Goal: Transaction & Acquisition: Book appointment/travel/reservation

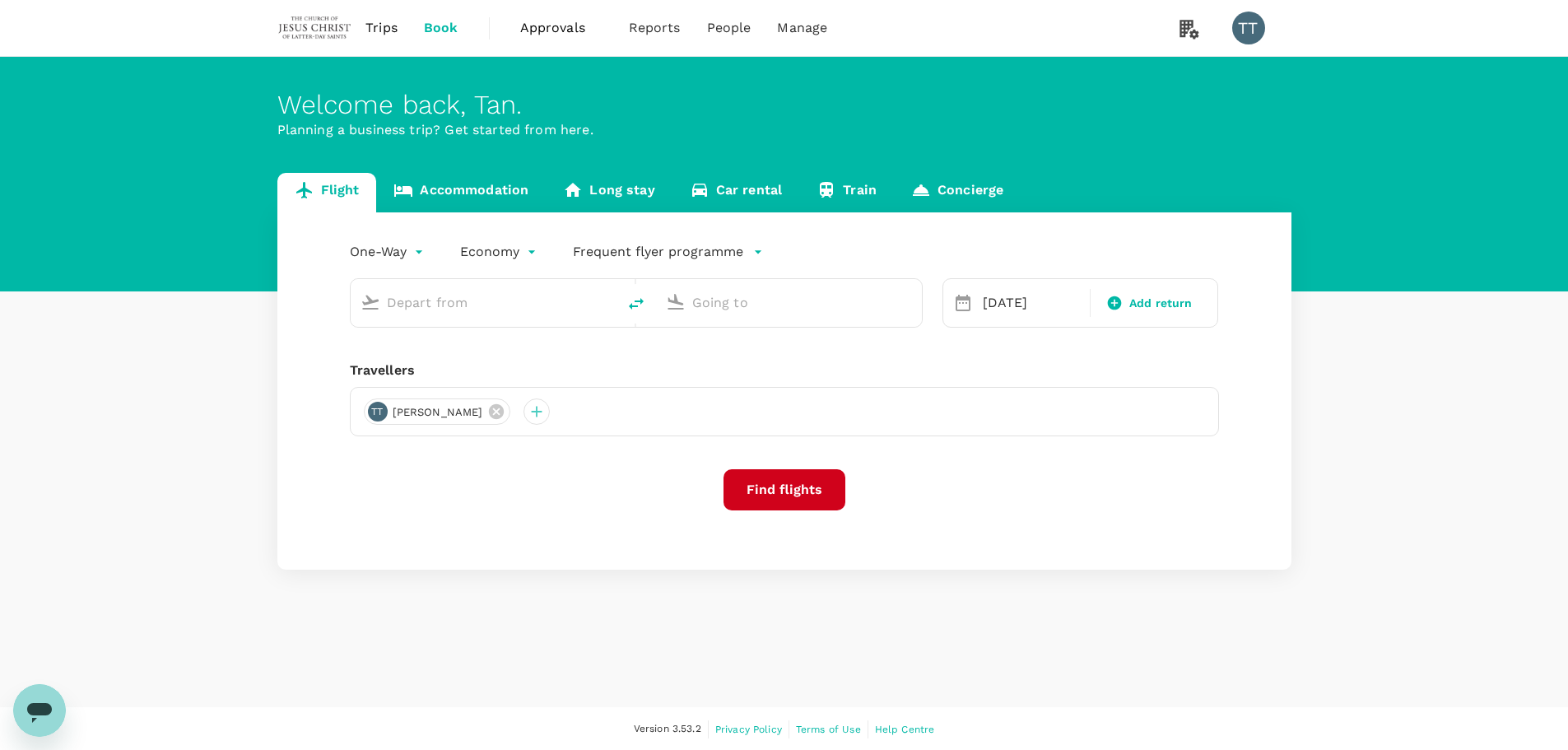
type input "Kuala Lumpur Intl ([GEOGRAPHIC_DATA])"
type input "Manchester (MAN)"
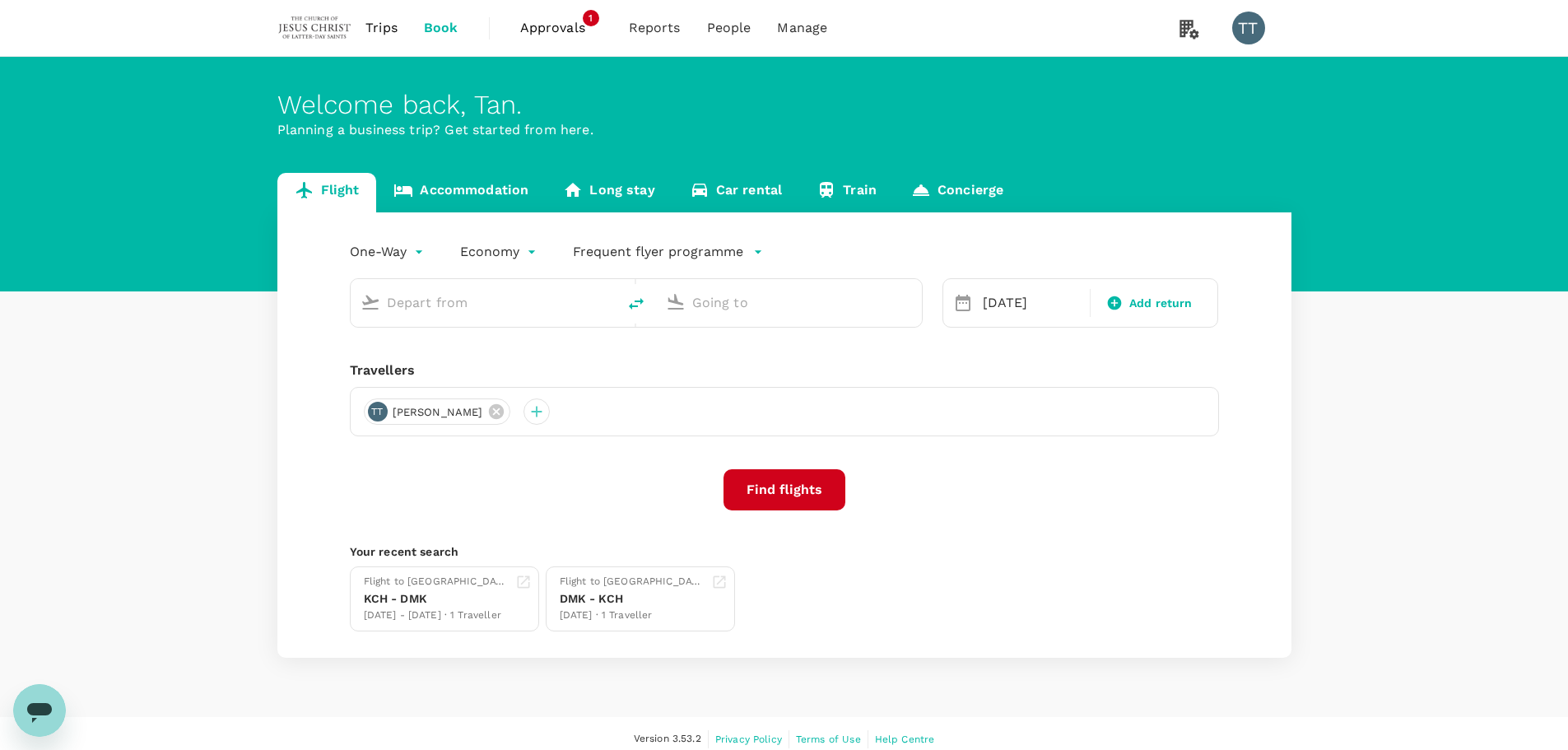
type input "Kuala Lumpur Intl ([GEOGRAPHIC_DATA])"
type input "Manchester (MAN)"
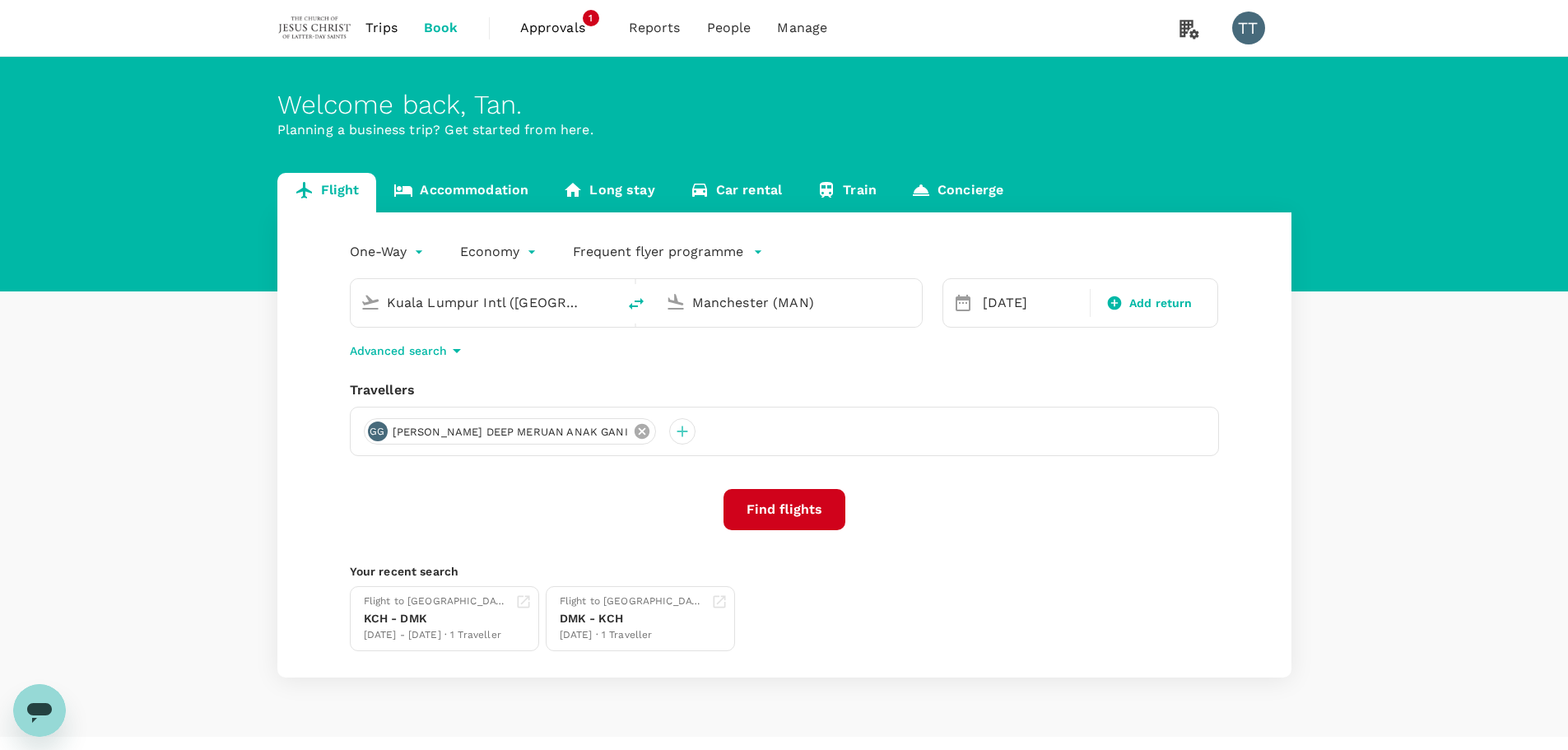
click at [635, 436] on icon at bounding box center [642, 431] width 15 height 15
click at [488, 308] on input "Kuala Lumpur Intl ([GEOGRAPHIC_DATA])" at bounding box center [484, 302] width 195 height 25
click at [481, 351] on li "Tawau TWU" at bounding box center [497, 367] width 379 height 36
type input "Tawau (TWU)"
click at [750, 294] on input "Manchester (MAN)" at bounding box center [790, 302] width 195 height 25
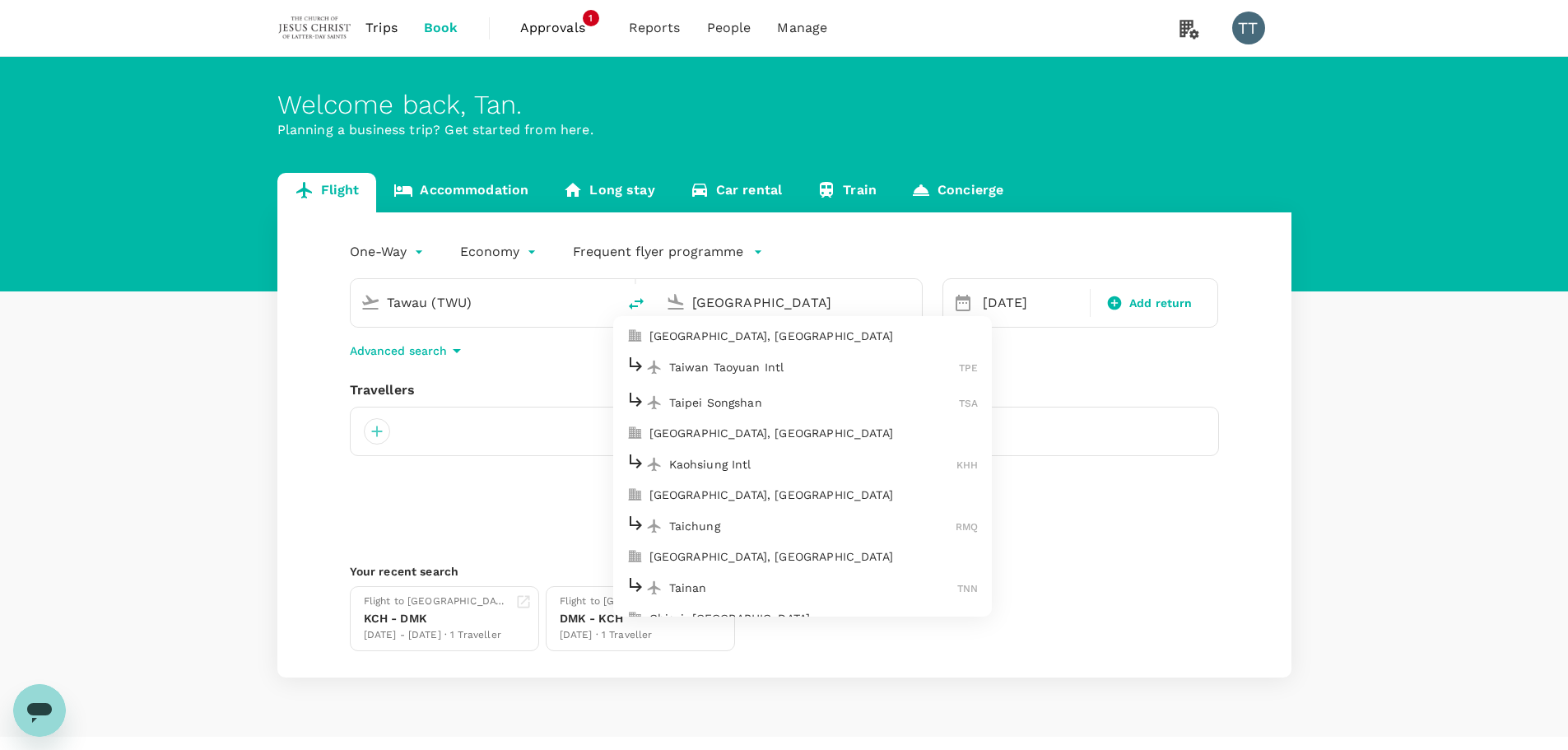
click at [784, 362] on p "Taiwan Taoyuan Intl" at bounding box center [814, 367] width 291 height 17
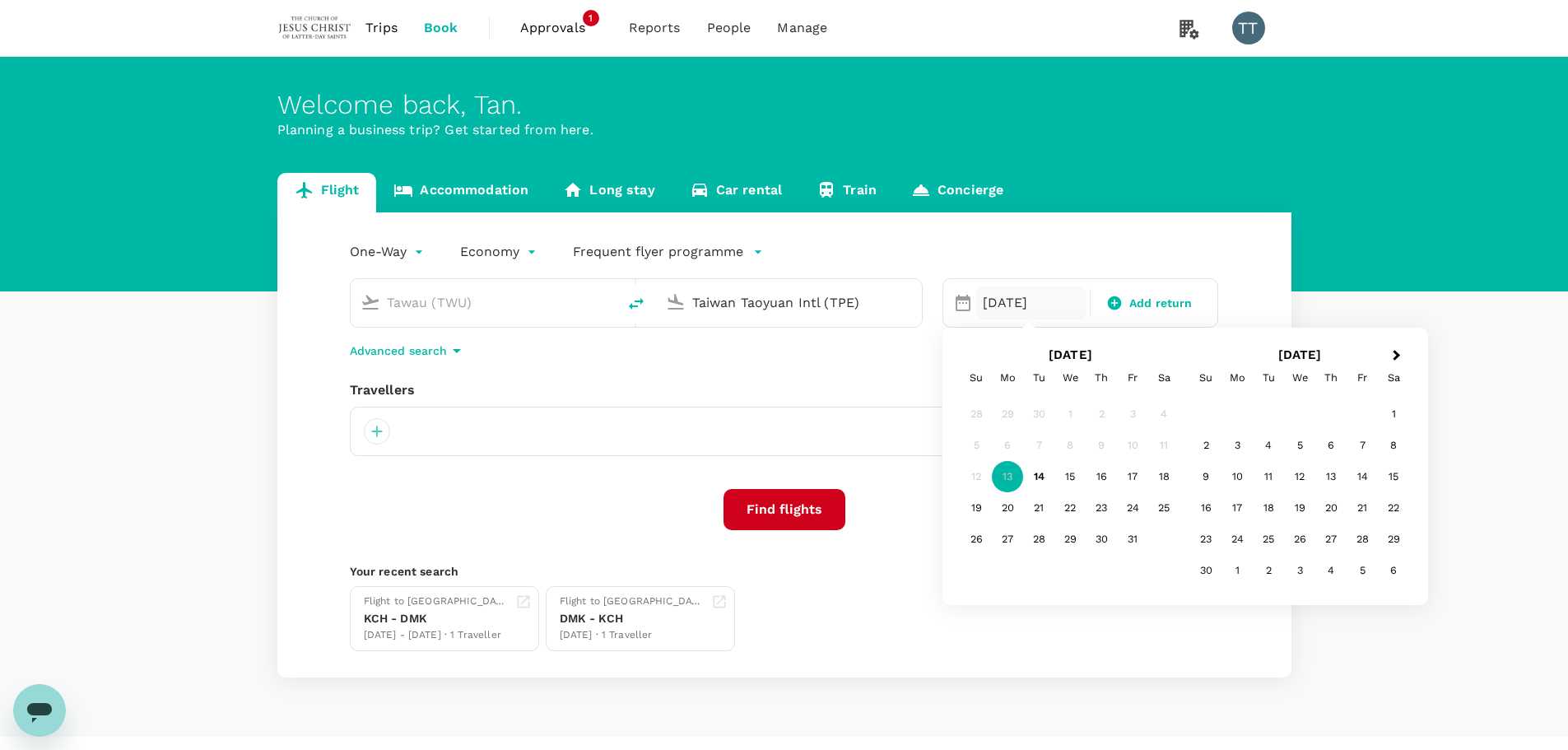
type input "Taiwan Taoyuan Intl (TPE)"
click at [1002, 302] on div "[DATE]" at bounding box center [1031, 303] width 111 height 33
click at [1046, 540] on div "28" at bounding box center [1039, 539] width 31 height 31
click at [1147, 301] on span "Add return" at bounding box center [1161, 303] width 64 height 17
type input "roundtrip"
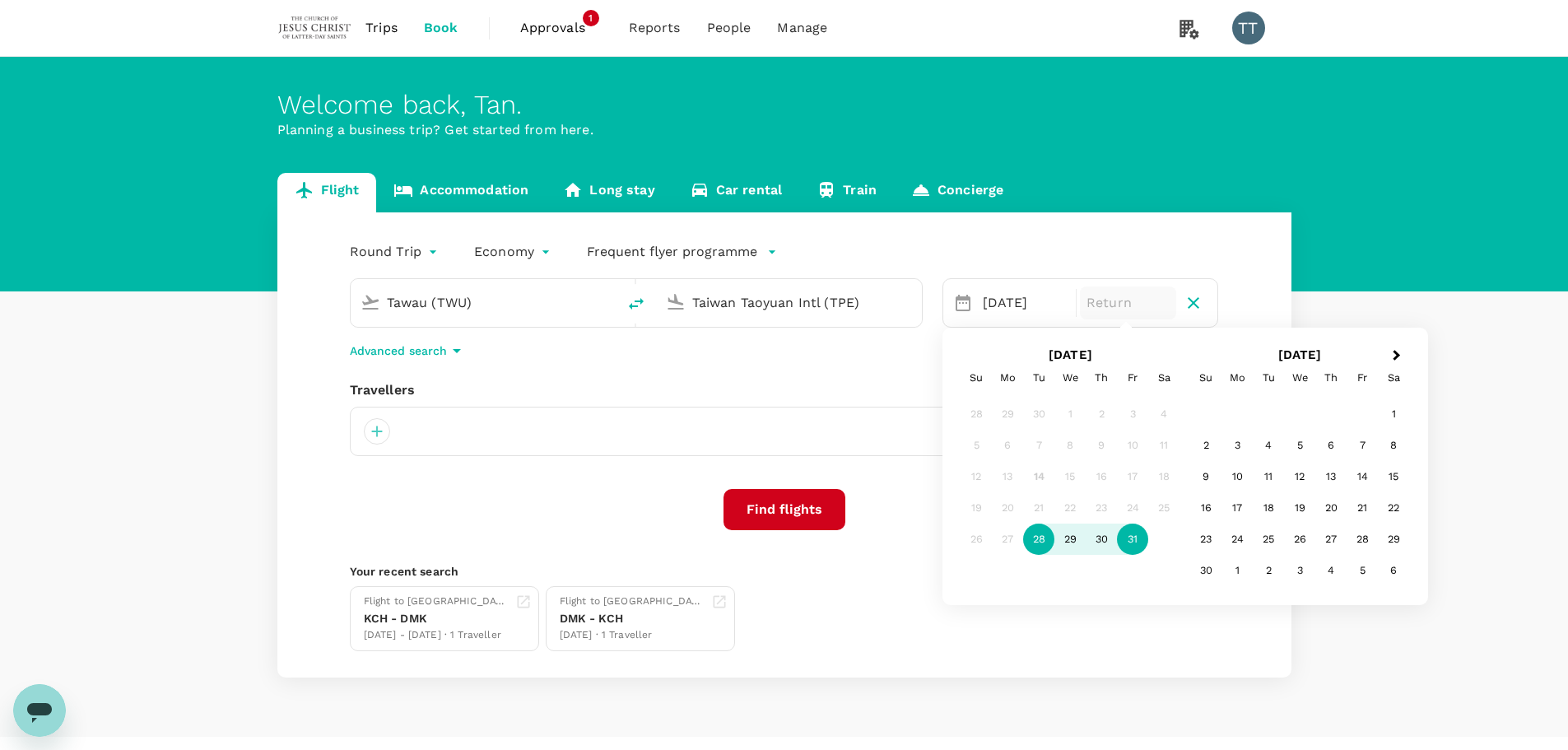
click at [1142, 537] on div "31" at bounding box center [1133, 539] width 31 height 31
click at [803, 512] on button "Find flights" at bounding box center [784, 509] width 122 height 41
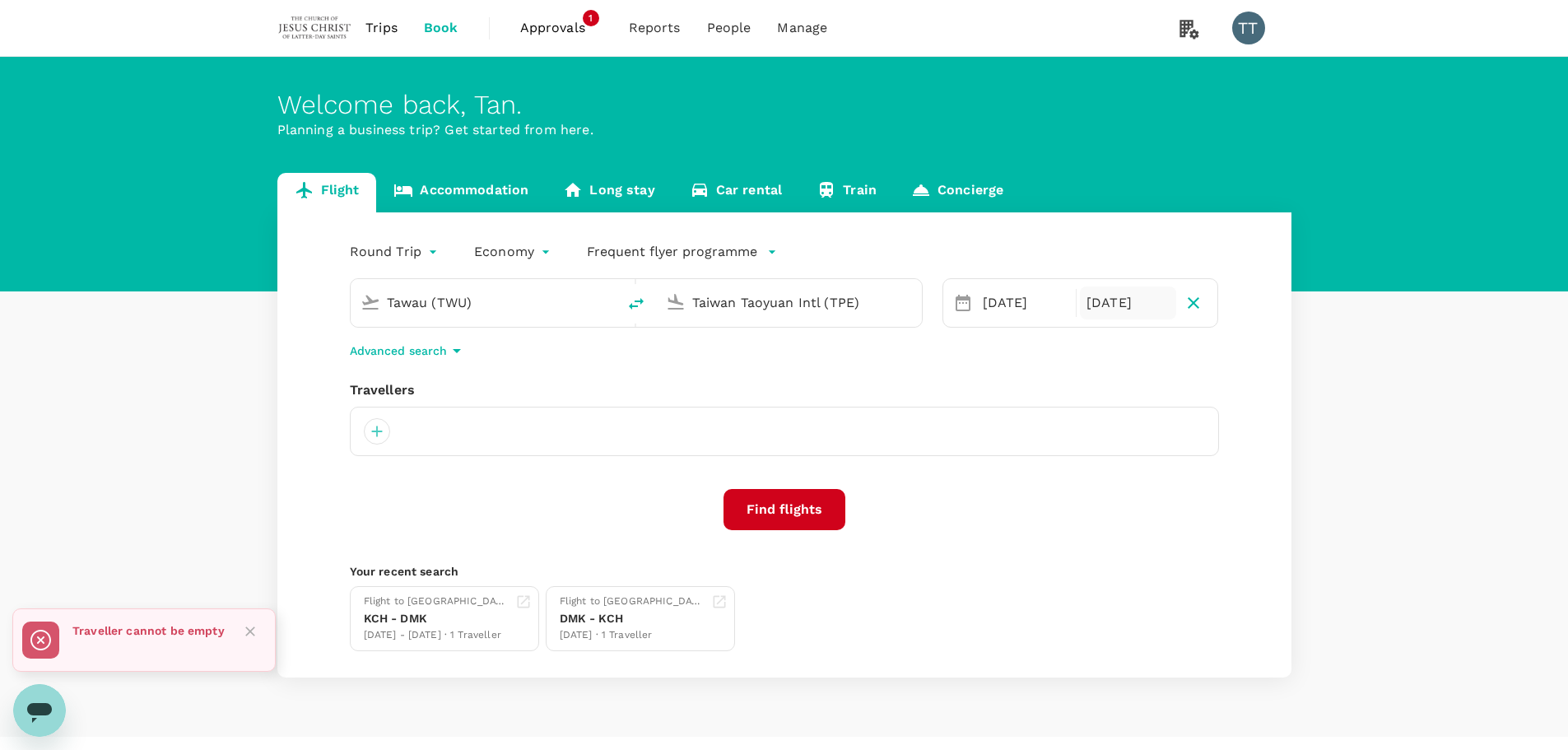
click at [397, 416] on div at bounding box center [784, 431] width 869 height 50
click at [392, 421] on div at bounding box center [784, 431] width 869 height 50
click at [385, 428] on div at bounding box center [377, 431] width 26 height 26
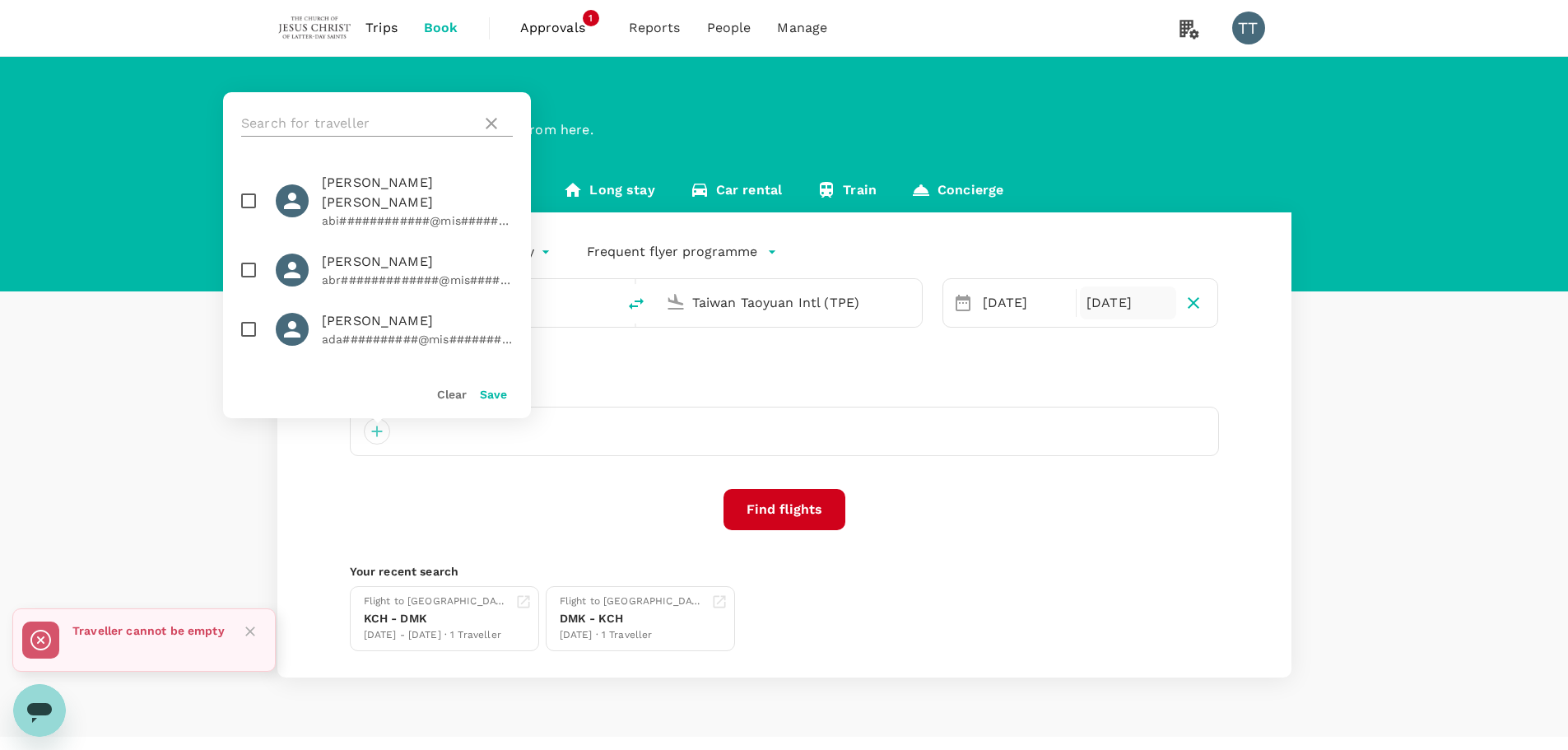
click at [324, 132] on input "text" at bounding box center [358, 124] width 233 height 26
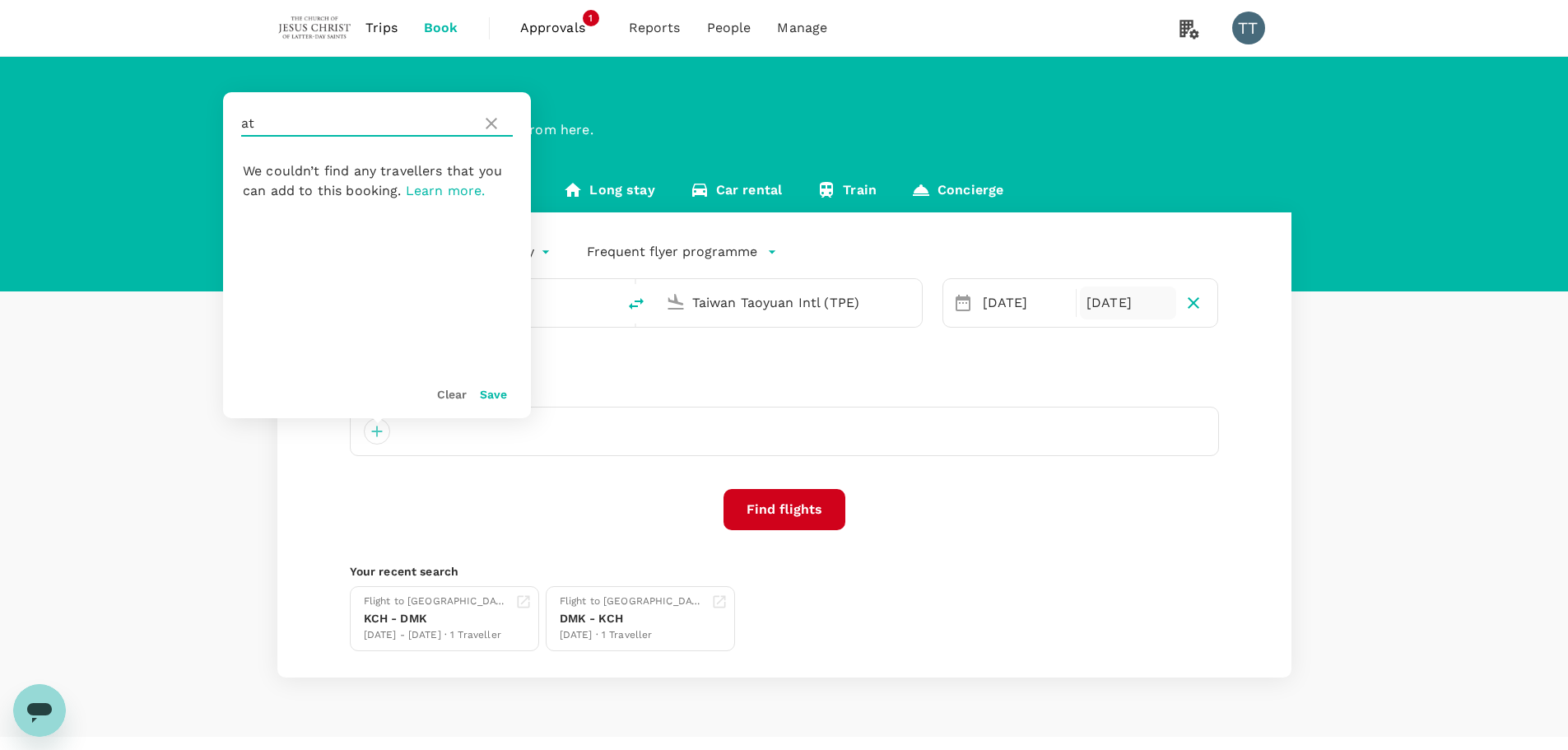
type input "a"
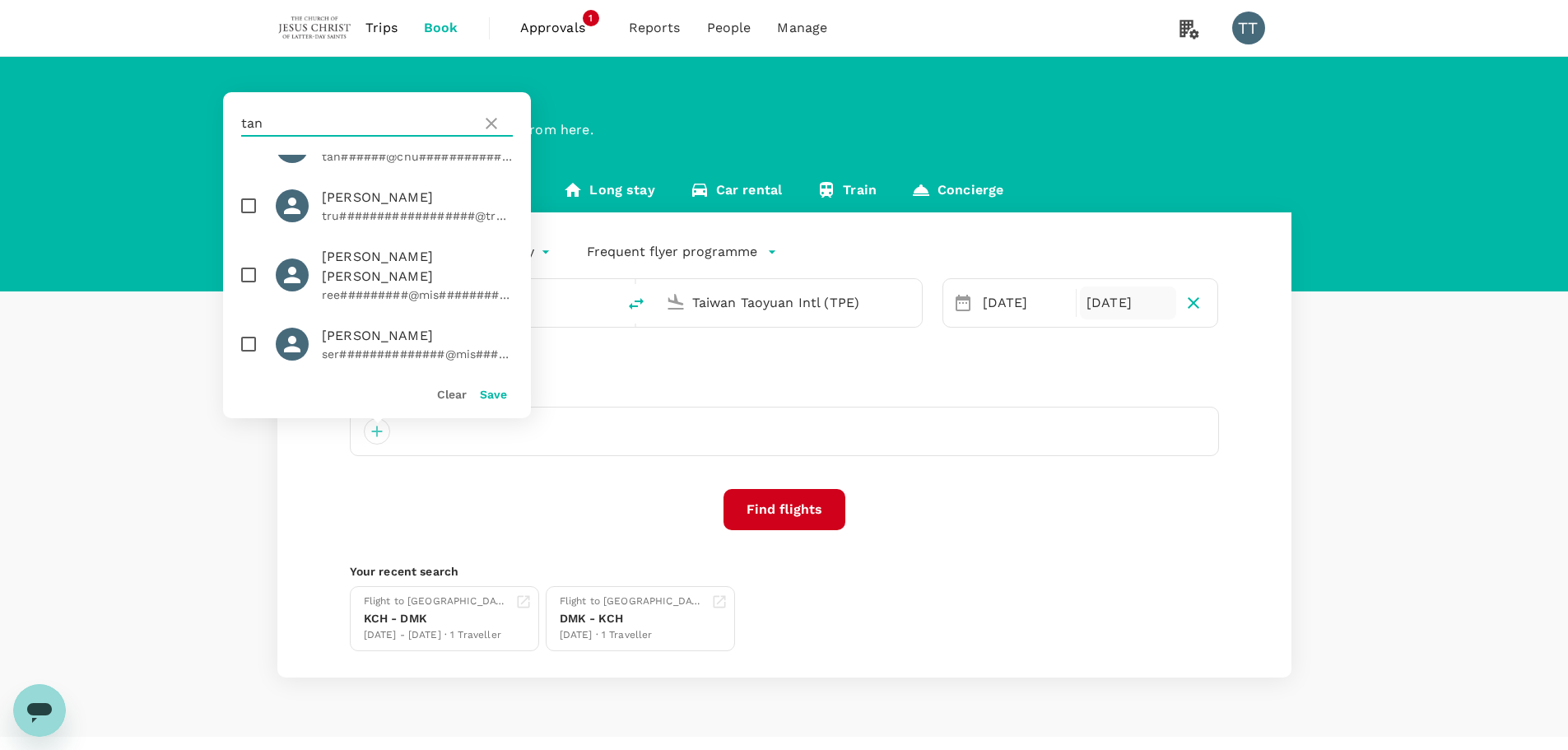
scroll to position [247, 0]
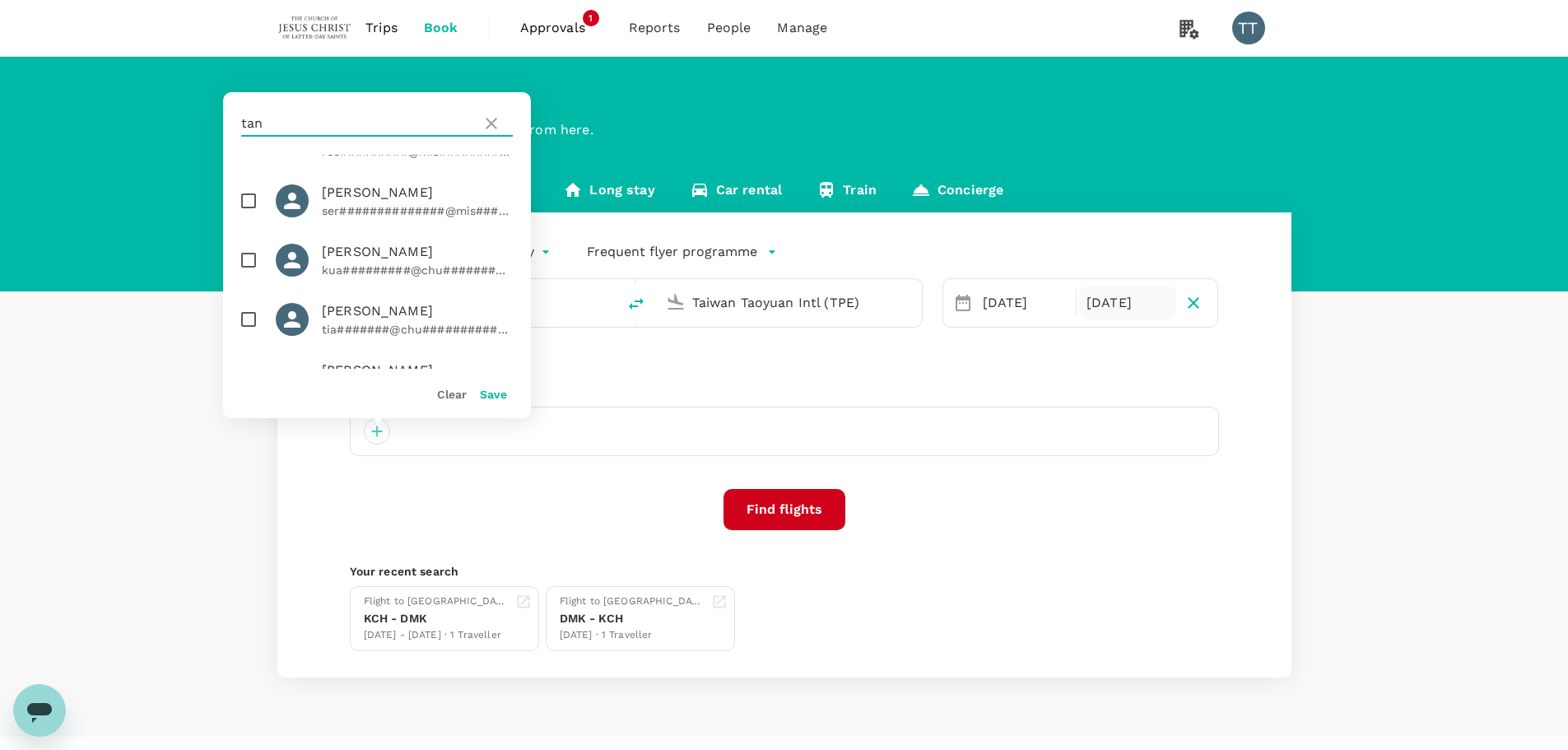
type input "tan"
click at [255, 302] on input "checkbox" at bounding box center [249, 320] width 35 height 35
checkbox input "true"
click at [489, 396] on button "Save" at bounding box center [493, 394] width 27 height 13
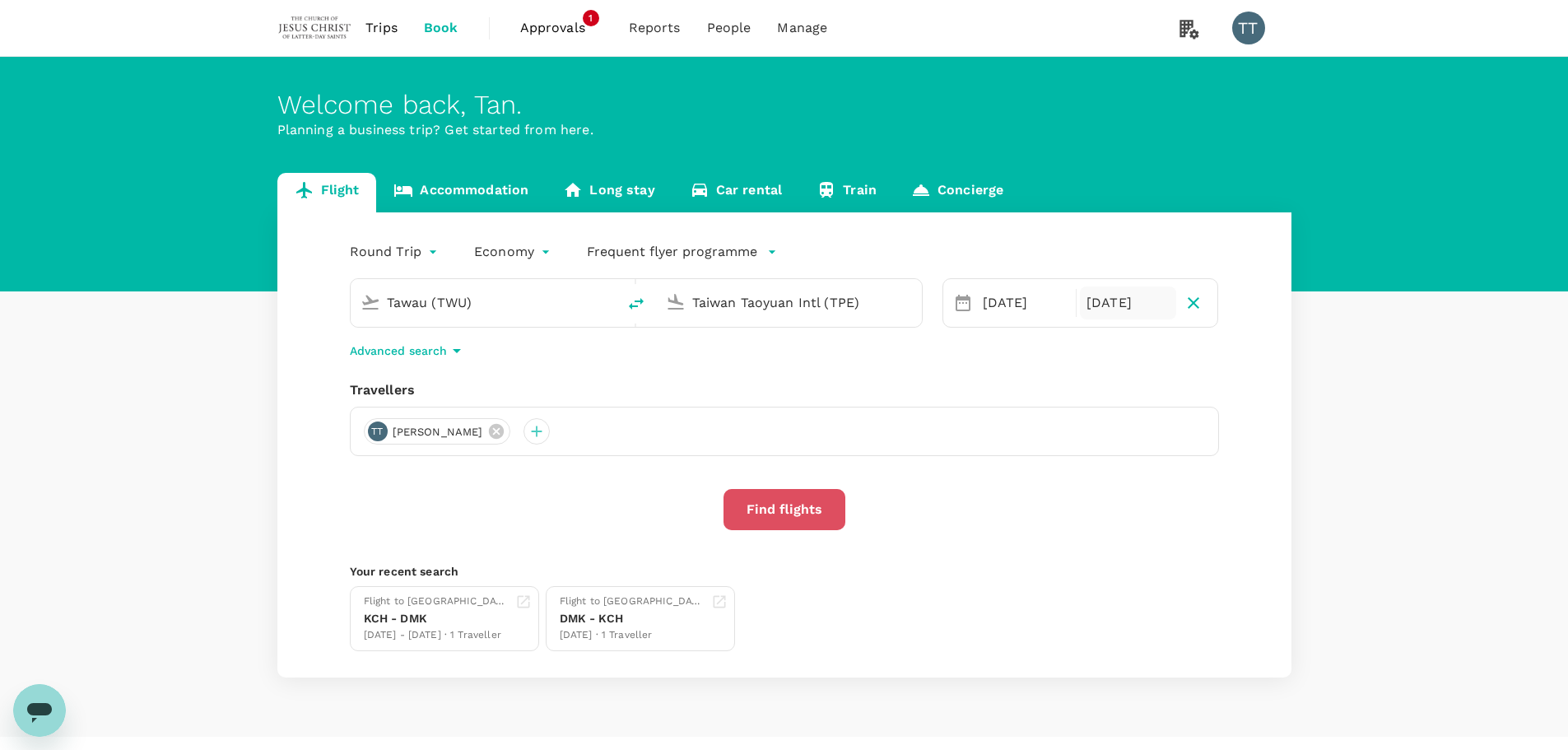
click at [786, 494] on button "Find flights" at bounding box center [784, 509] width 122 height 41
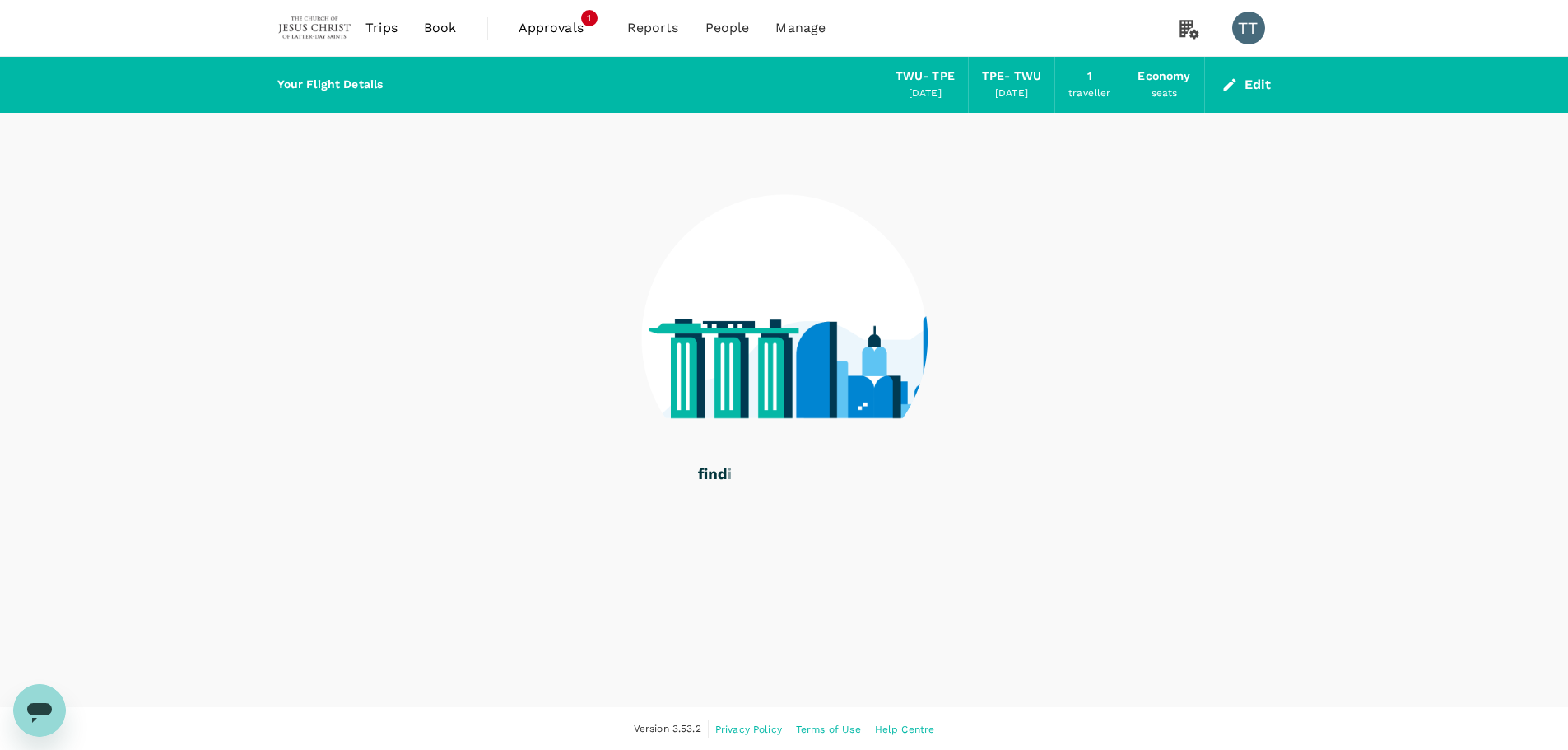
click at [562, 21] on span "Approvals" at bounding box center [560, 28] width 83 height 20
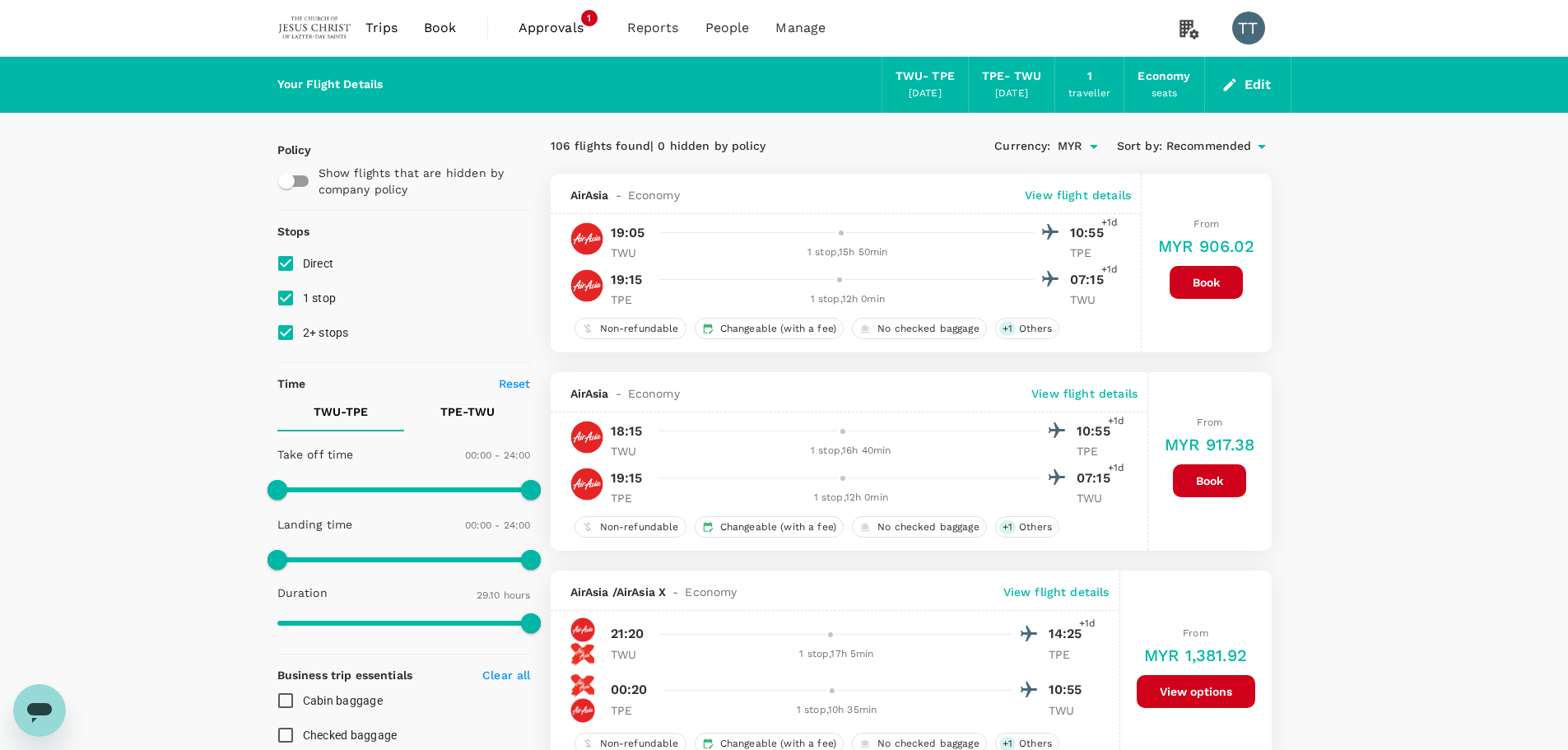
click at [1159, 156] on span "Sort by :" at bounding box center [1140, 146] width 45 height 18
click at [1166, 146] on span "Recommended" at bounding box center [1208, 146] width 85 height 18
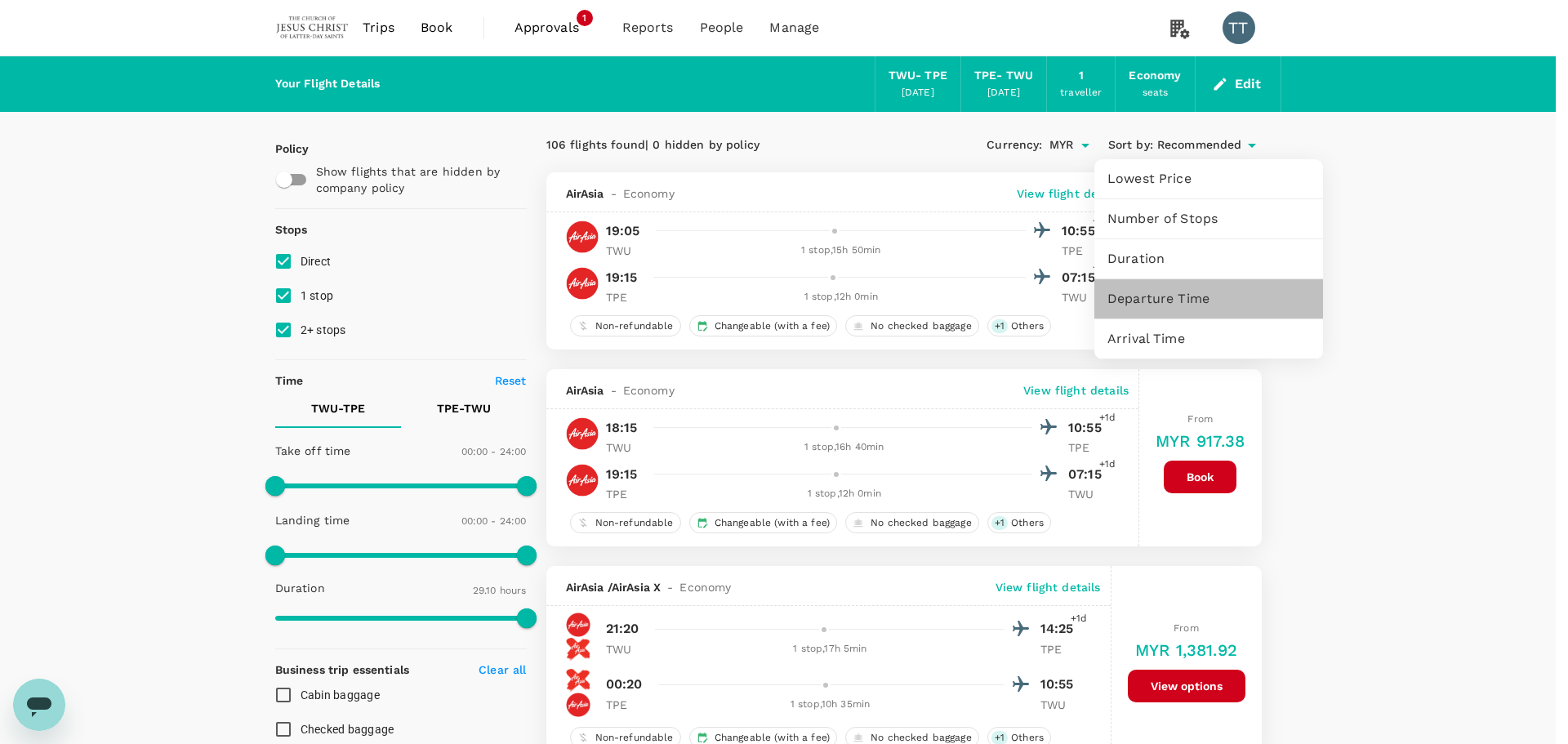
click at [1161, 299] on span "Departure Time" at bounding box center [1209, 299] width 202 height 20
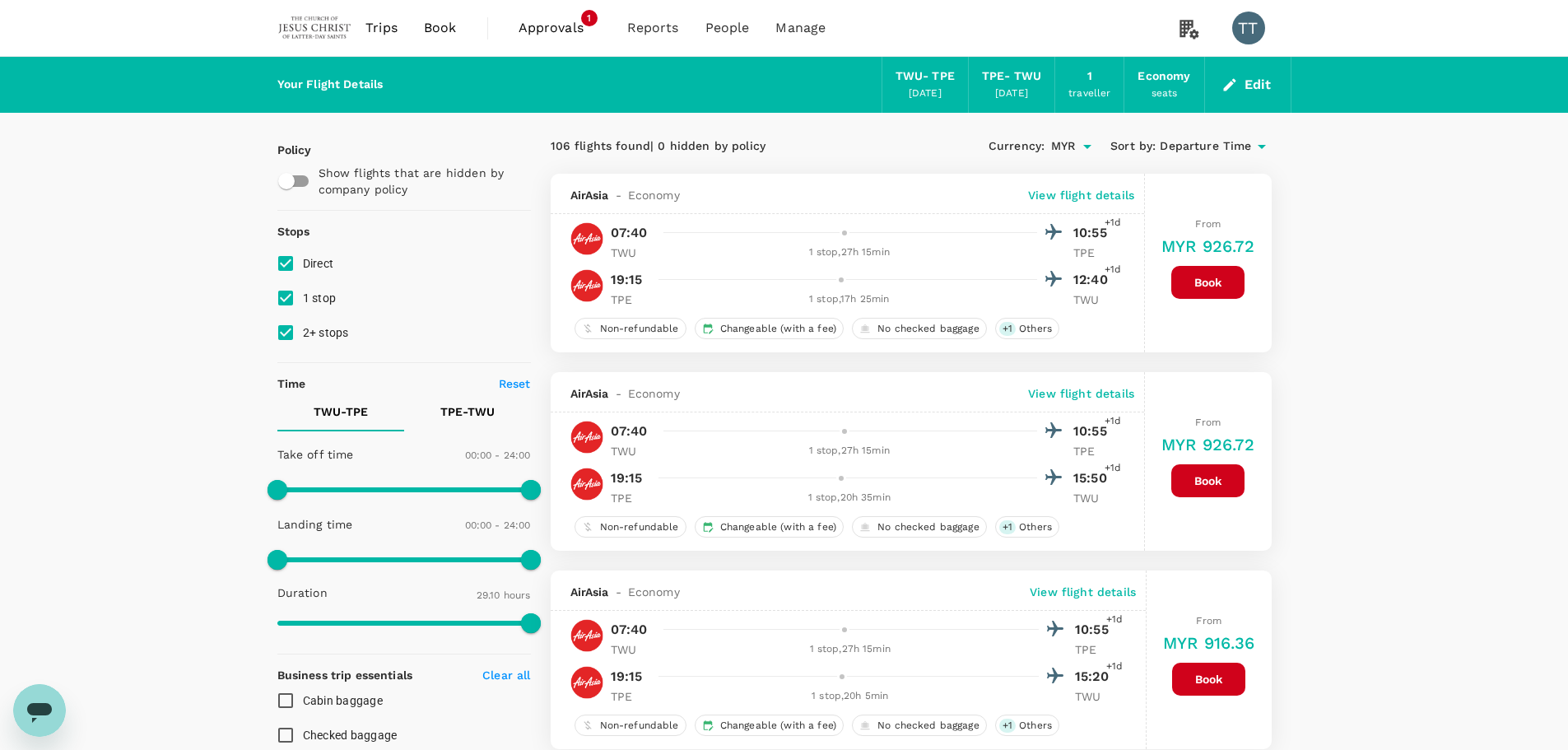
click at [1188, 148] on span "Departure Time" at bounding box center [1205, 146] width 91 height 18
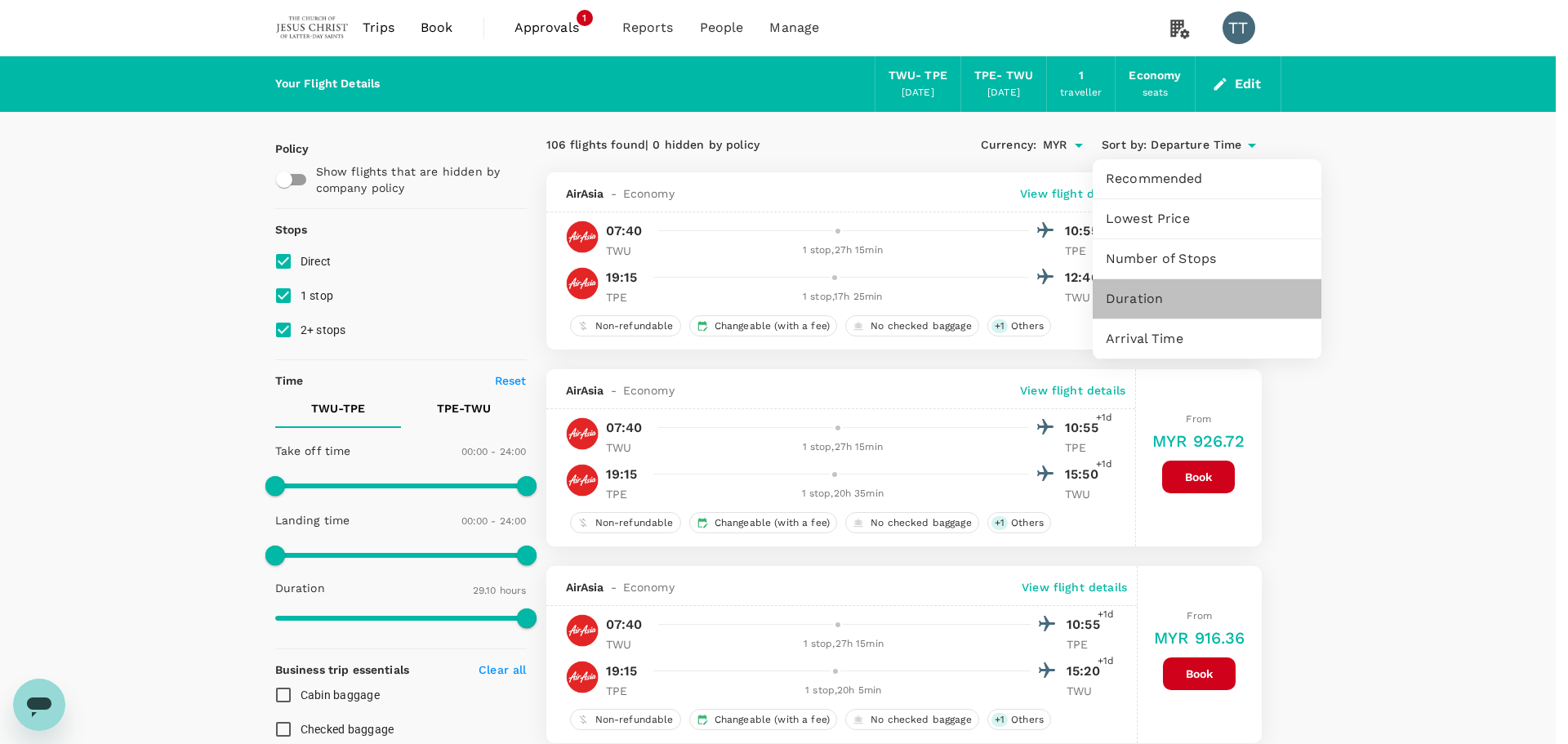
click at [1135, 291] on span "Duration" at bounding box center [1207, 299] width 202 height 20
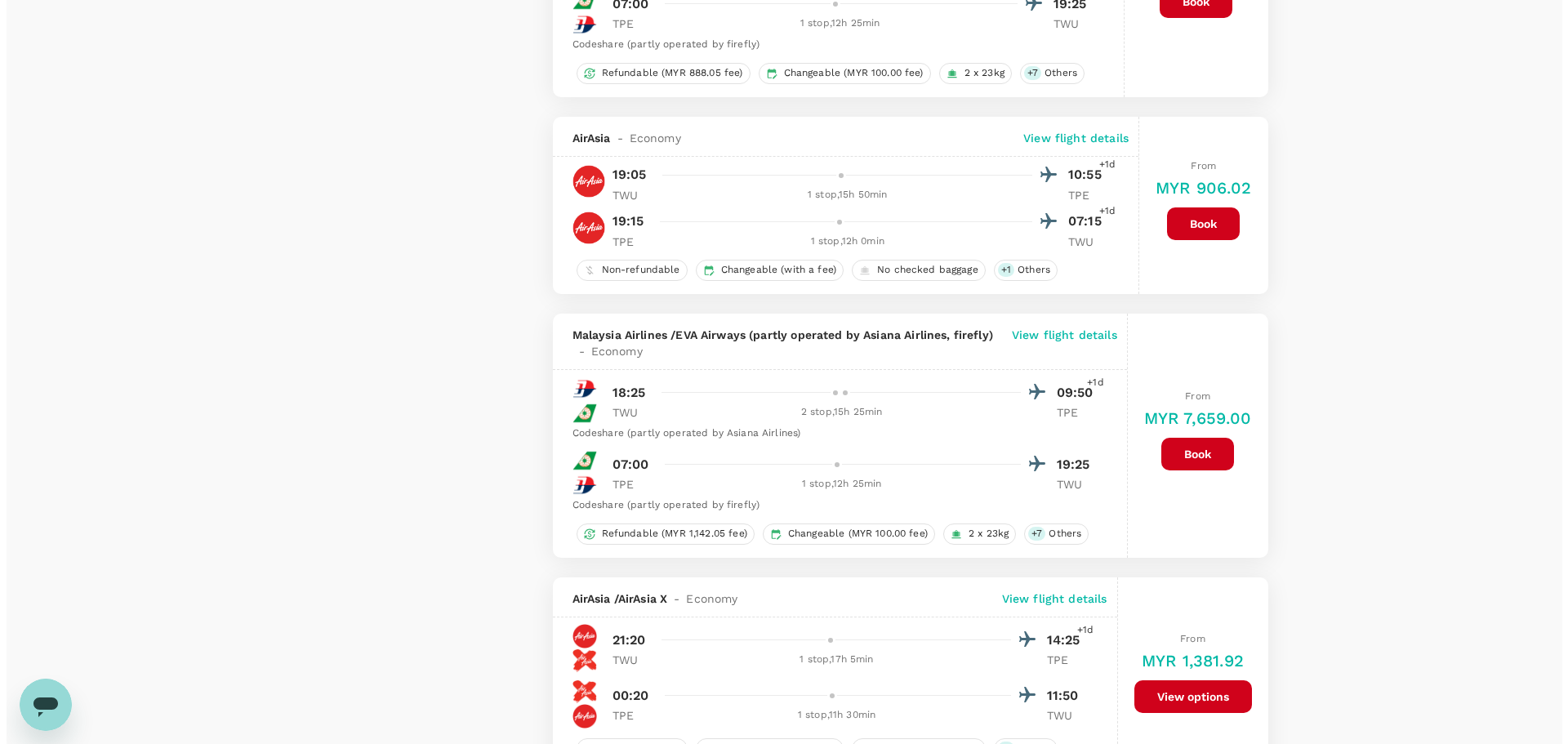
scroll to position [1797, 0]
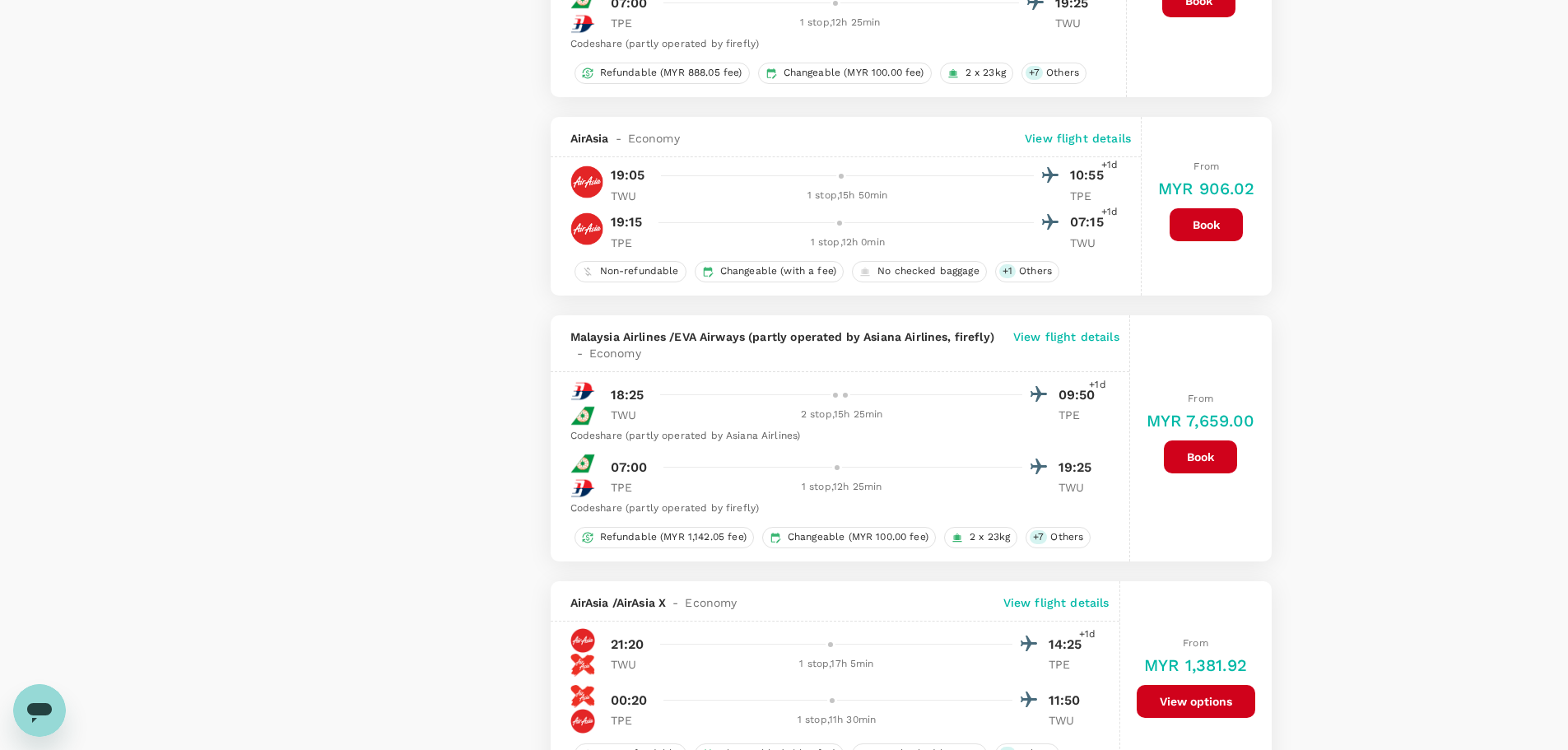
click at [1060, 143] on p "View flight details" at bounding box center [1078, 138] width 106 height 17
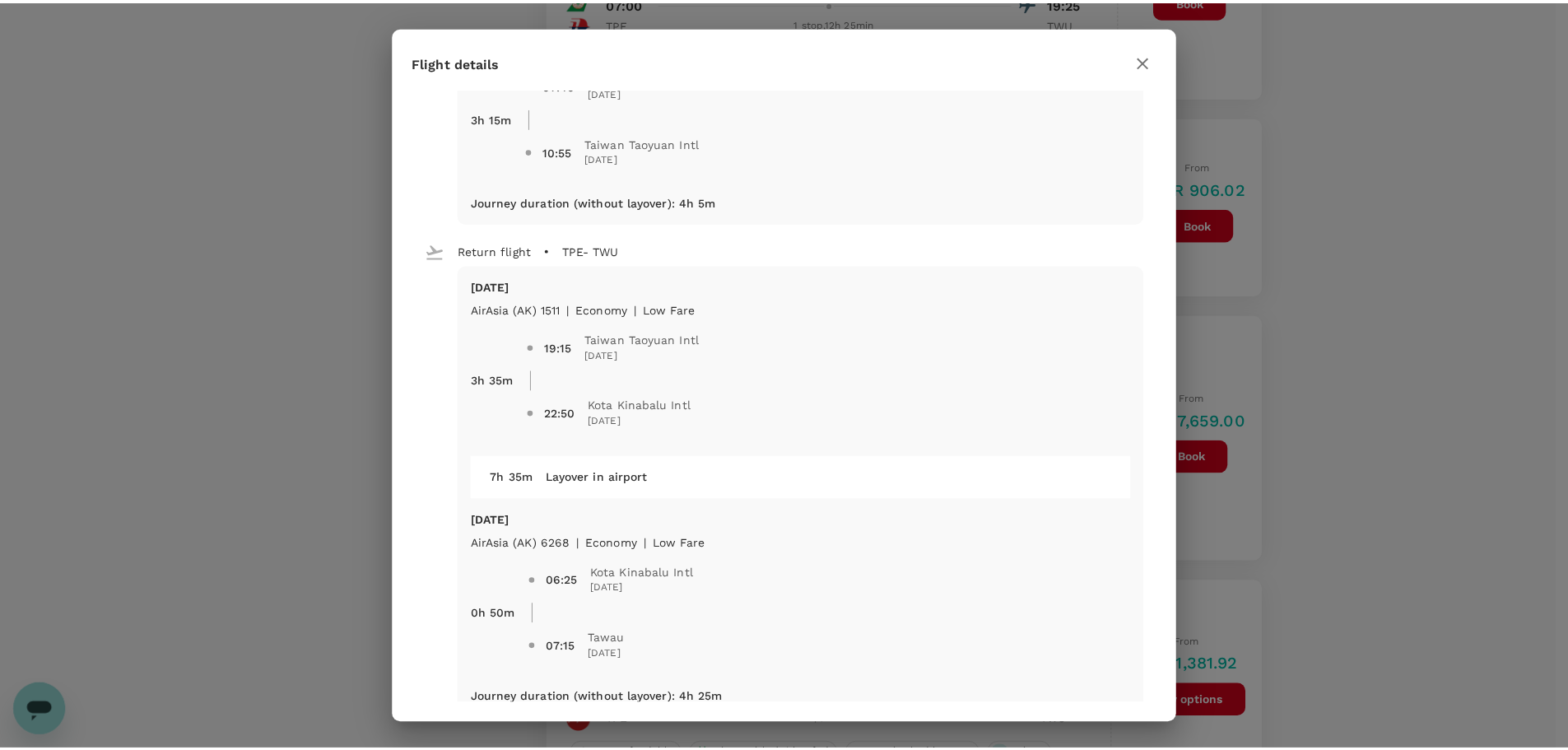
scroll to position [377, 0]
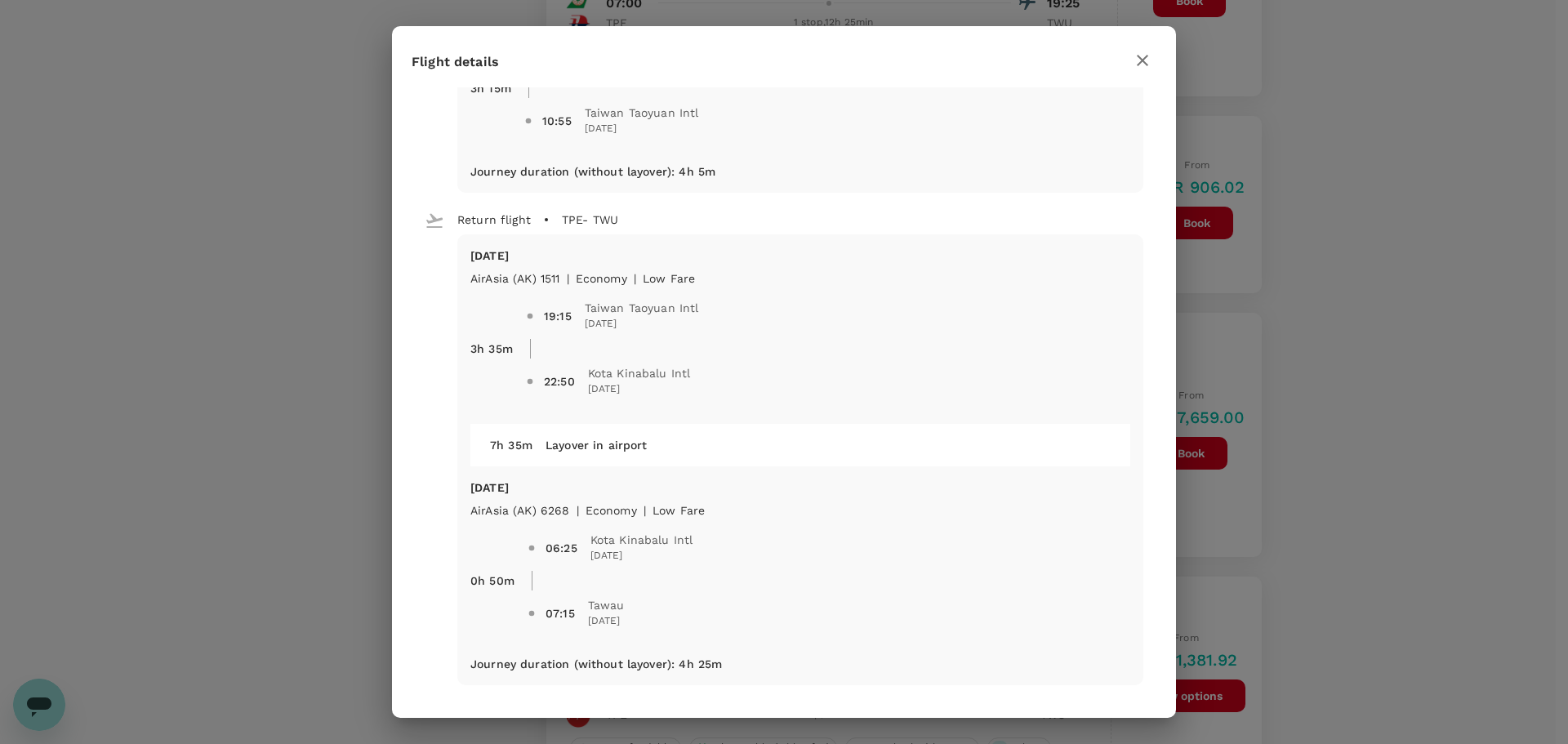
click at [1137, 63] on icon "button" at bounding box center [1142, 60] width 20 height 20
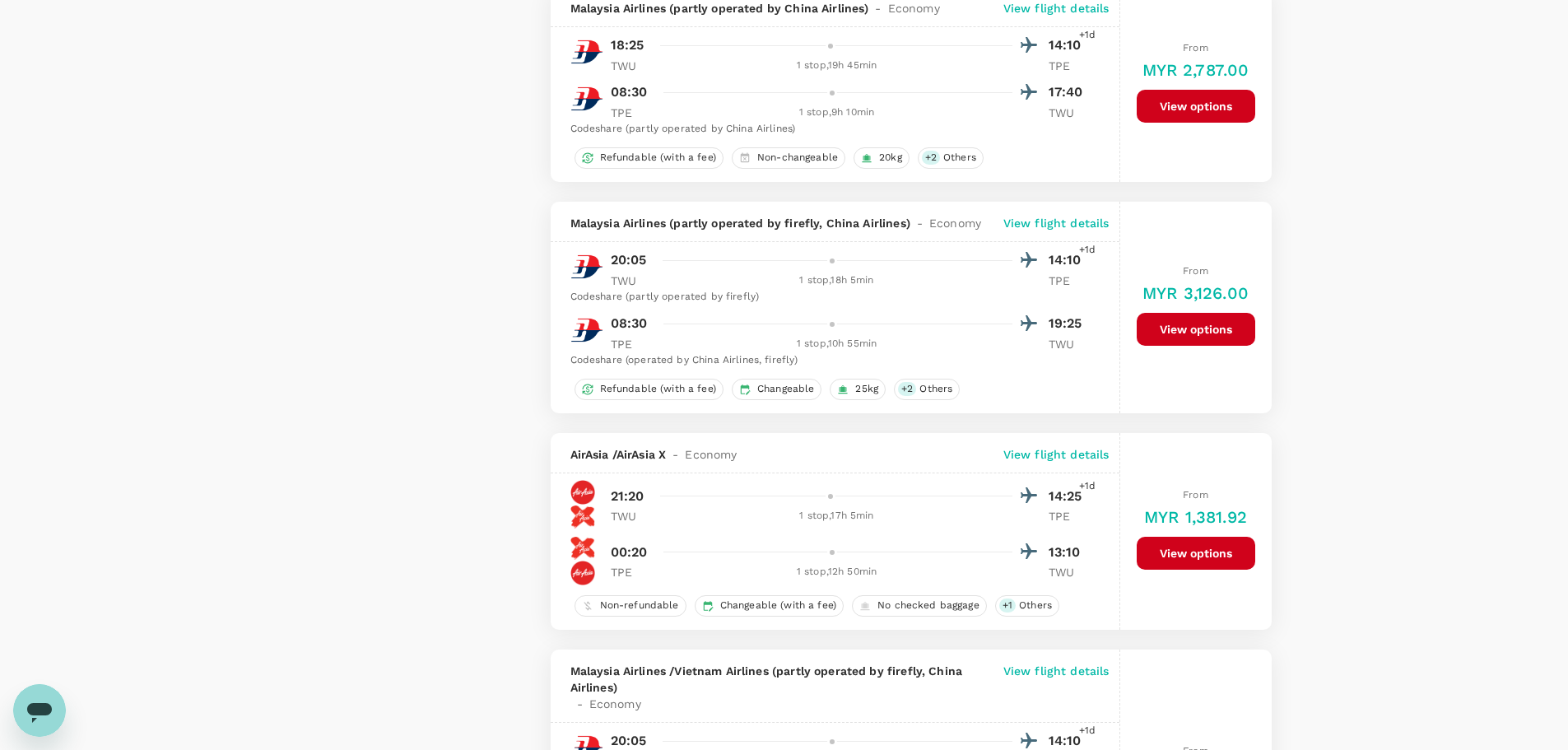
scroll to position [3294, 0]
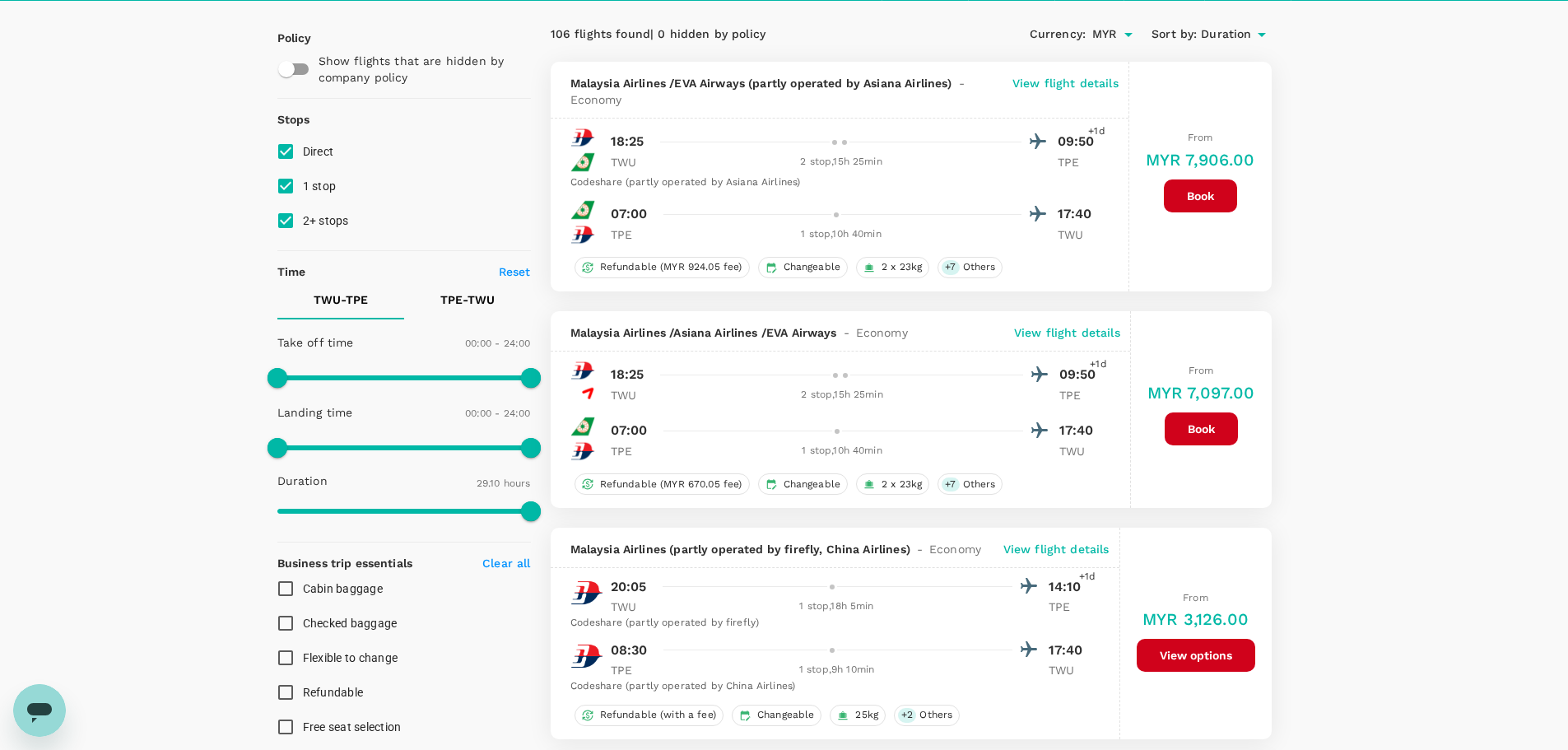
scroll to position [0, 0]
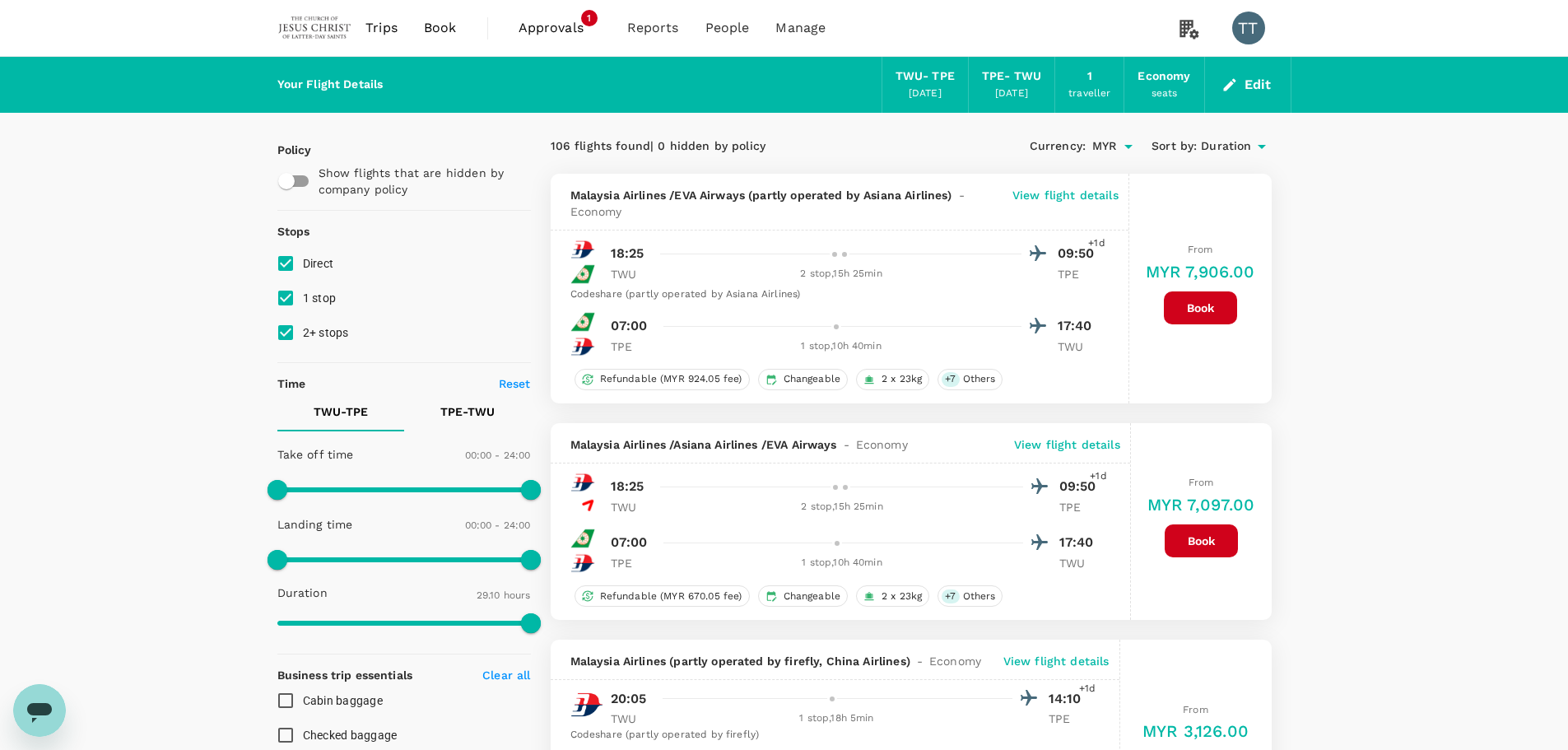
click at [1240, 92] on button "Edit" at bounding box center [1248, 84] width 59 height 26
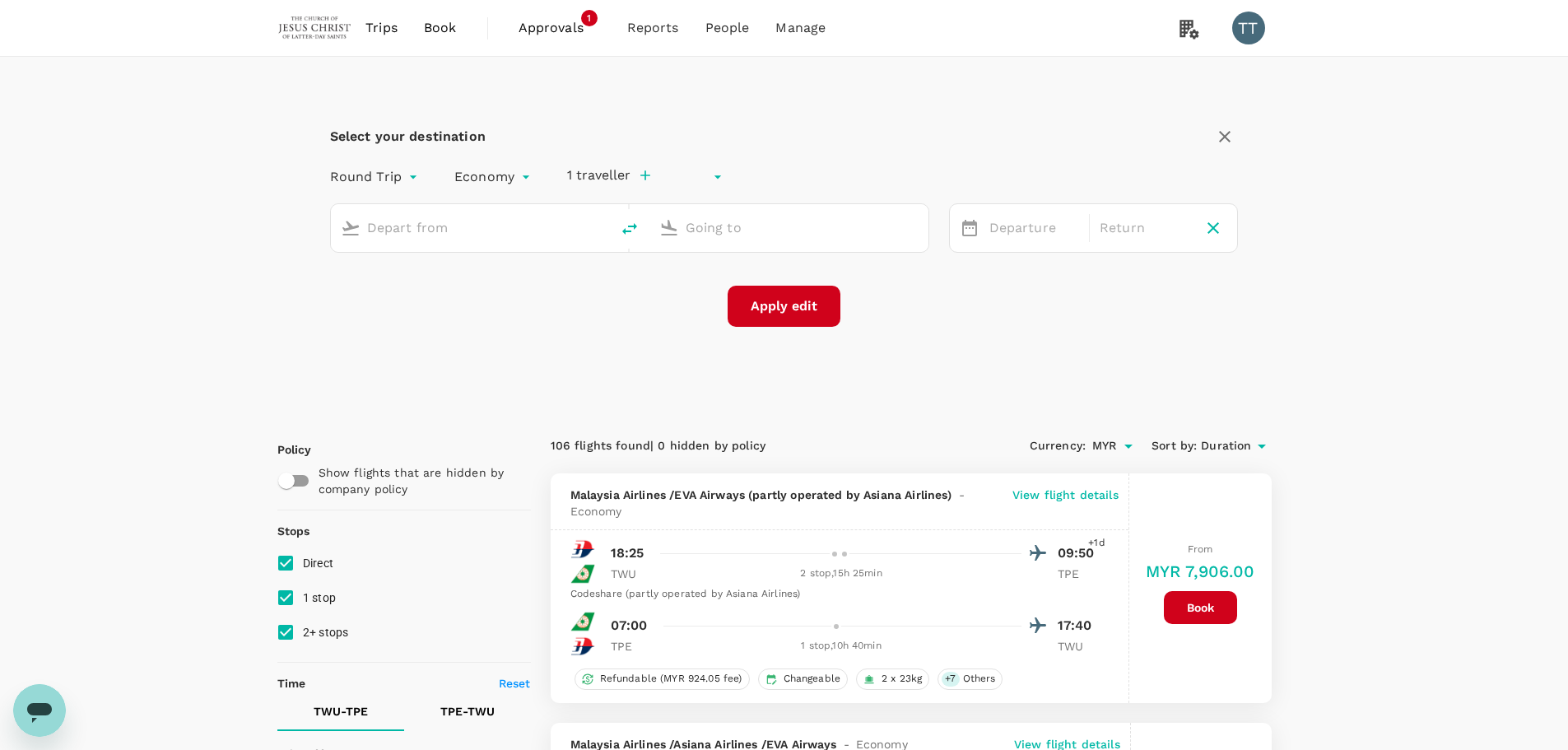
type input "undefined, undefined (any)"
type input "Tawau (TWU)"
type input "Taiwan Taoyuan Intl (TPE)"
type input "Tawau (TWU)"
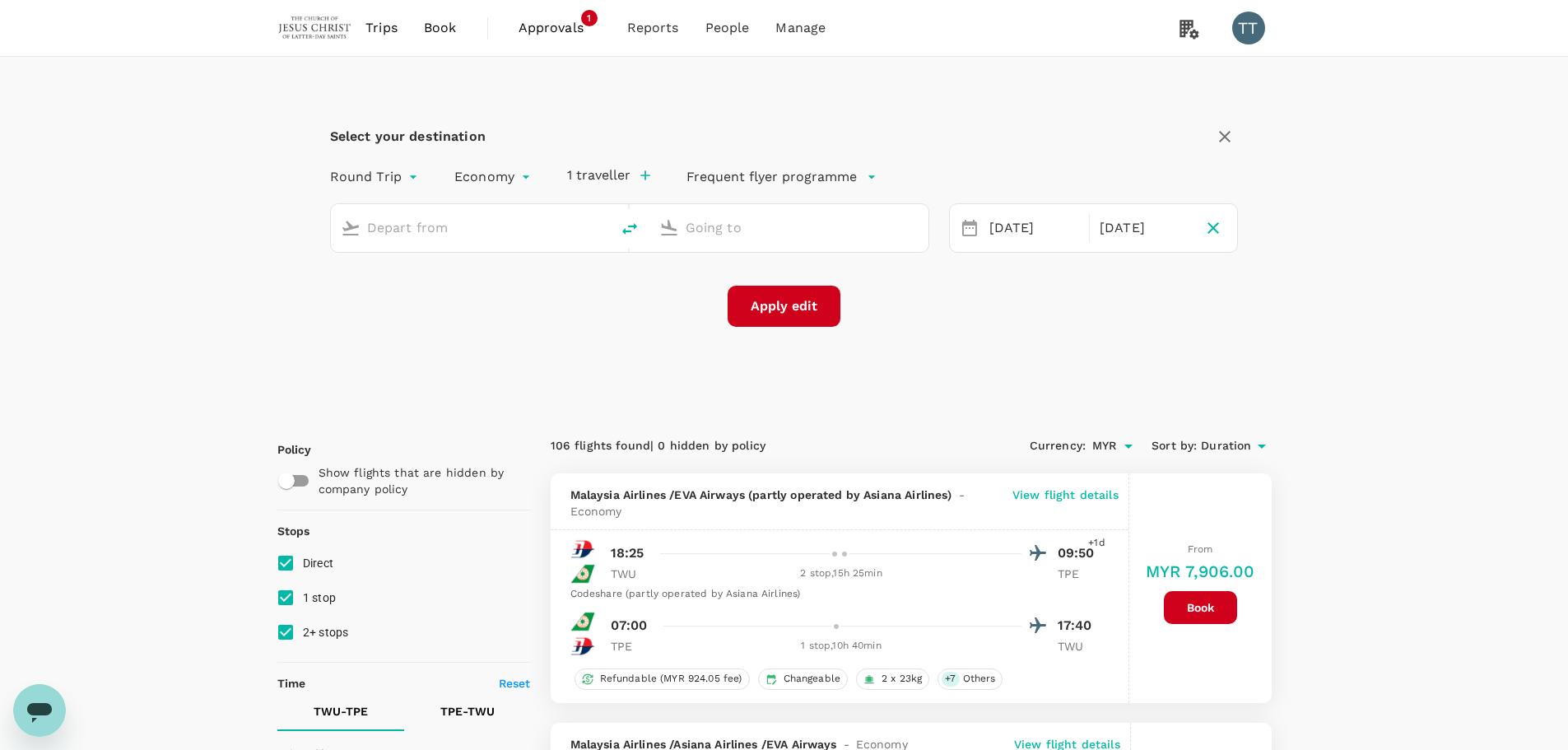
type input "Taiwan Taoyuan Intl (TPE)"
click at [502, 228] on input "Tawau (TWU)" at bounding box center [471, 227] width 208 height 25
click at [450, 284] on p "Kota Kinabalu Intl" at bounding box center [497, 292] width 293 height 17
type input "Kota Kinabalu Intl (BKI)"
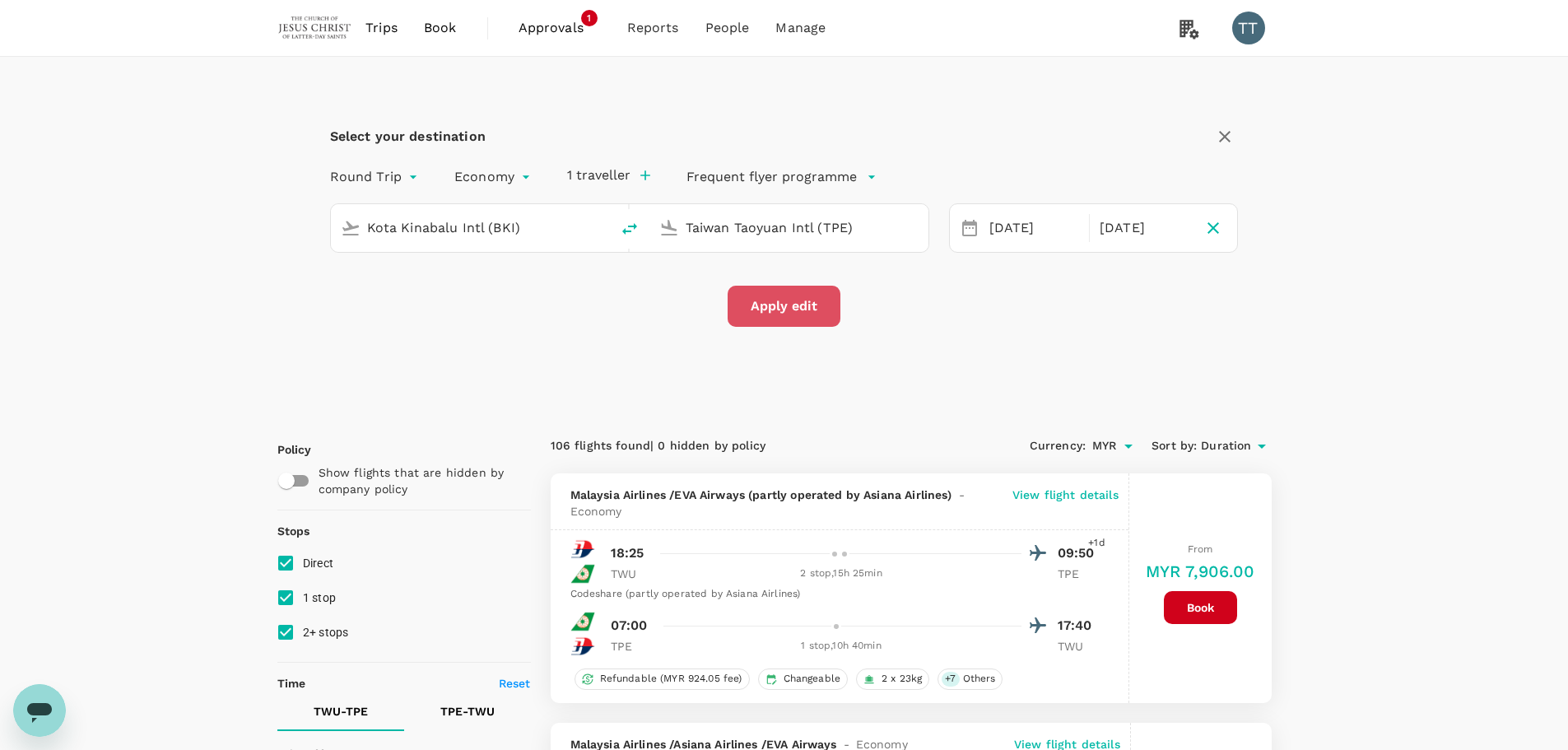
click at [763, 308] on button "Apply edit" at bounding box center [784, 306] width 112 height 41
checkbox input "false"
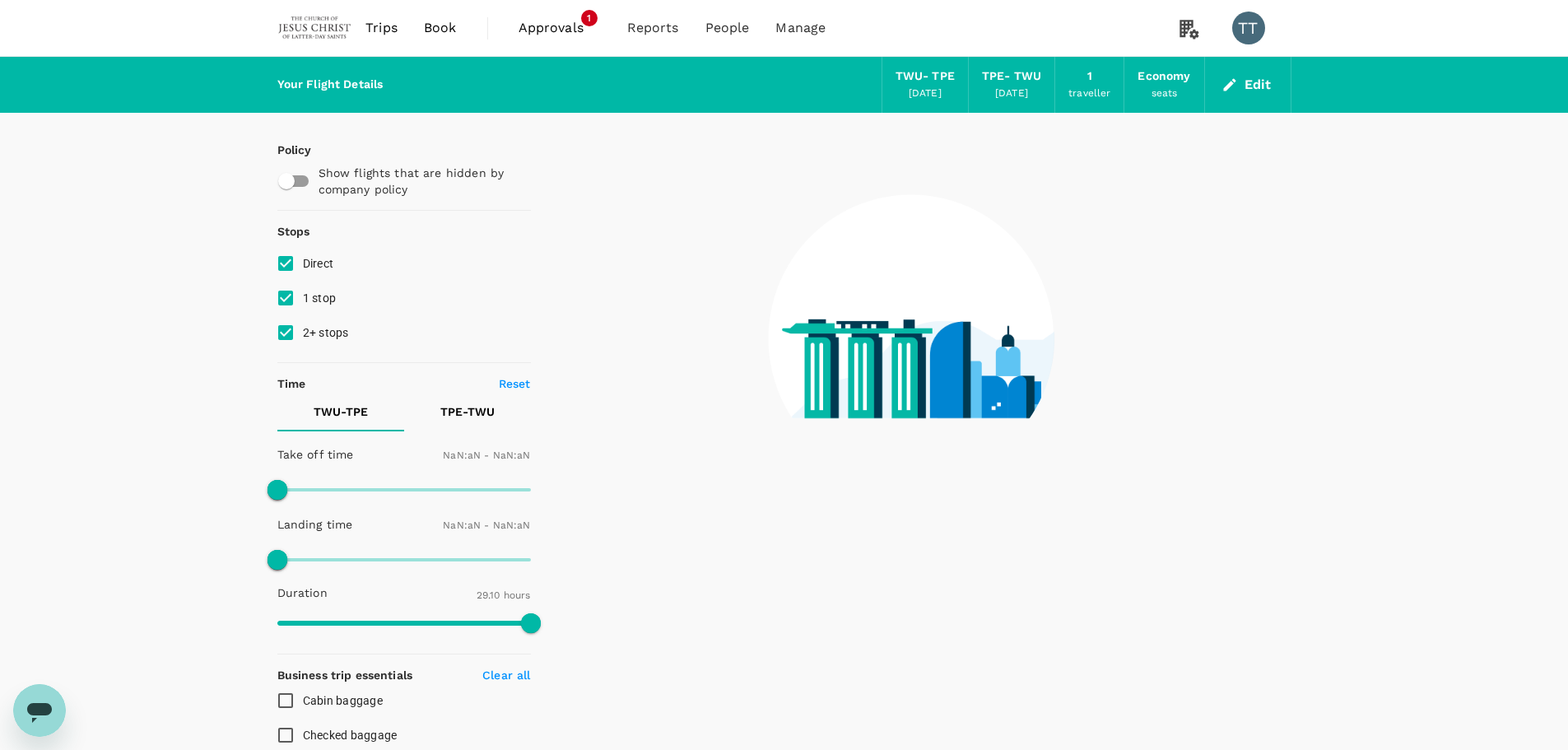
type input "1440"
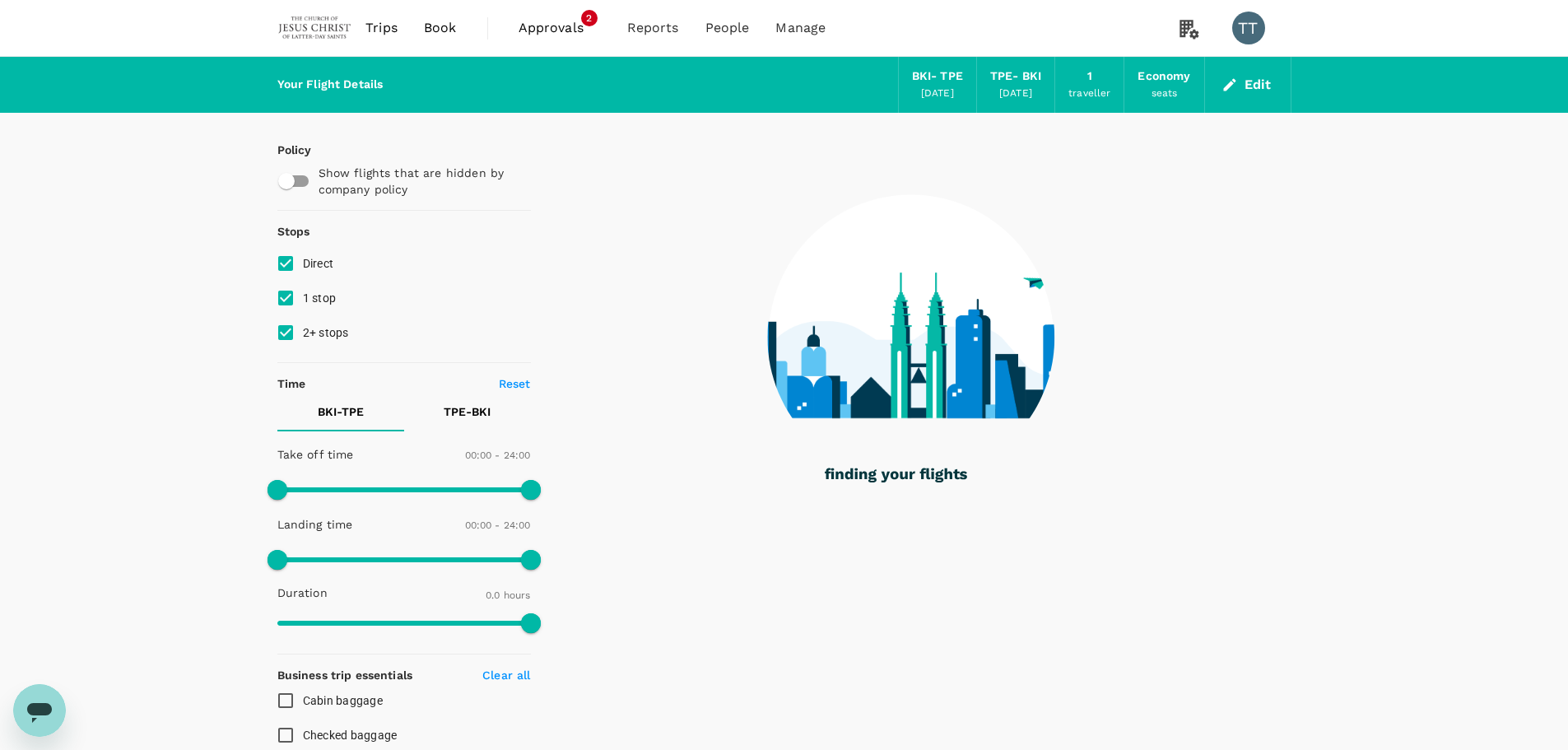
type input "1335"
checkbox input "true"
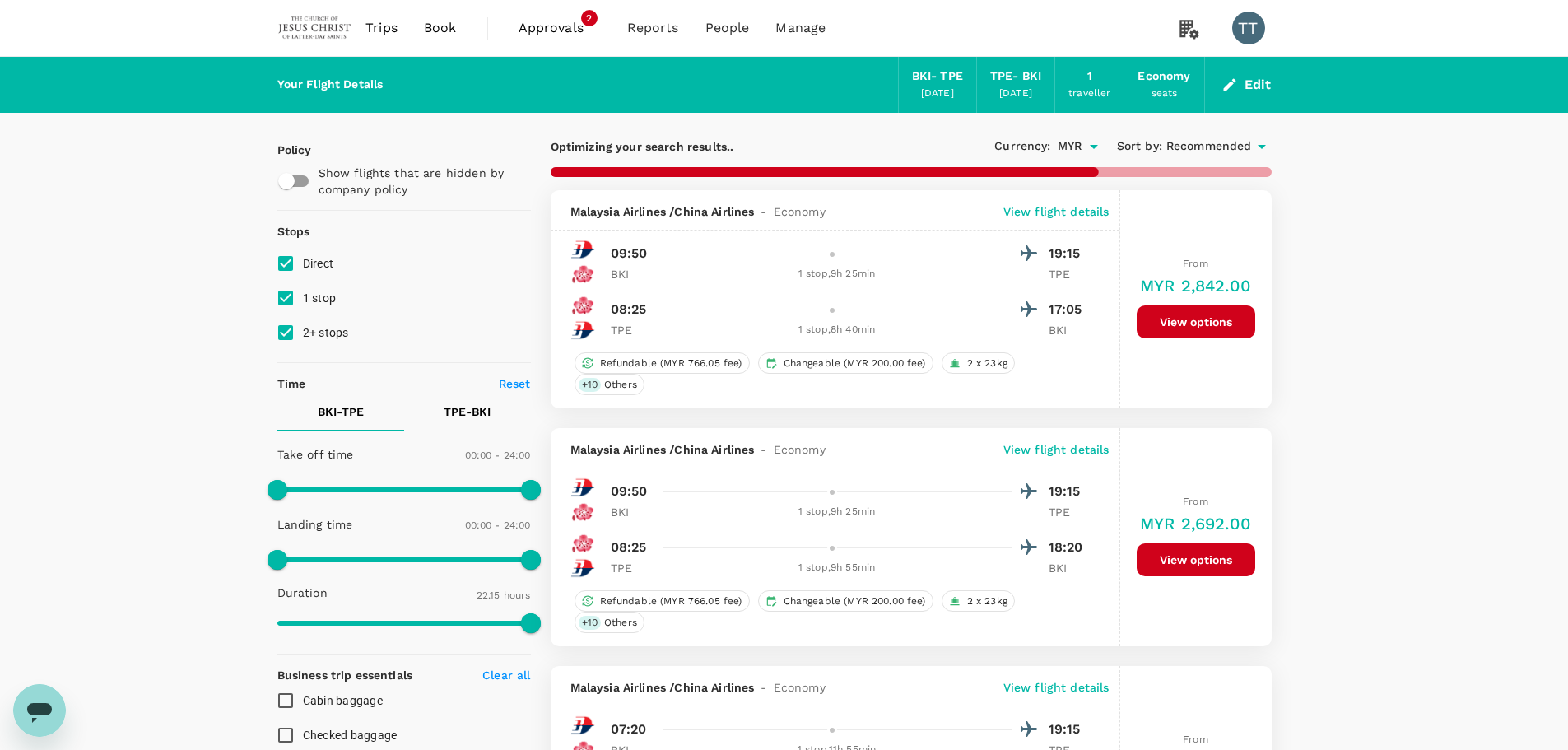
click at [1207, 142] on span "Recommended" at bounding box center [1208, 146] width 85 height 18
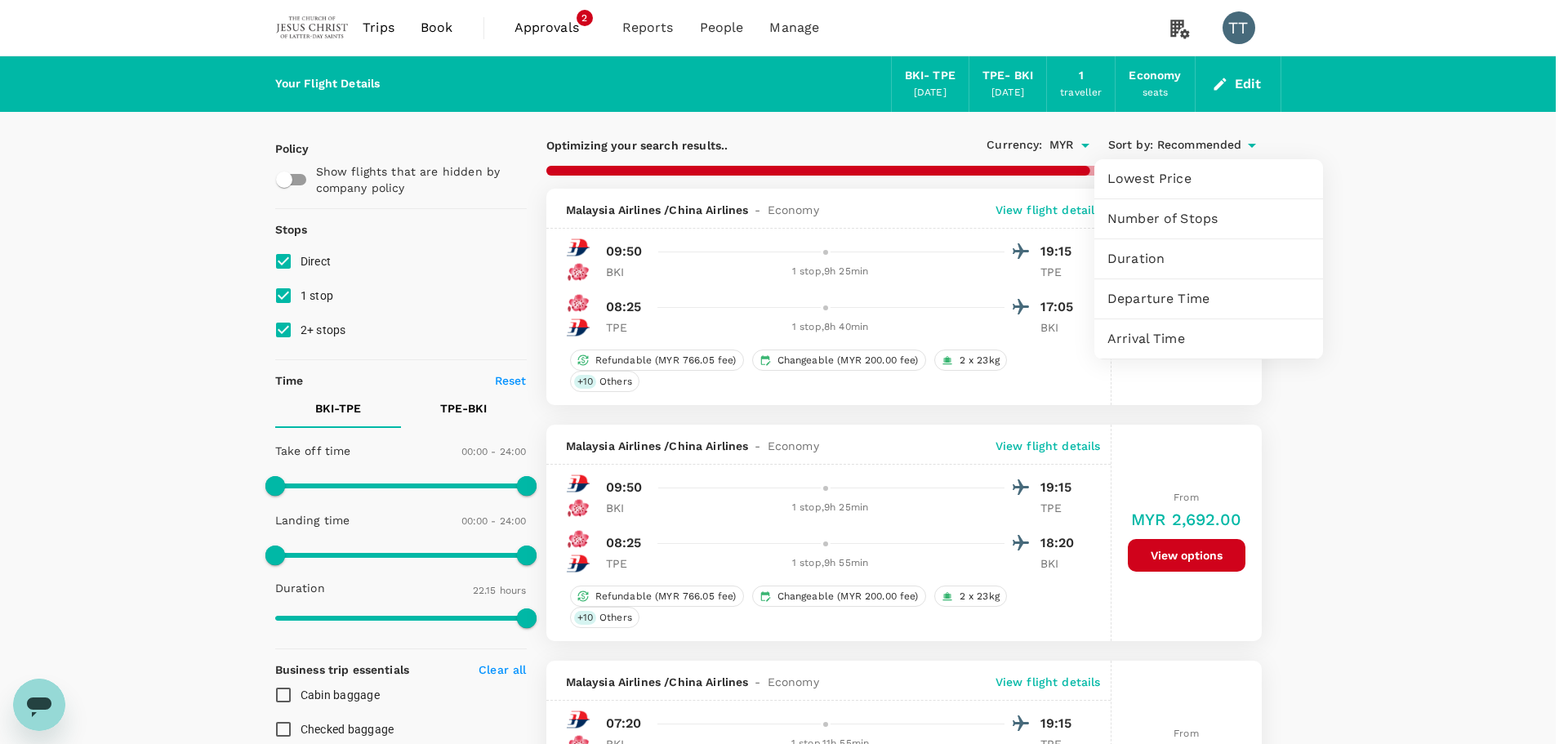
type input "2945"
click at [1174, 255] on span "Duration" at bounding box center [1209, 258] width 202 height 20
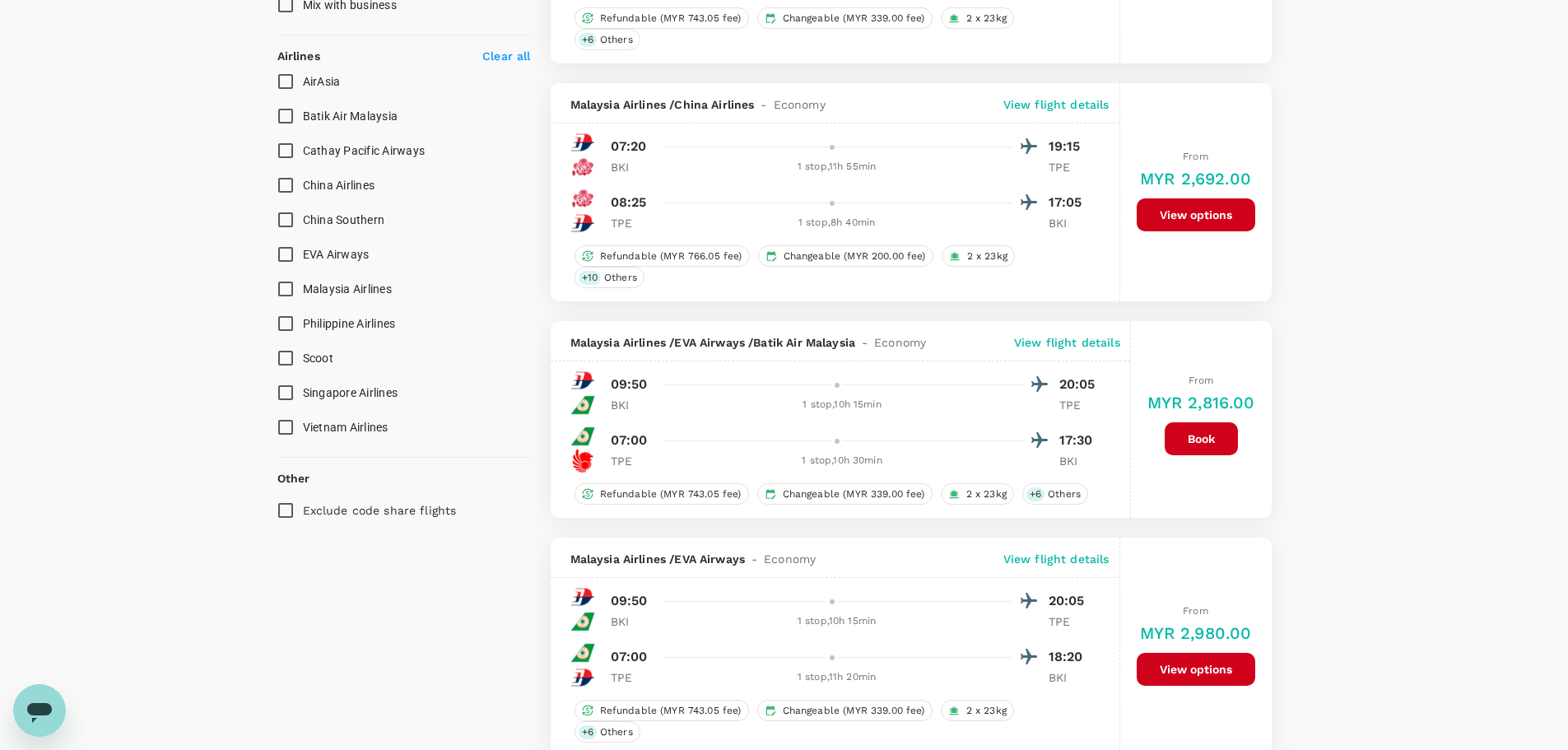
scroll to position [988, 0]
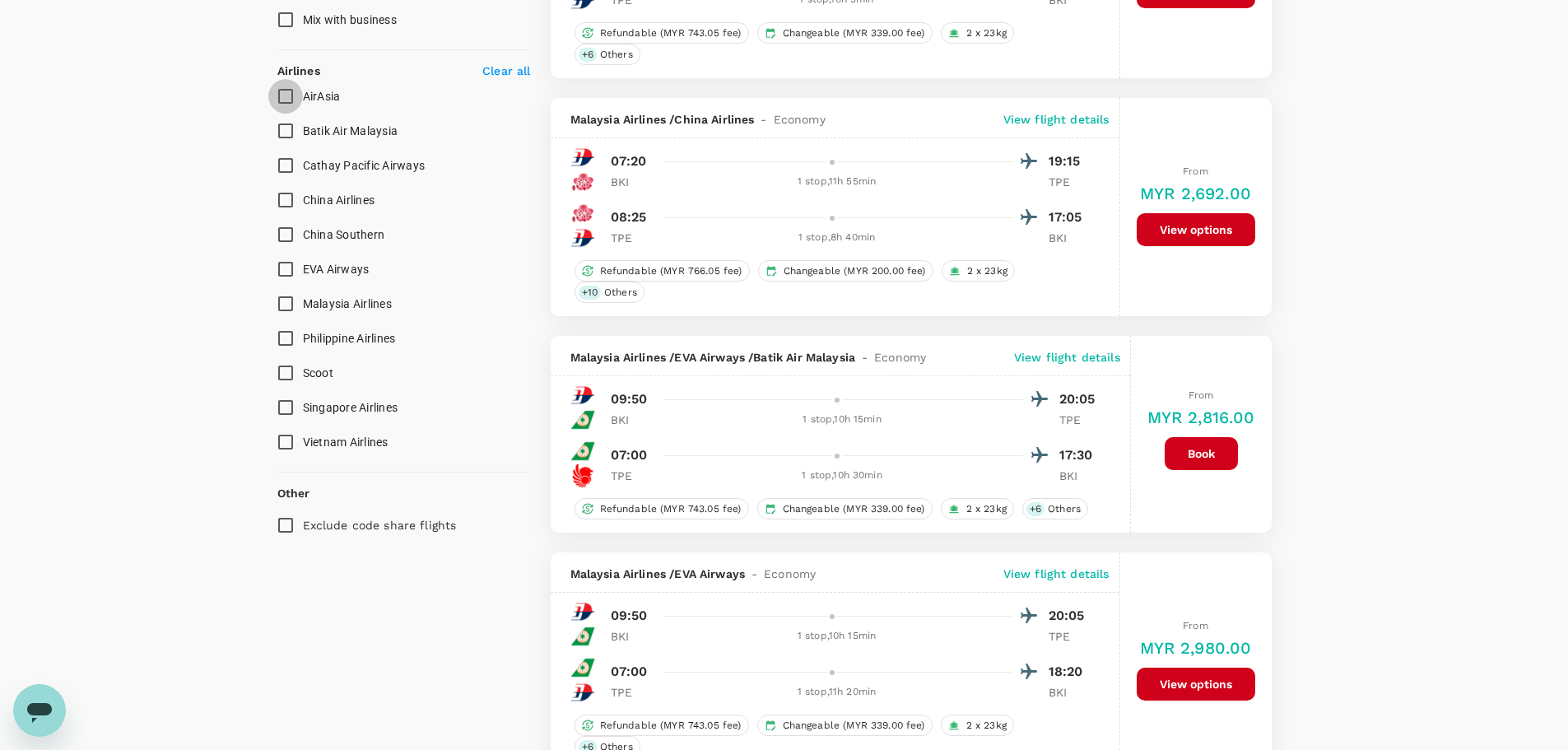
click at [285, 97] on input "AirAsia" at bounding box center [286, 97] width 35 height 35
checkbox input "true"
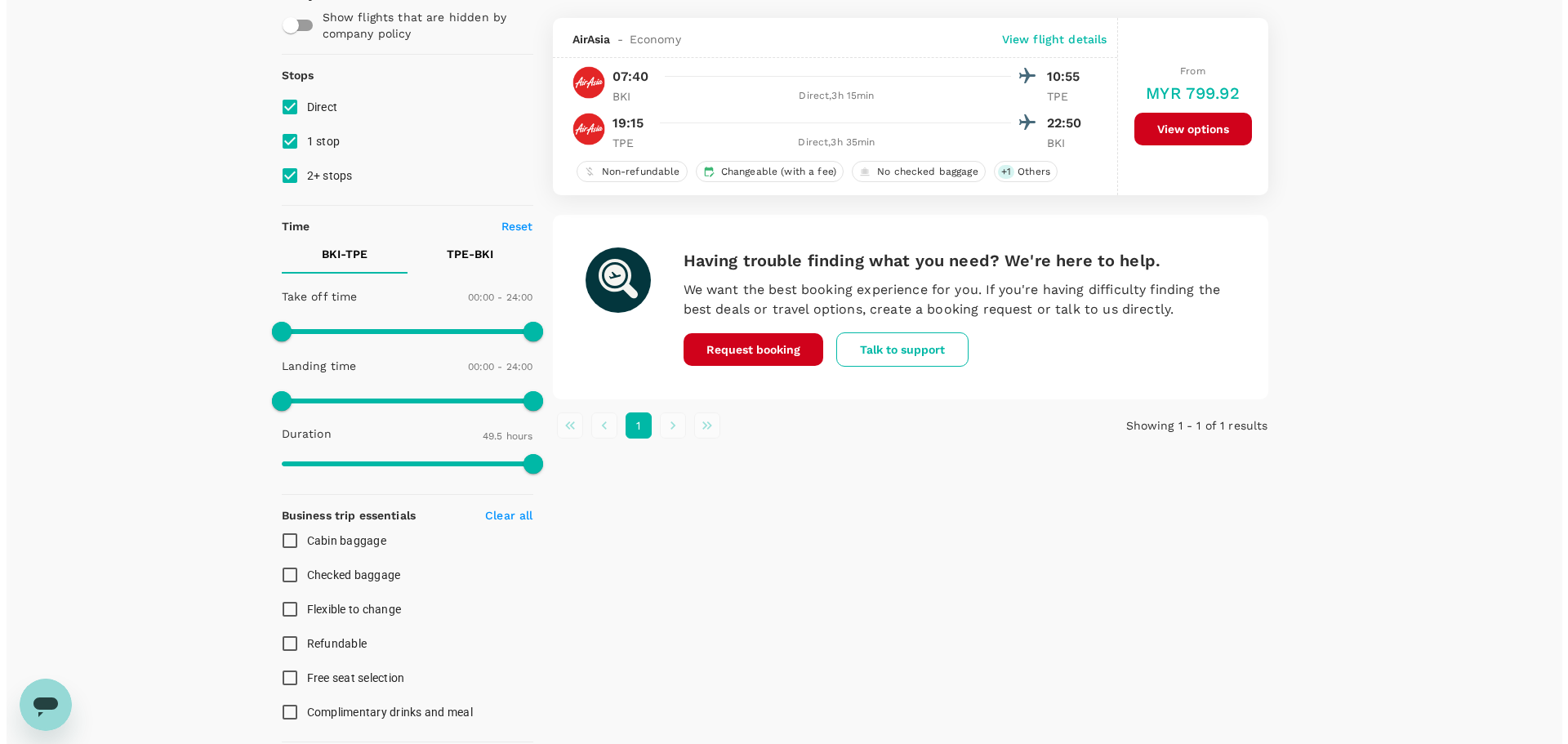
scroll to position [0, 0]
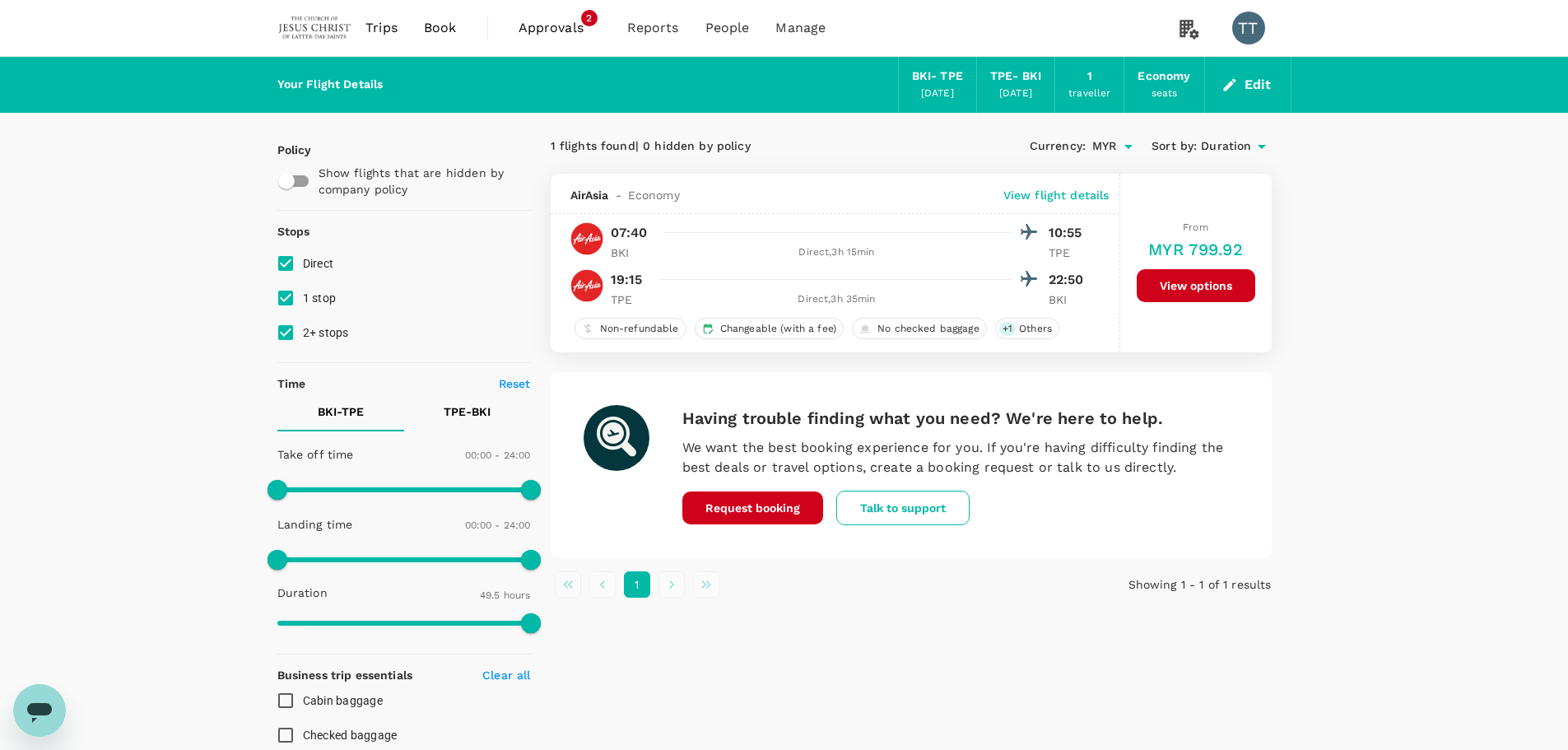
click at [1048, 189] on p "View flight details" at bounding box center [1056, 195] width 106 height 17
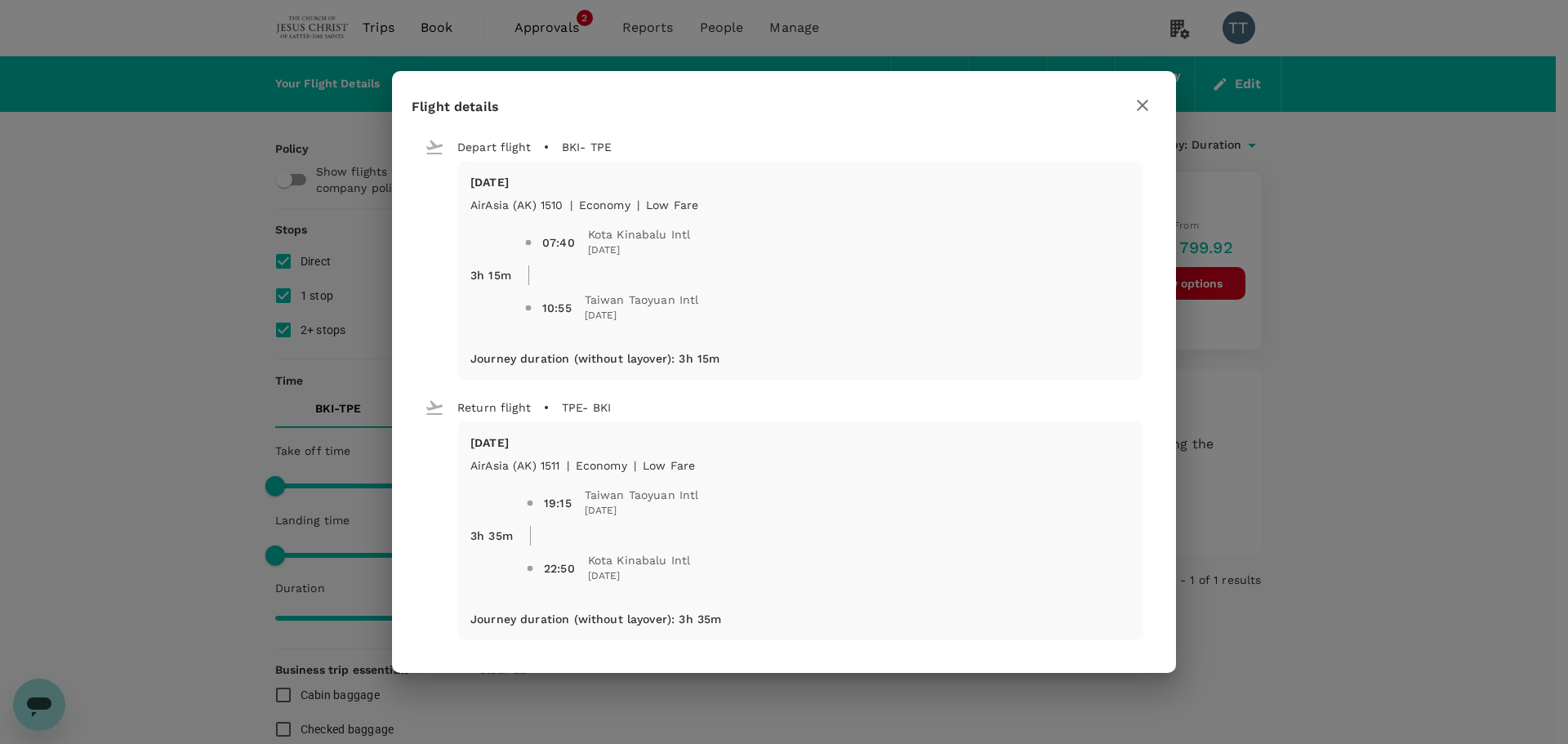
click at [1156, 101] on h2 "Flight details" at bounding box center [784, 111] width 784 height 41
click at [1150, 99] on icon "button" at bounding box center [1142, 105] width 20 height 20
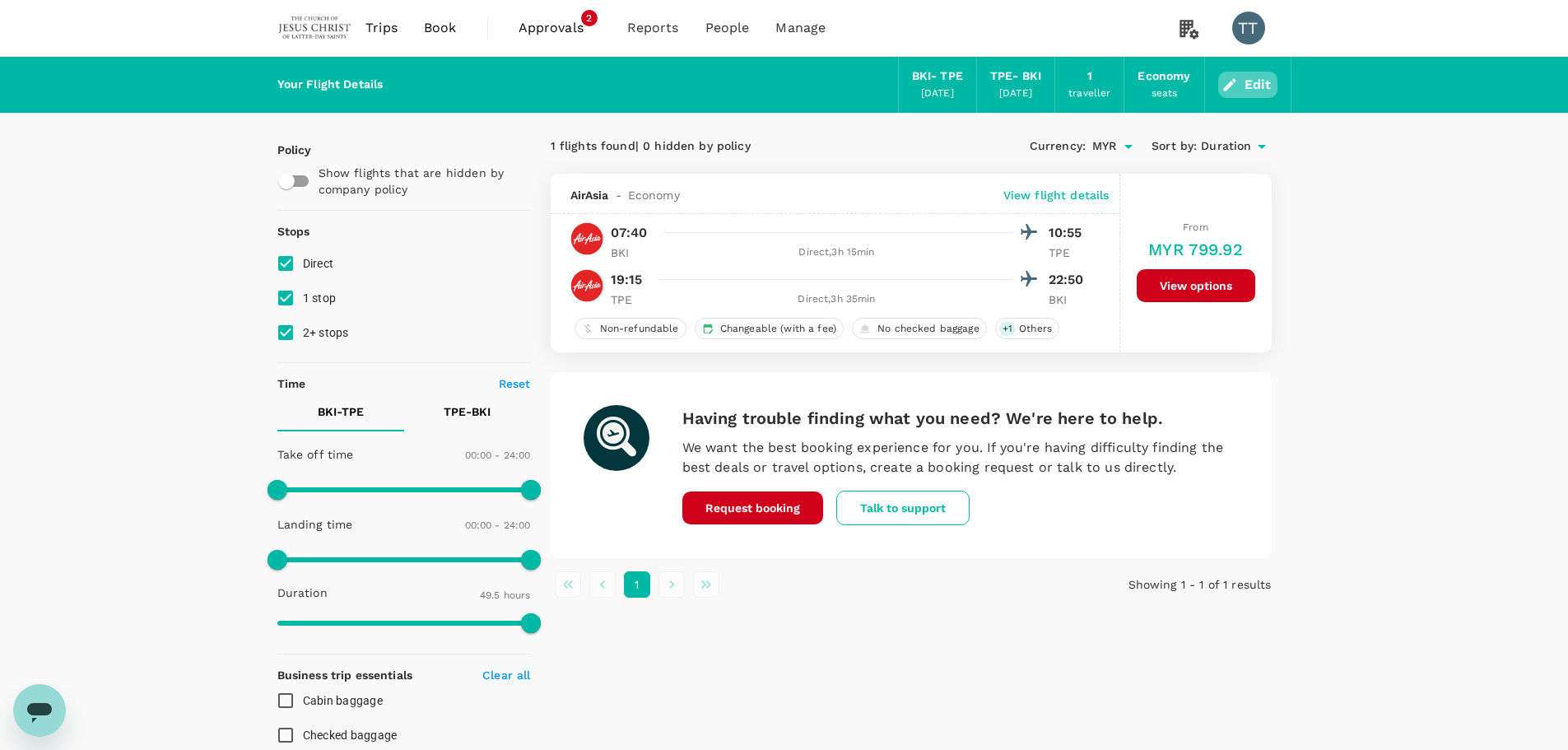
click at [1259, 84] on button "Edit" at bounding box center [1248, 84] width 59 height 26
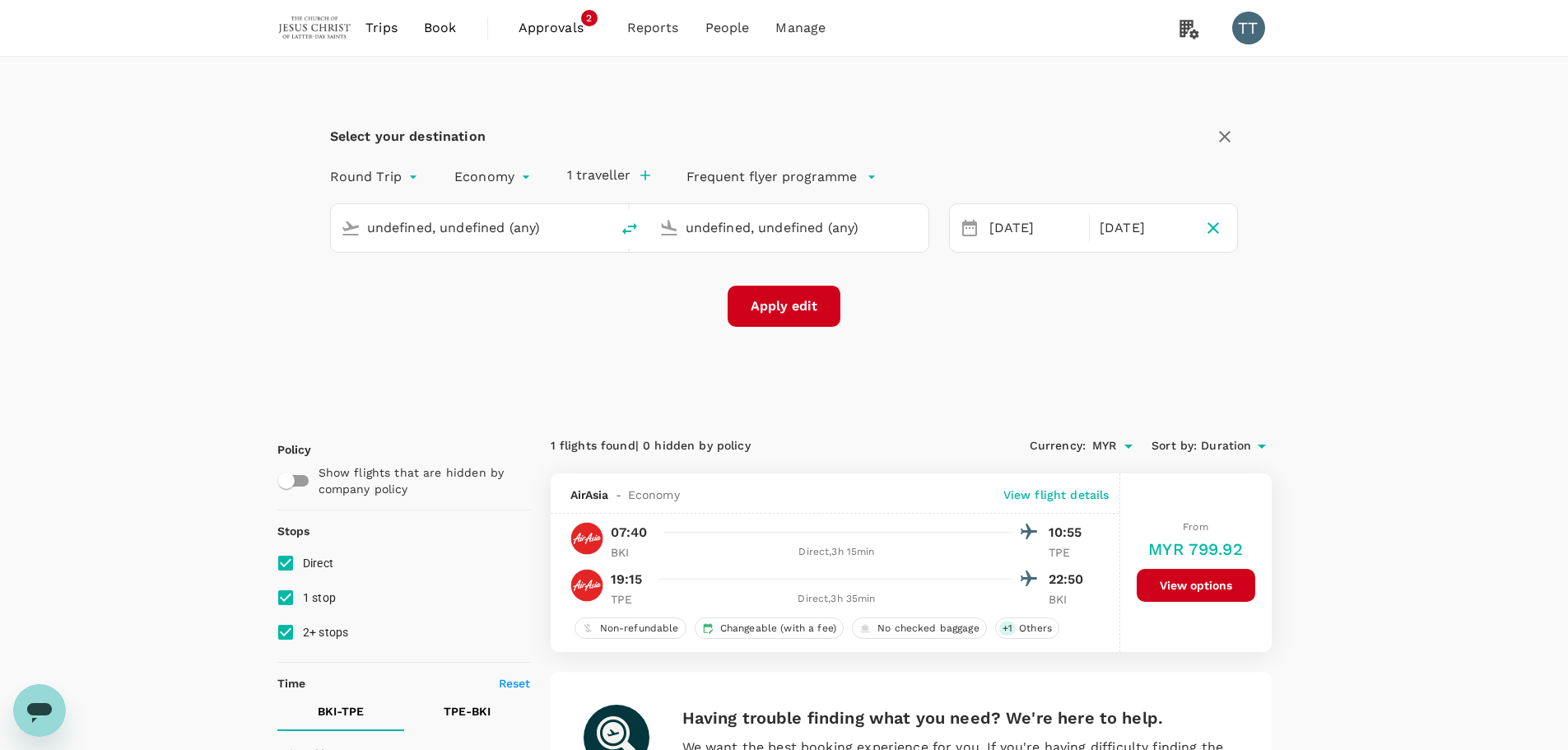
type input "Kota Kinabalu Intl (BKI)"
type input "Taiwan Taoyuan Intl (TPE)"
click at [995, 222] on div "[DATE]" at bounding box center [1034, 228] width 103 height 32
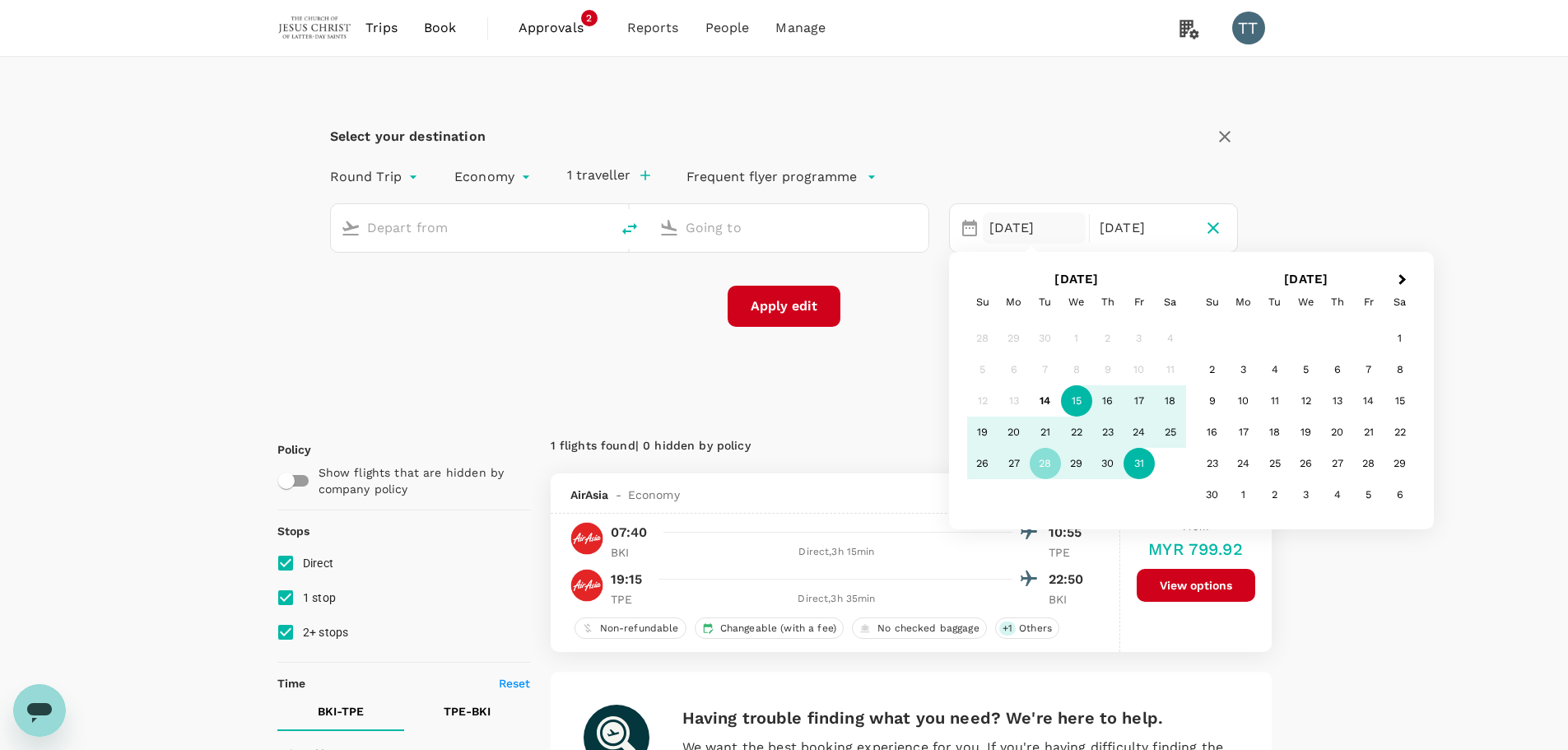
type input "Kota Kinabalu Intl (BKI)"
type input "Taiwan Taoyuan Intl (TPE)"
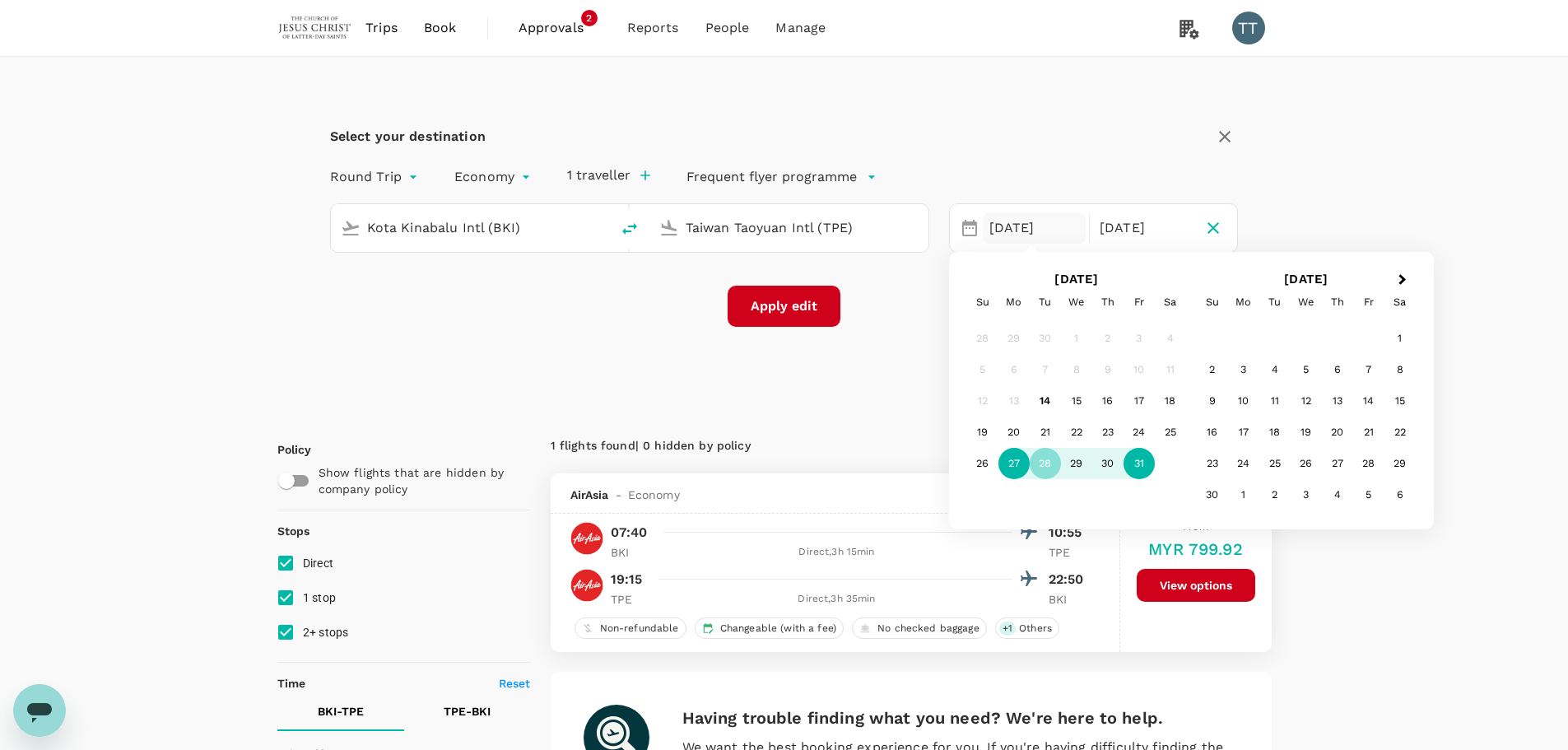
click at [1016, 464] on div "27" at bounding box center [1014, 463] width 31 height 31
click at [1109, 223] on div "[DATE]" at bounding box center [1144, 228] width 103 height 32
click at [1140, 466] on div "31" at bounding box center [1139, 463] width 31 height 31
click at [779, 319] on button "Apply edit" at bounding box center [784, 306] width 112 height 41
click at [779, 319] on div "Apply edit" at bounding box center [784, 306] width 112 height 41
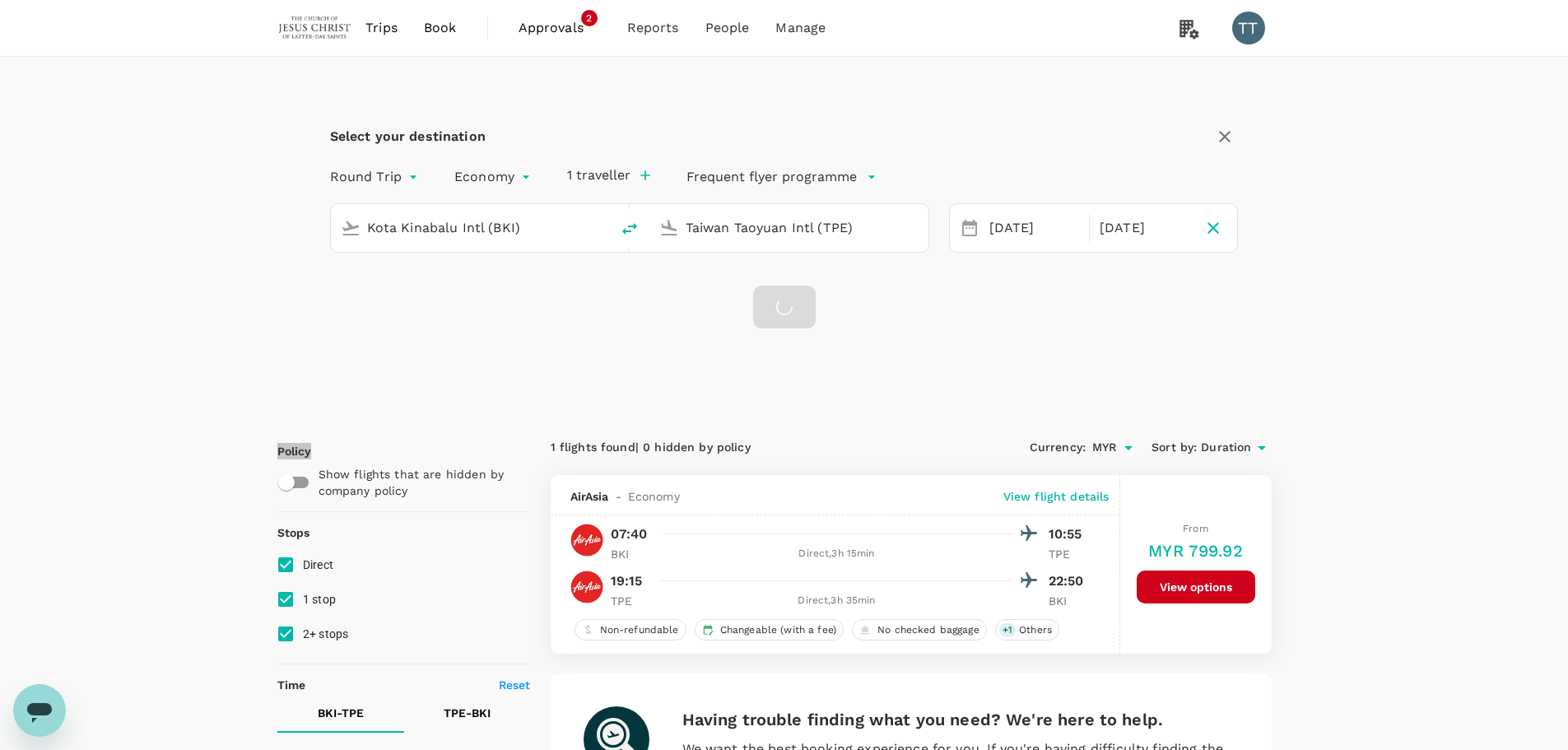
checkbox input "false"
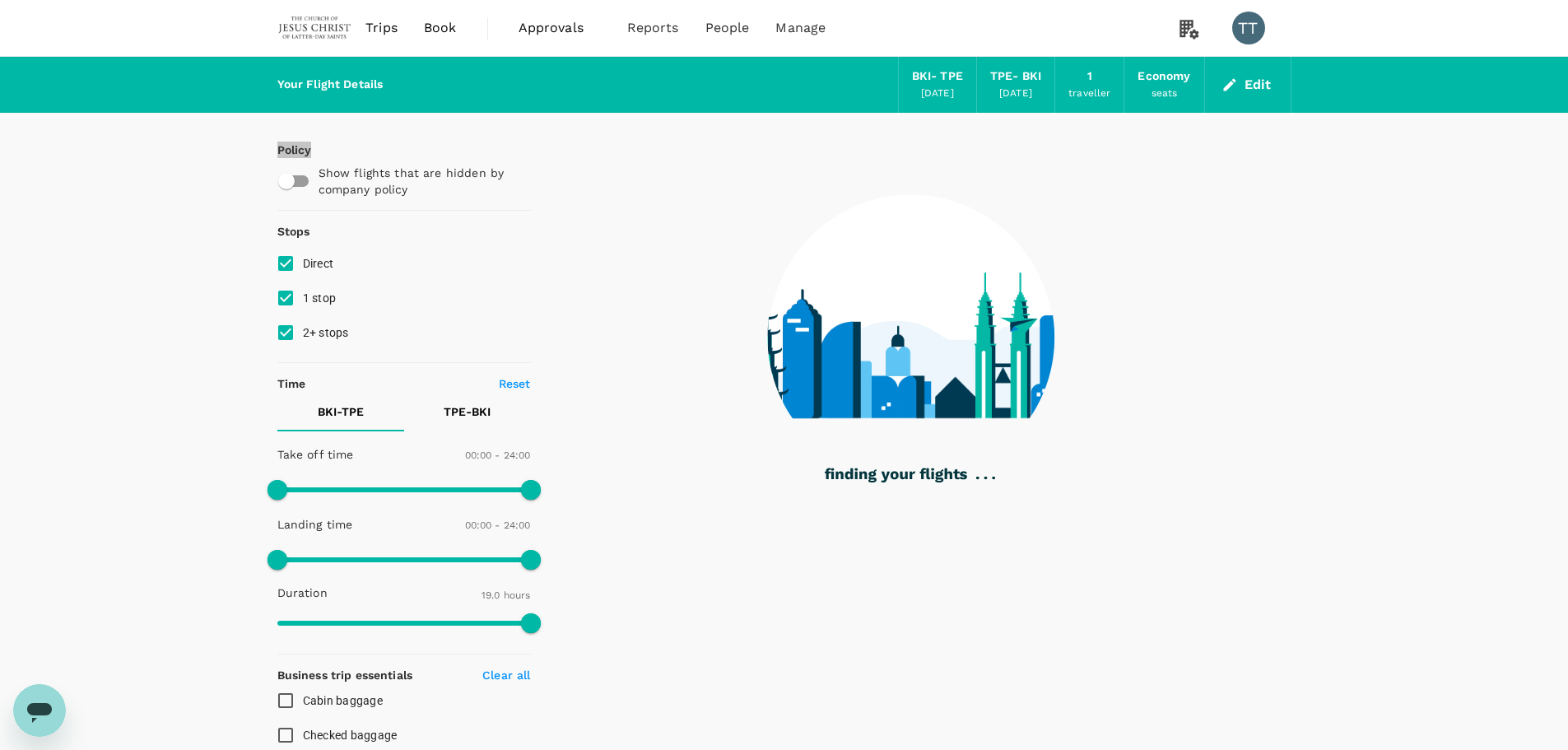
type input "1140"
checkbox input "true"
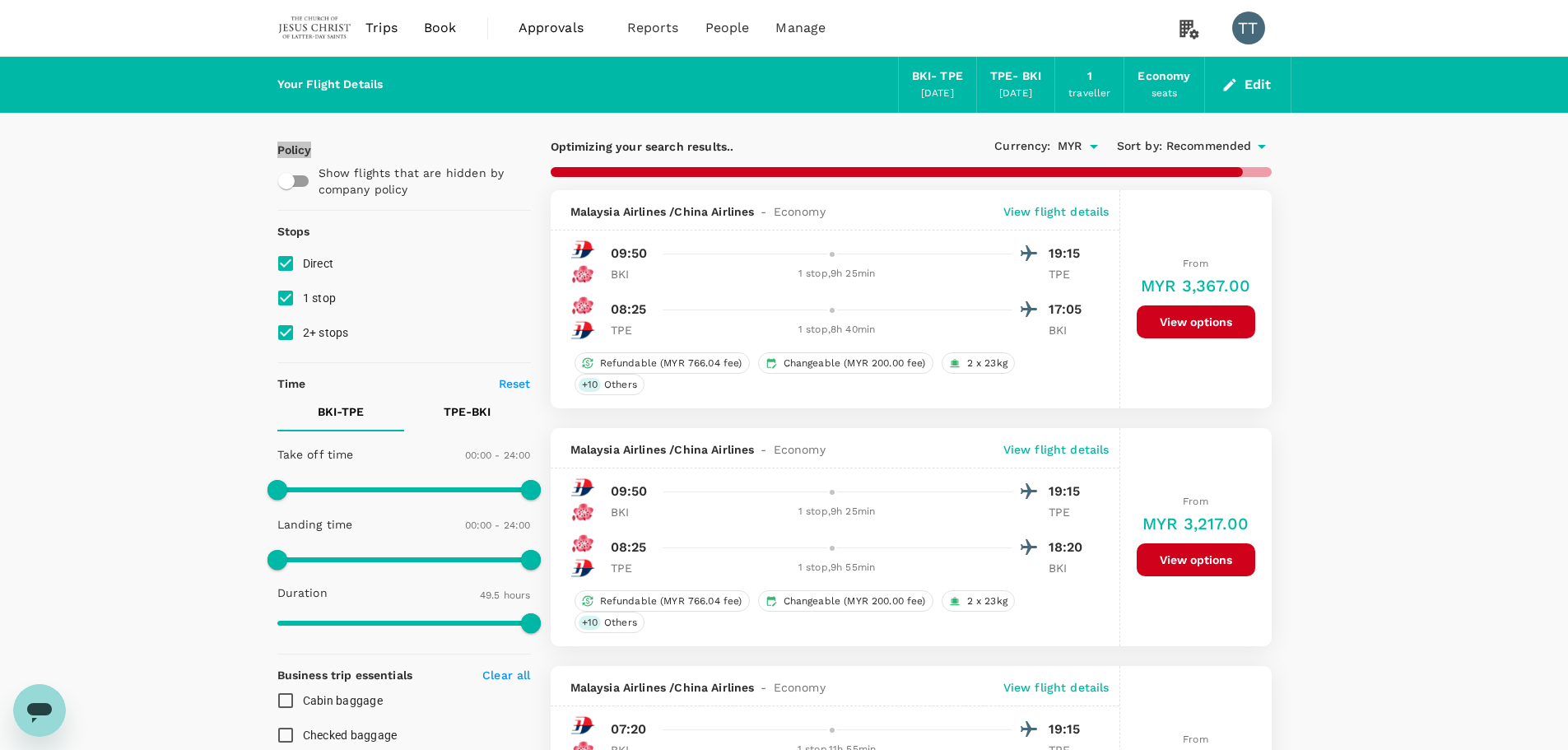
type input "2945"
checkbox input "true"
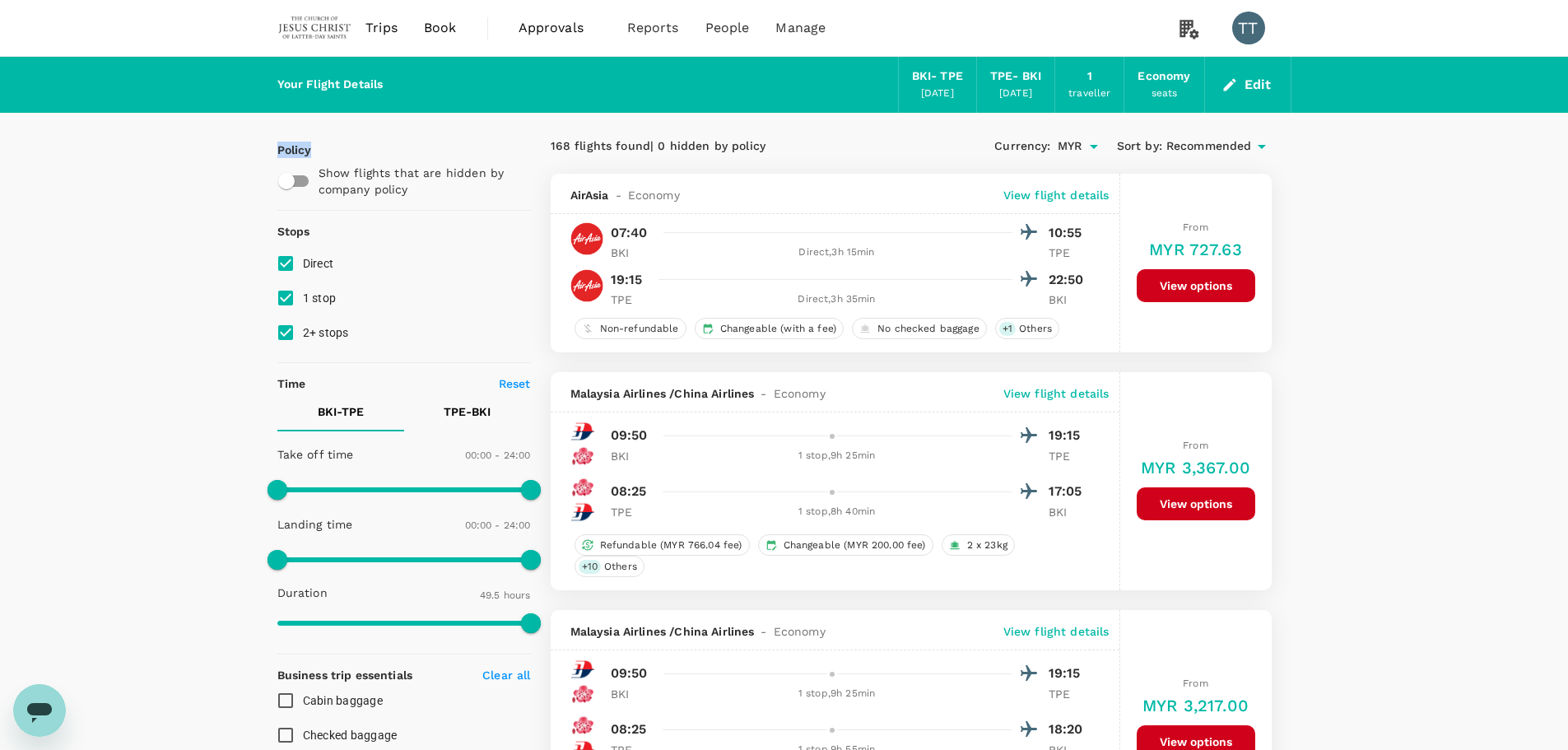
click at [924, 90] on div "[DATE]" at bounding box center [938, 93] width 33 height 17
click at [1234, 77] on icon "button" at bounding box center [1229, 84] width 17 height 17
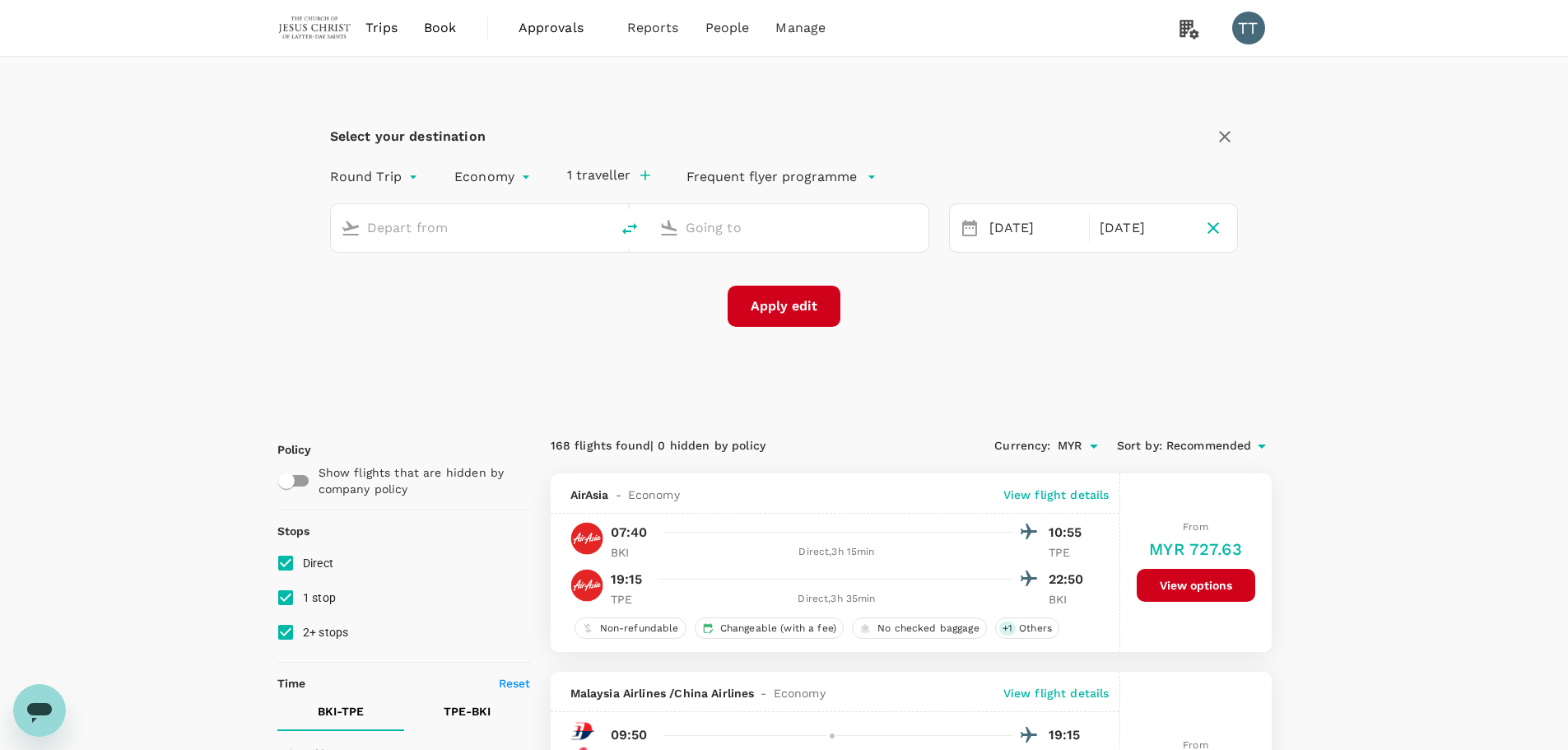
type input "Kota Kinabalu Intl (BKI)"
type input "Taiwan Taoyuan Intl (TPE)"
click at [529, 225] on input "Kota Kinabalu Intl (BKI)" at bounding box center [471, 227] width 208 height 25
click at [481, 284] on p "Tawau" at bounding box center [494, 292] width 286 height 17
type input "Tawau (TWU)"
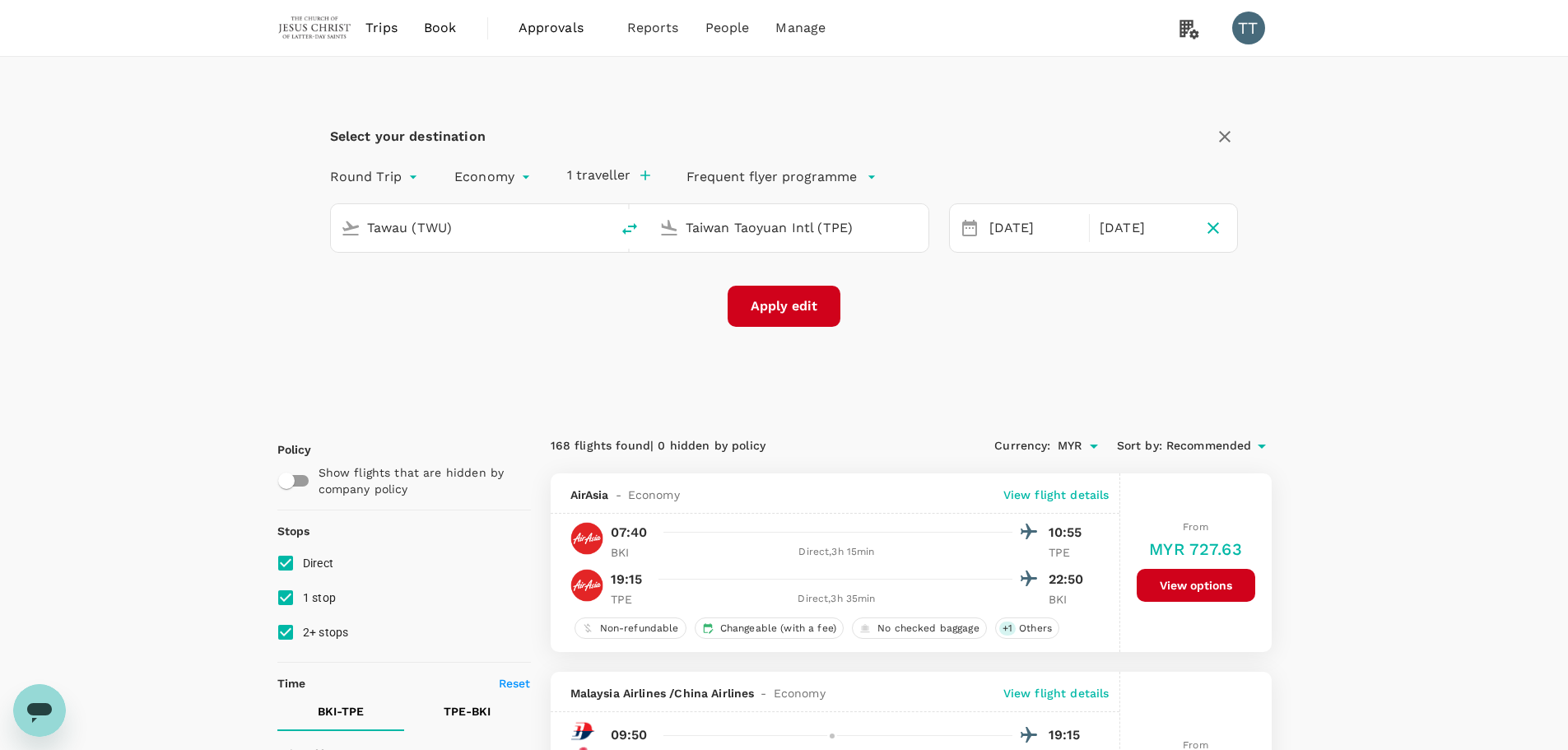
click at [757, 306] on button "Apply edit" at bounding box center [784, 306] width 112 height 41
checkbox input "false"
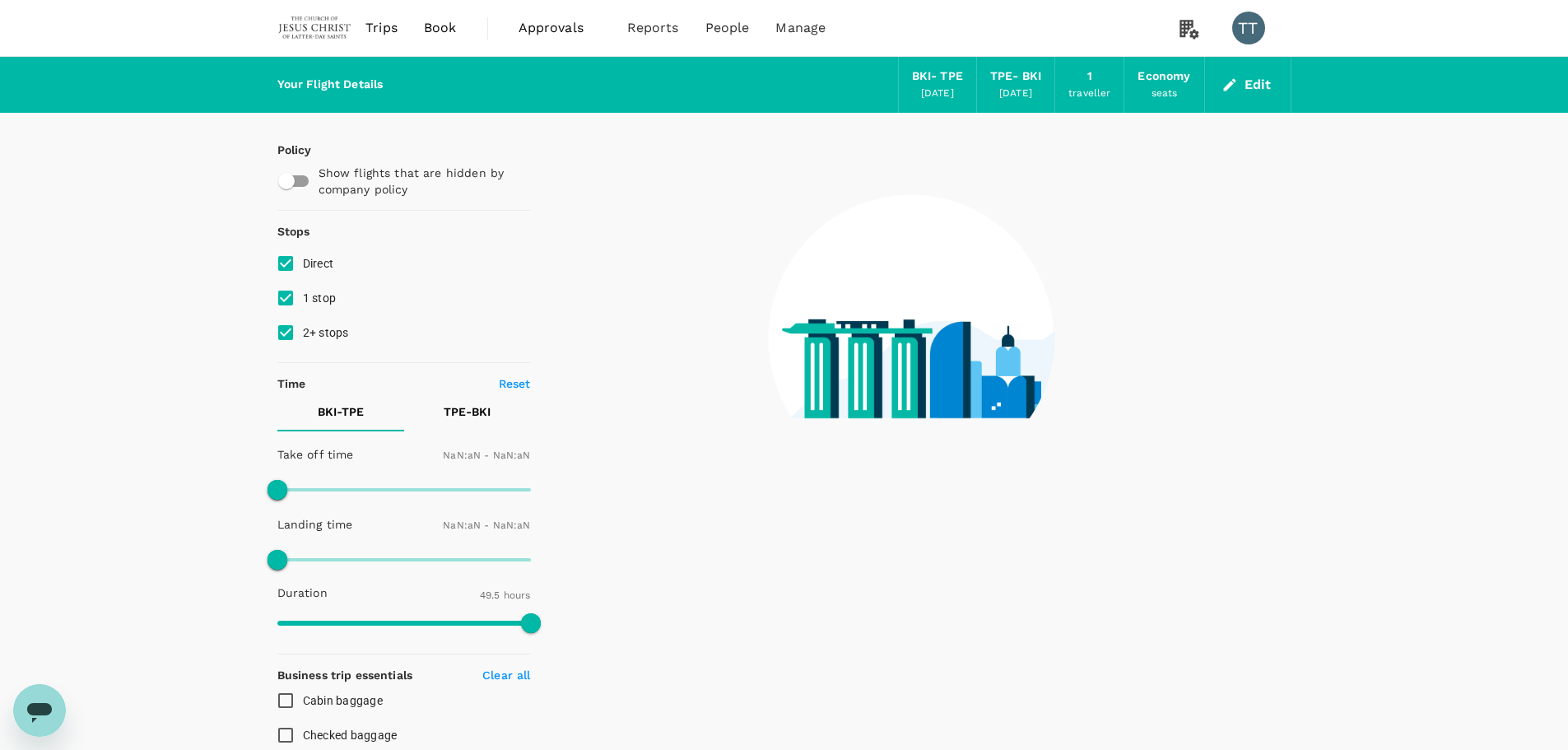
checkbox input "false"
type input "1440"
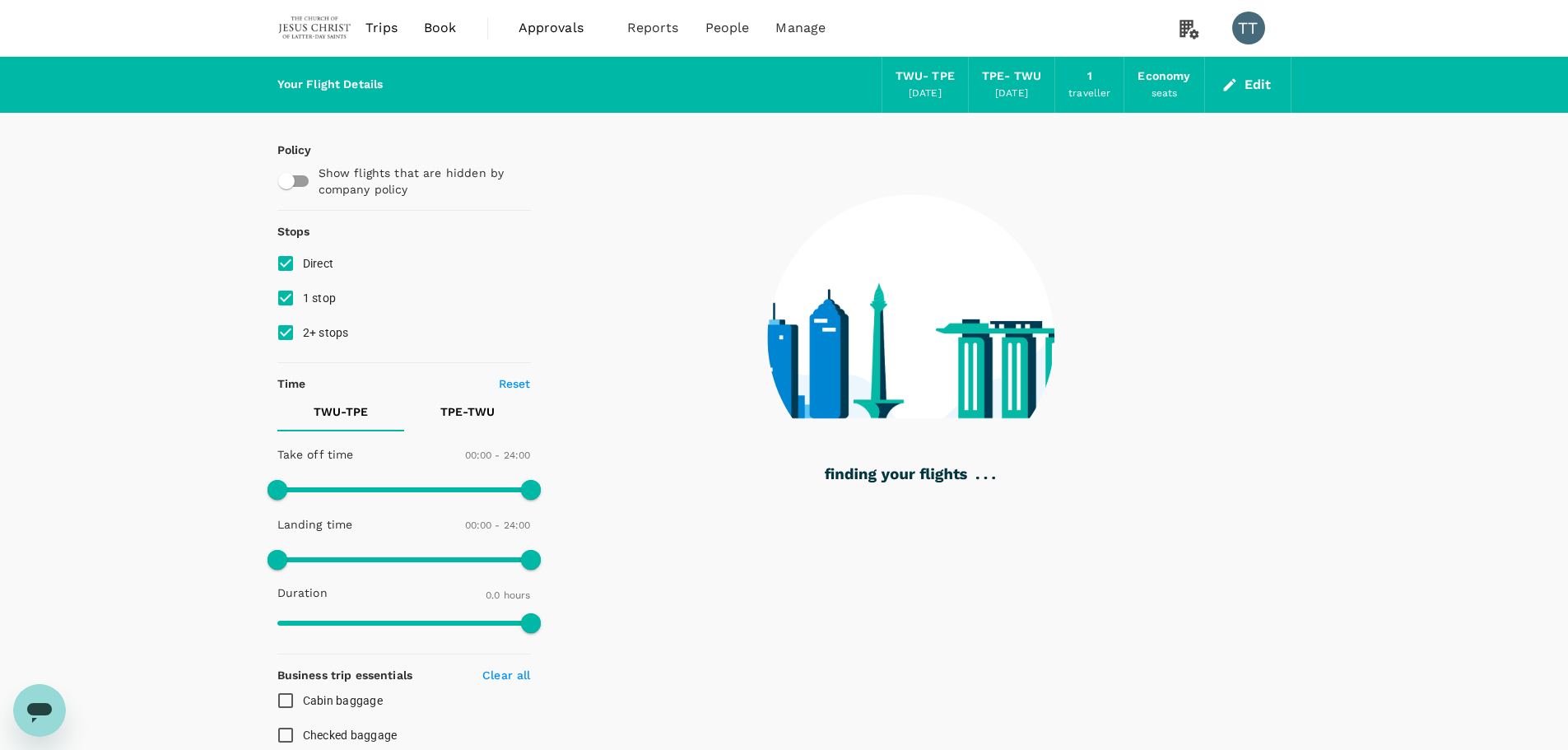
type input "1130"
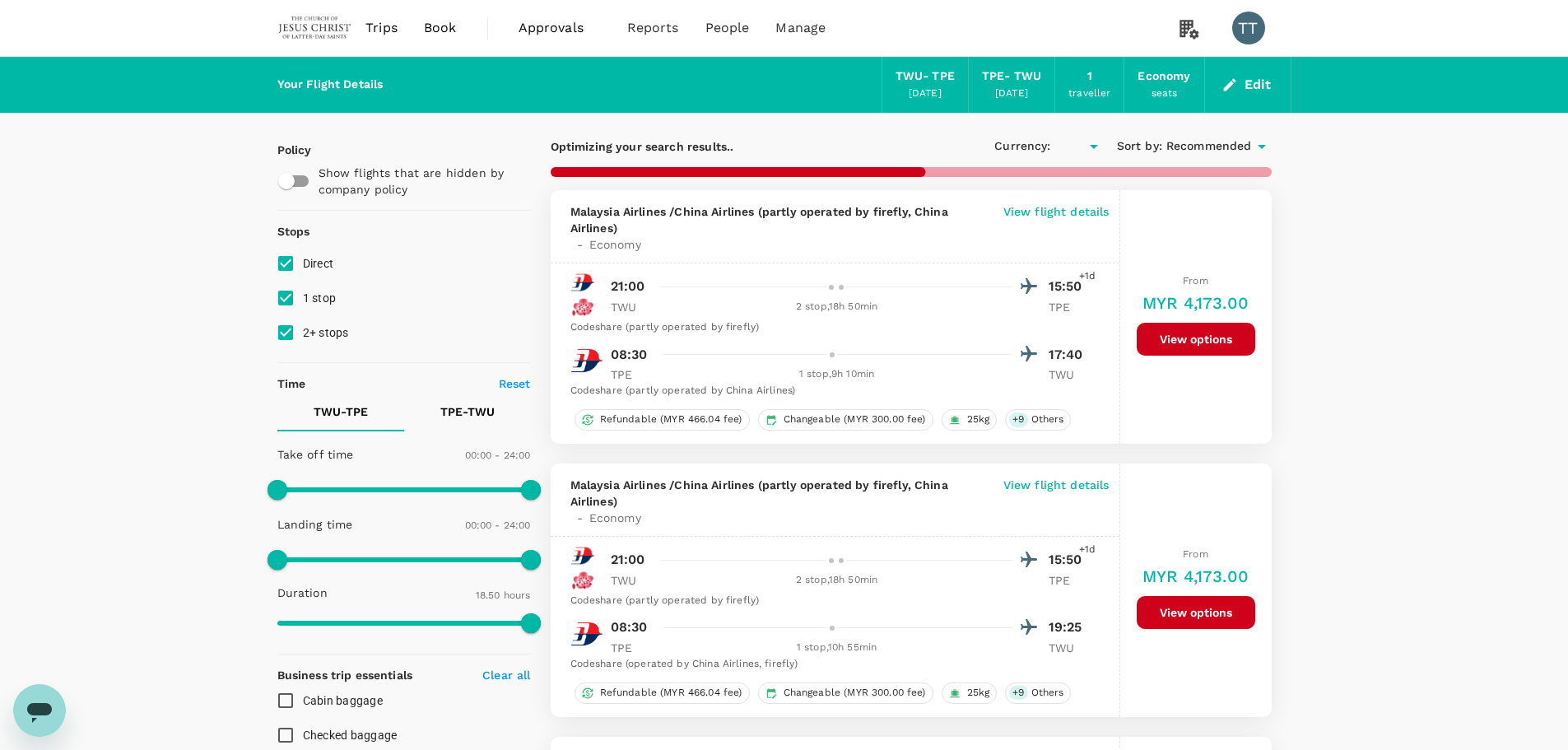
checkbox input "true"
type input "MYR"
type input "2550"
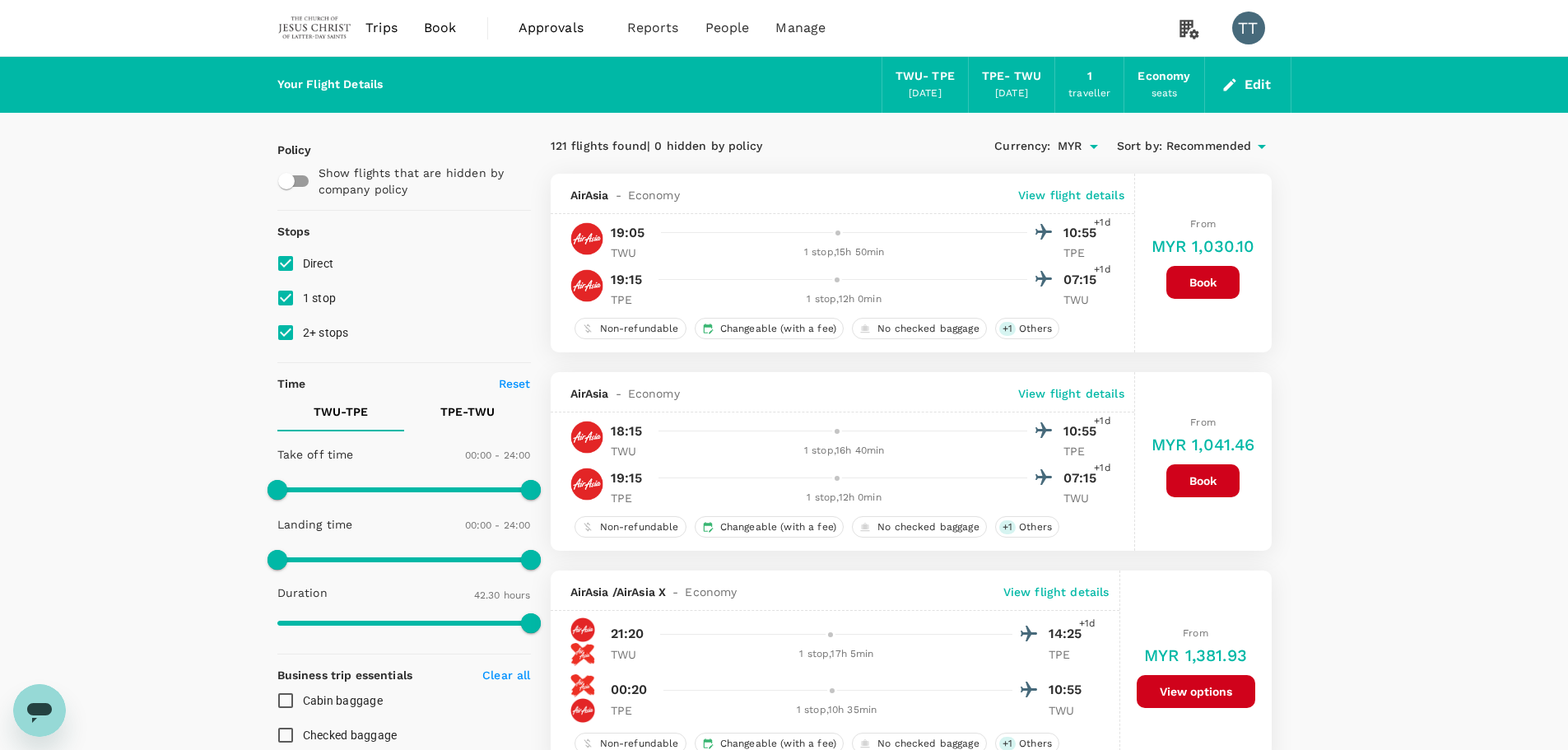
click at [1080, 199] on p "View flight details" at bounding box center [1071, 195] width 106 height 17
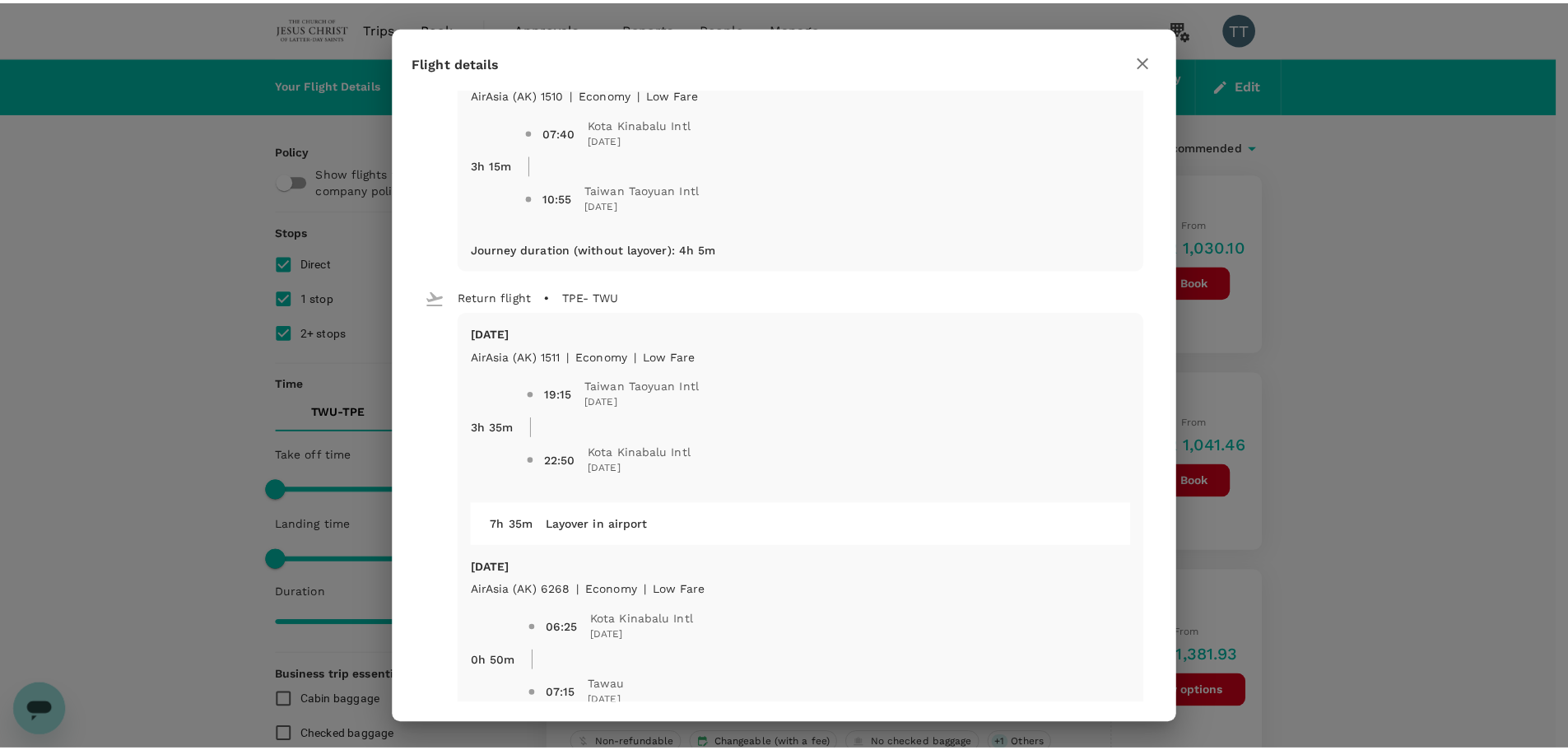
scroll to position [329, 0]
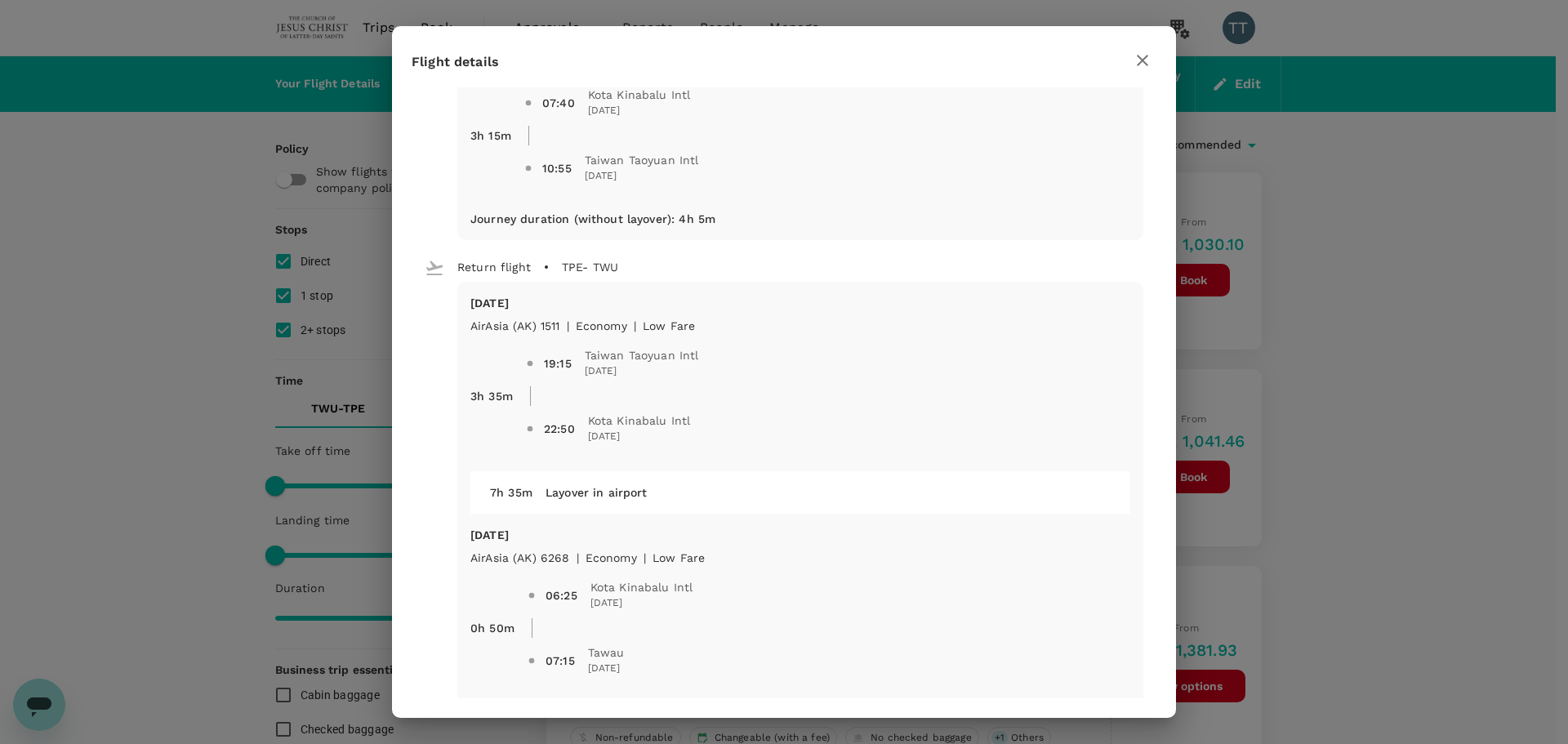
click at [1133, 68] on icon "button" at bounding box center [1142, 60] width 20 height 20
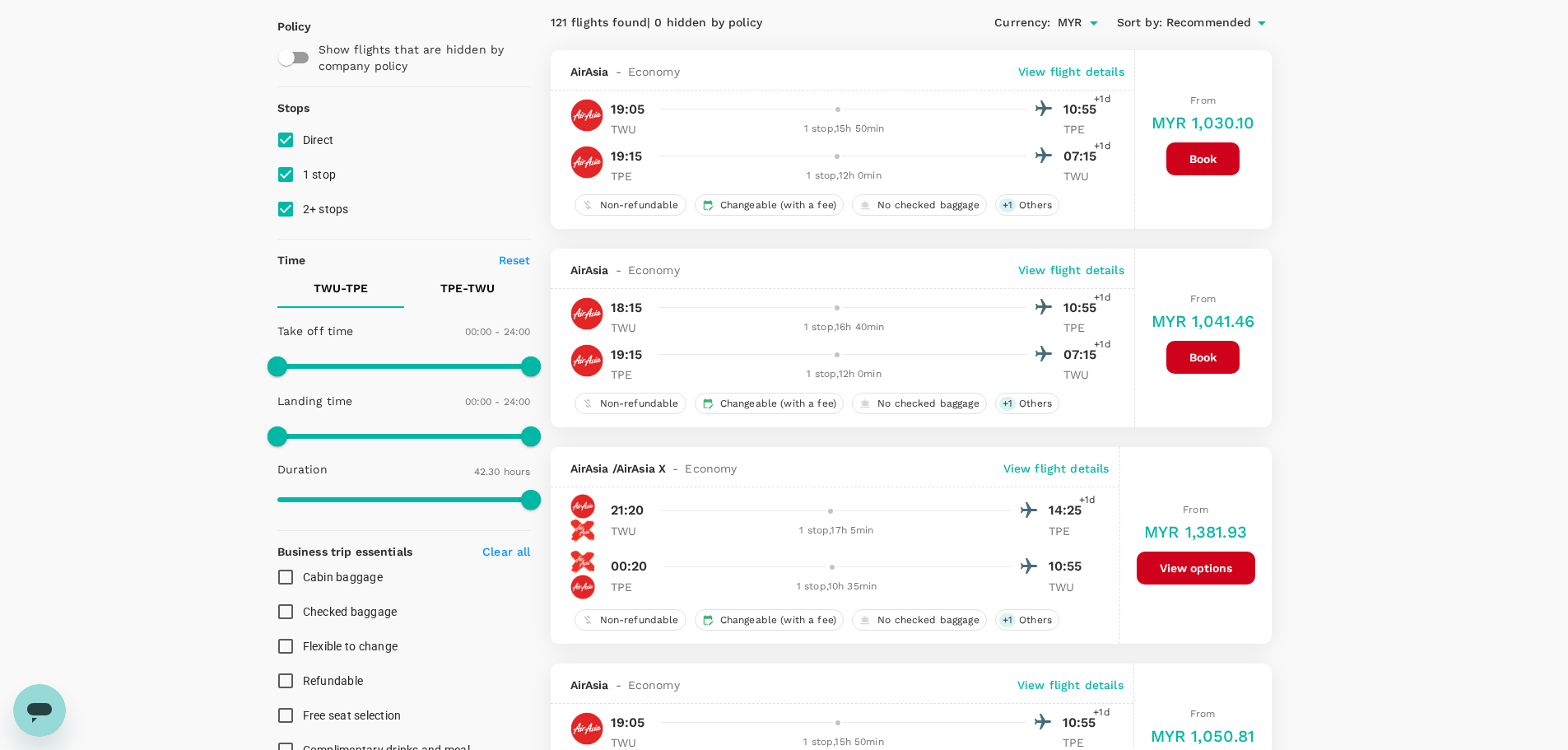
scroll to position [0, 0]
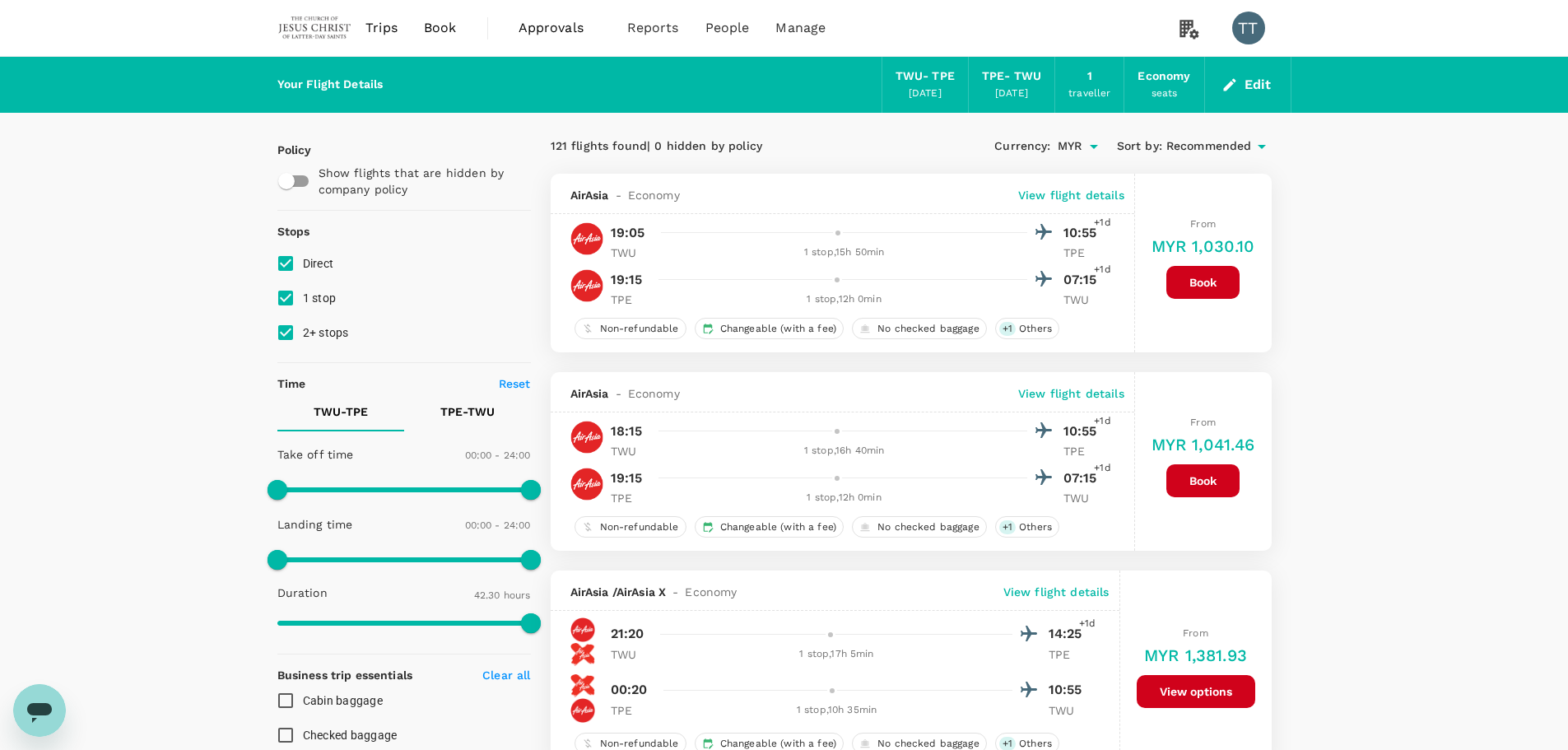
click at [1171, 147] on span "Recommended" at bounding box center [1208, 146] width 85 height 18
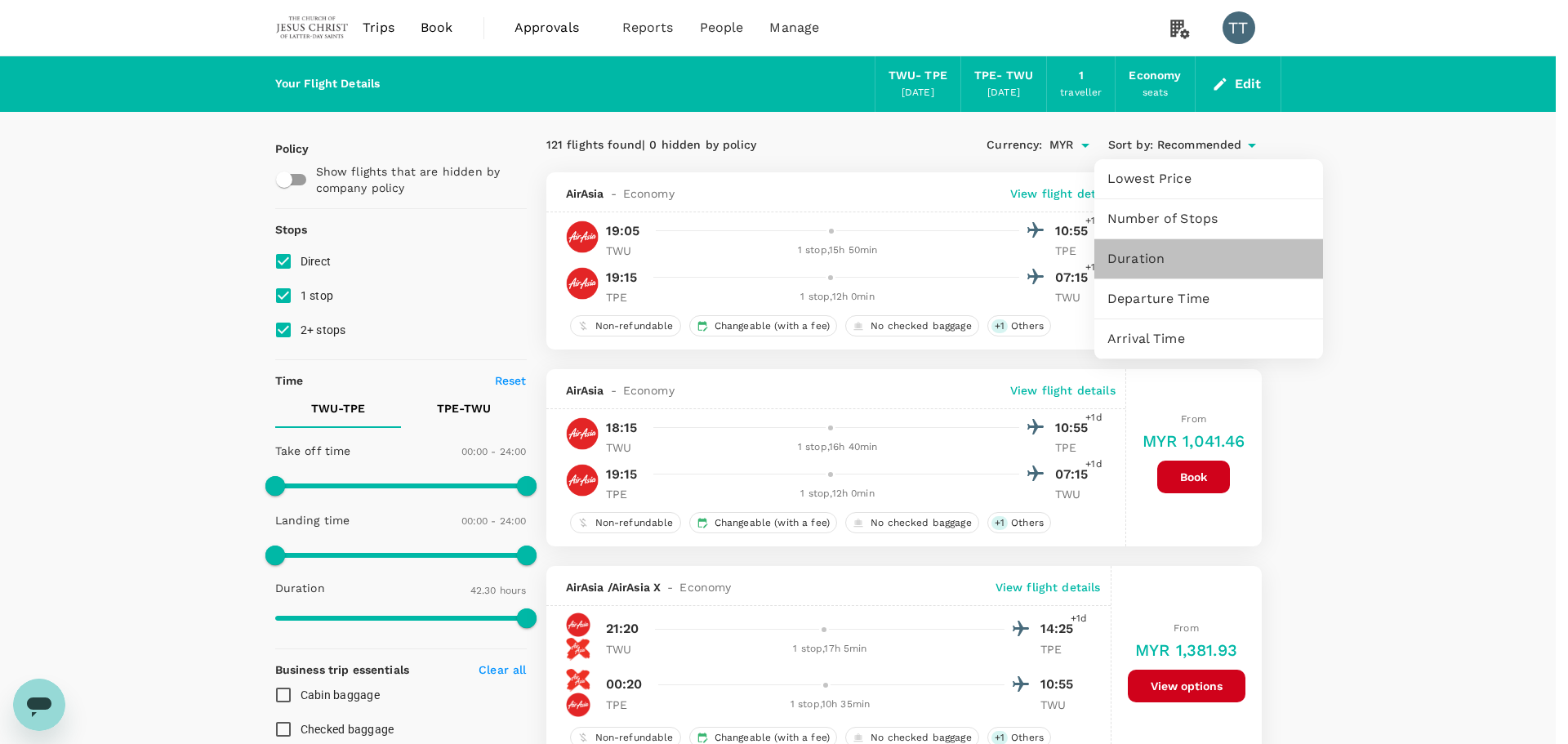
click at [1168, 268] on span "Duration" at bounding box center [1209, 258] width 202 height 20
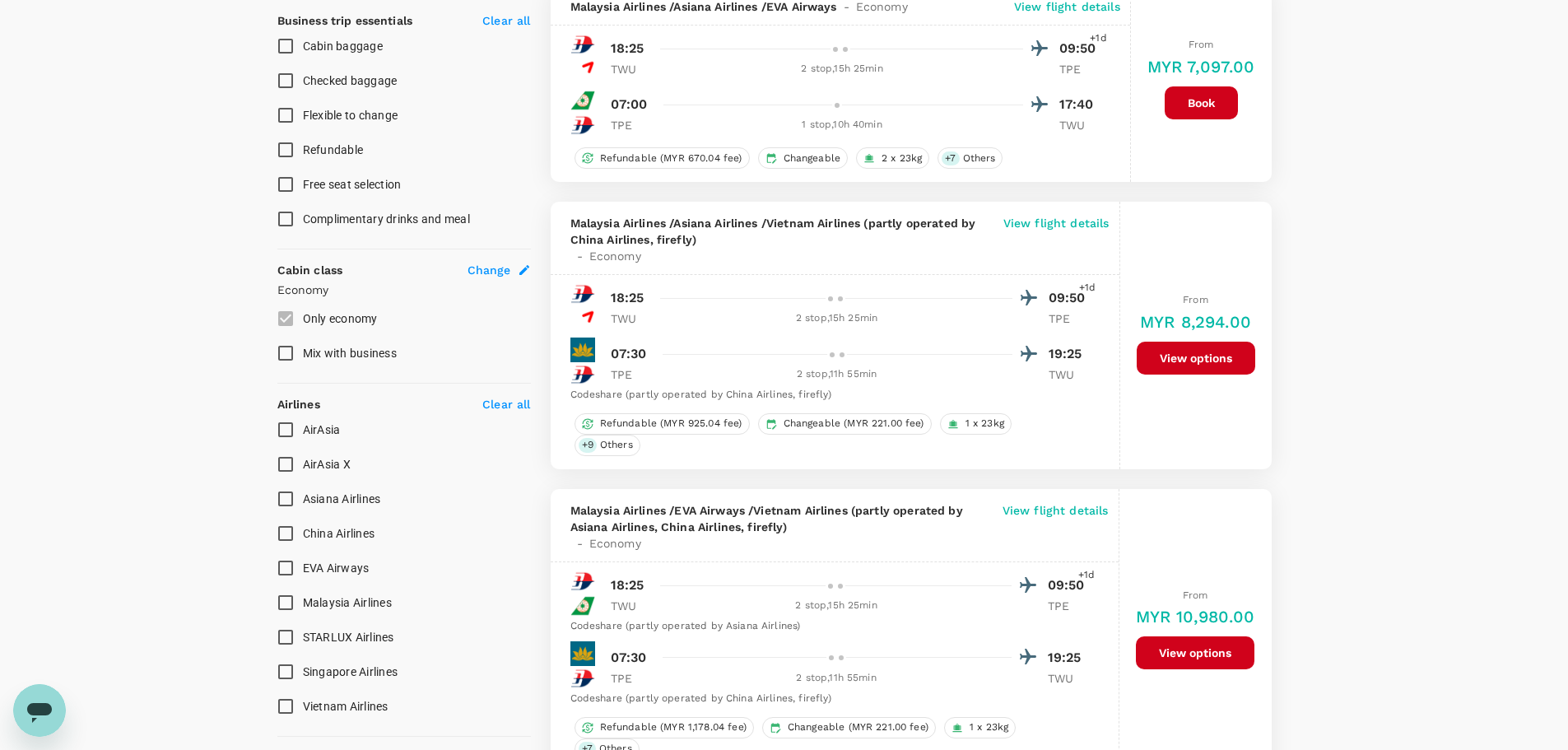
scroll to position [659, 0]
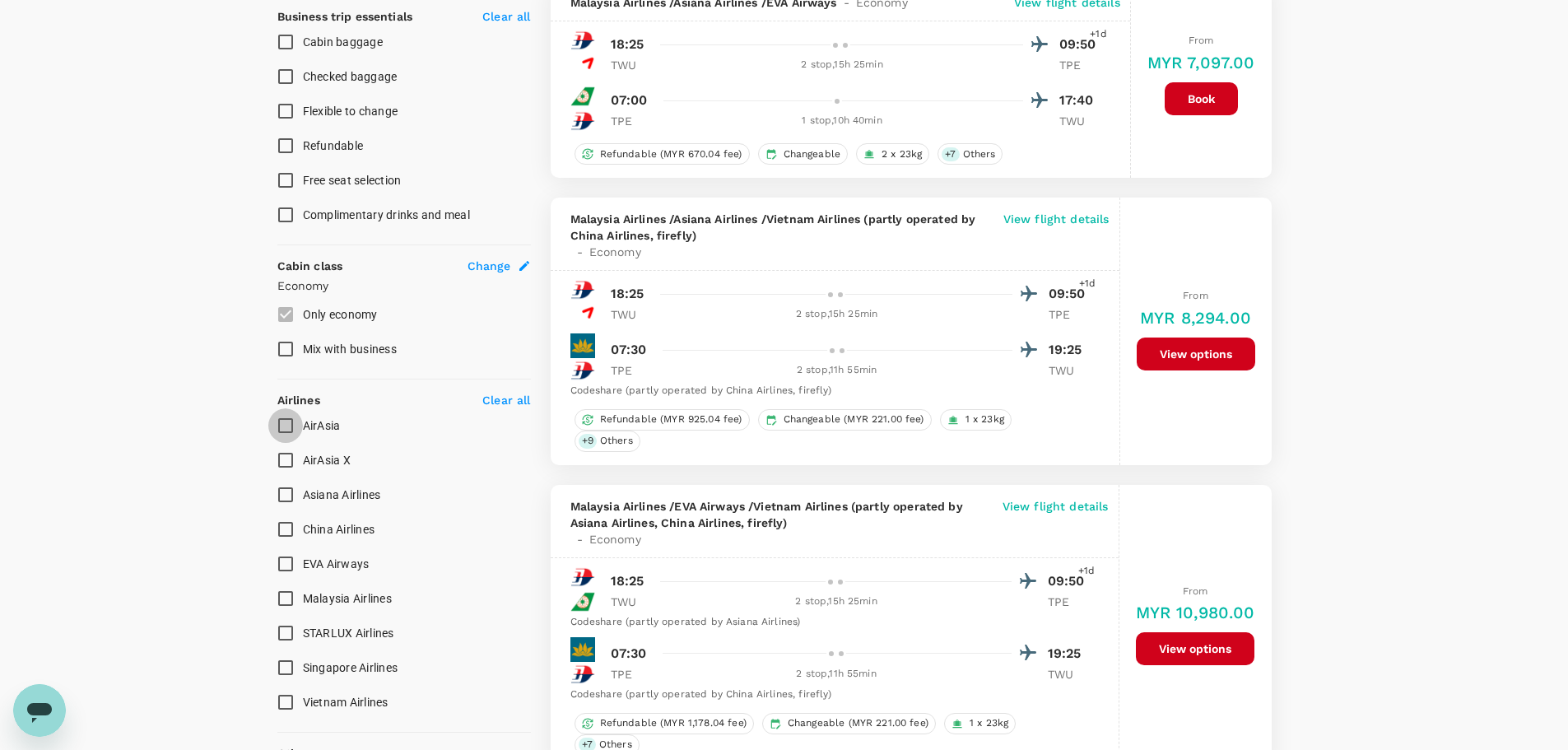
click at [295, 425] on input "AirAsia" at bounding box center [286, 426] width 35 height 35
checkbox input "true"
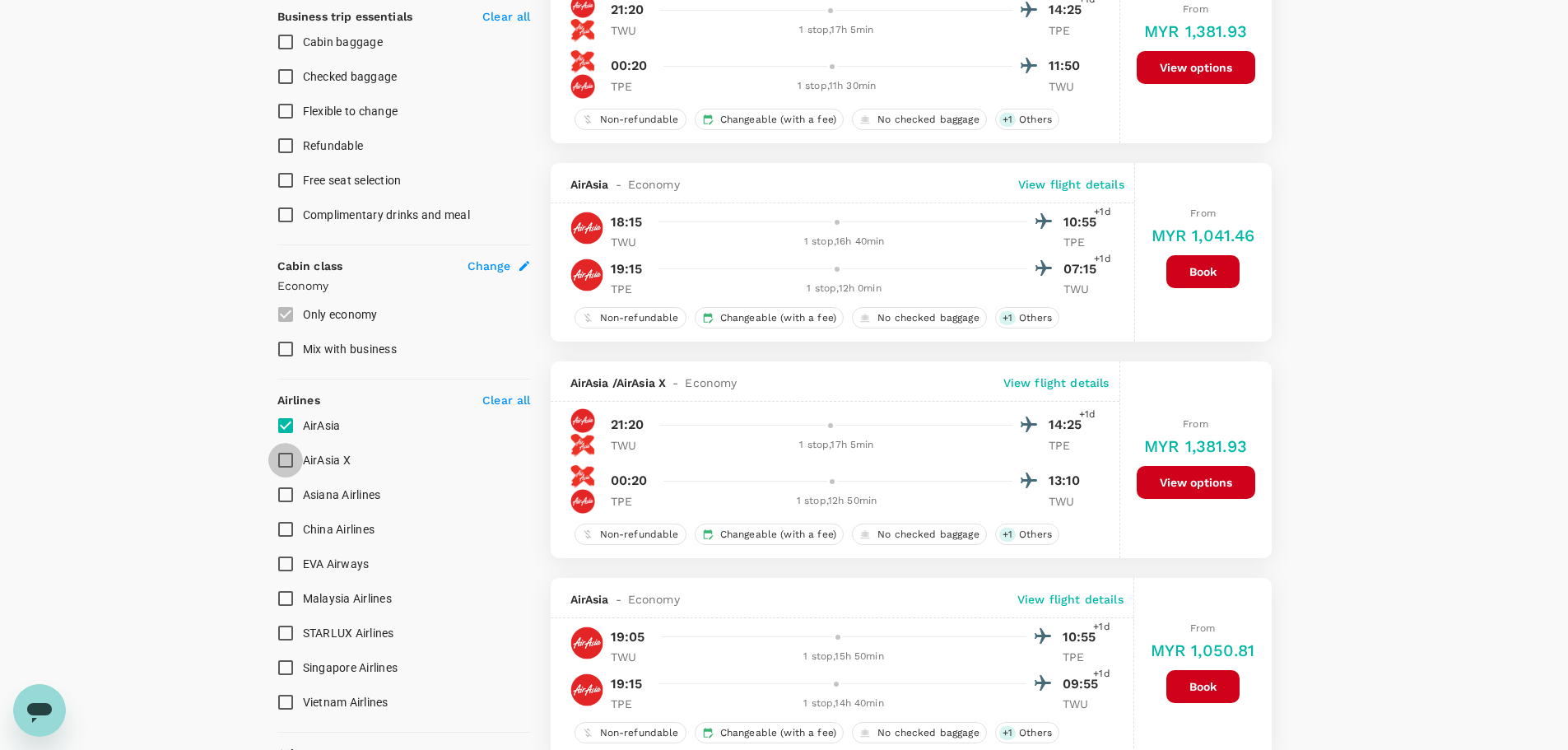
click at [286, 456] on input "AirAsia X" at bounding box center [286, 461] width 35 height 35
checkbox input "true"
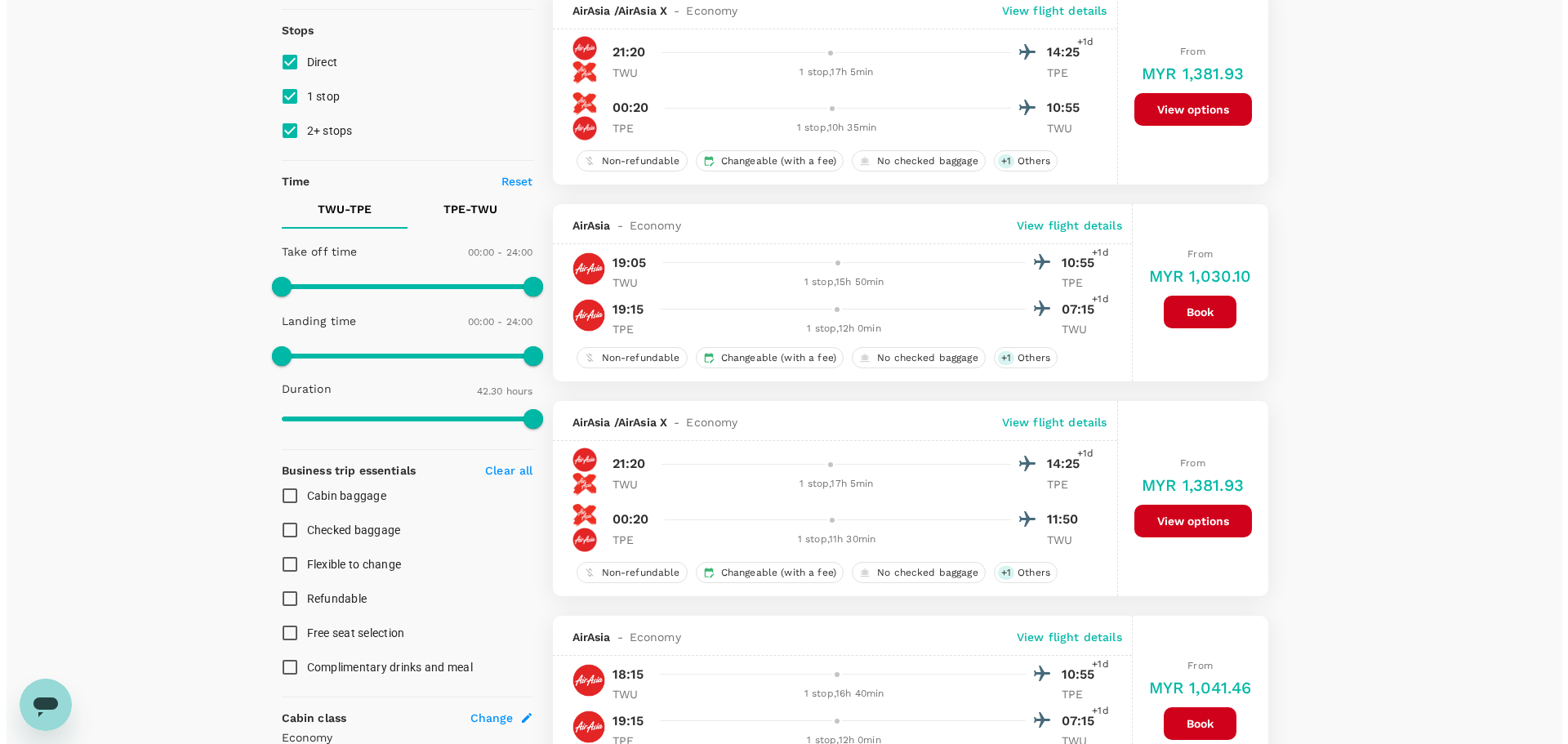
scroll to position [0, 0]
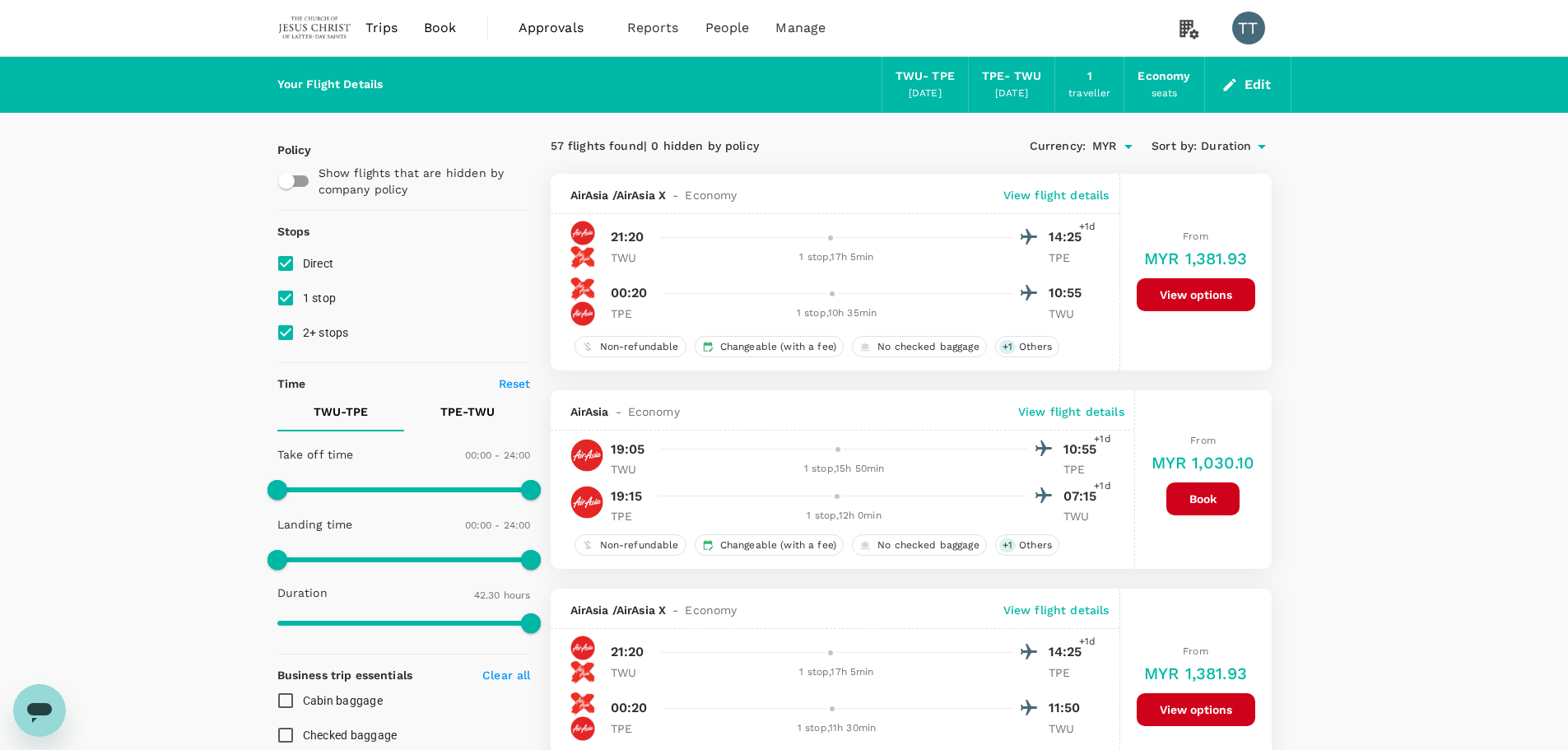
click at [1069, 411] on p "View flight details" at bounding box center [1071, 411] width 106 height 17
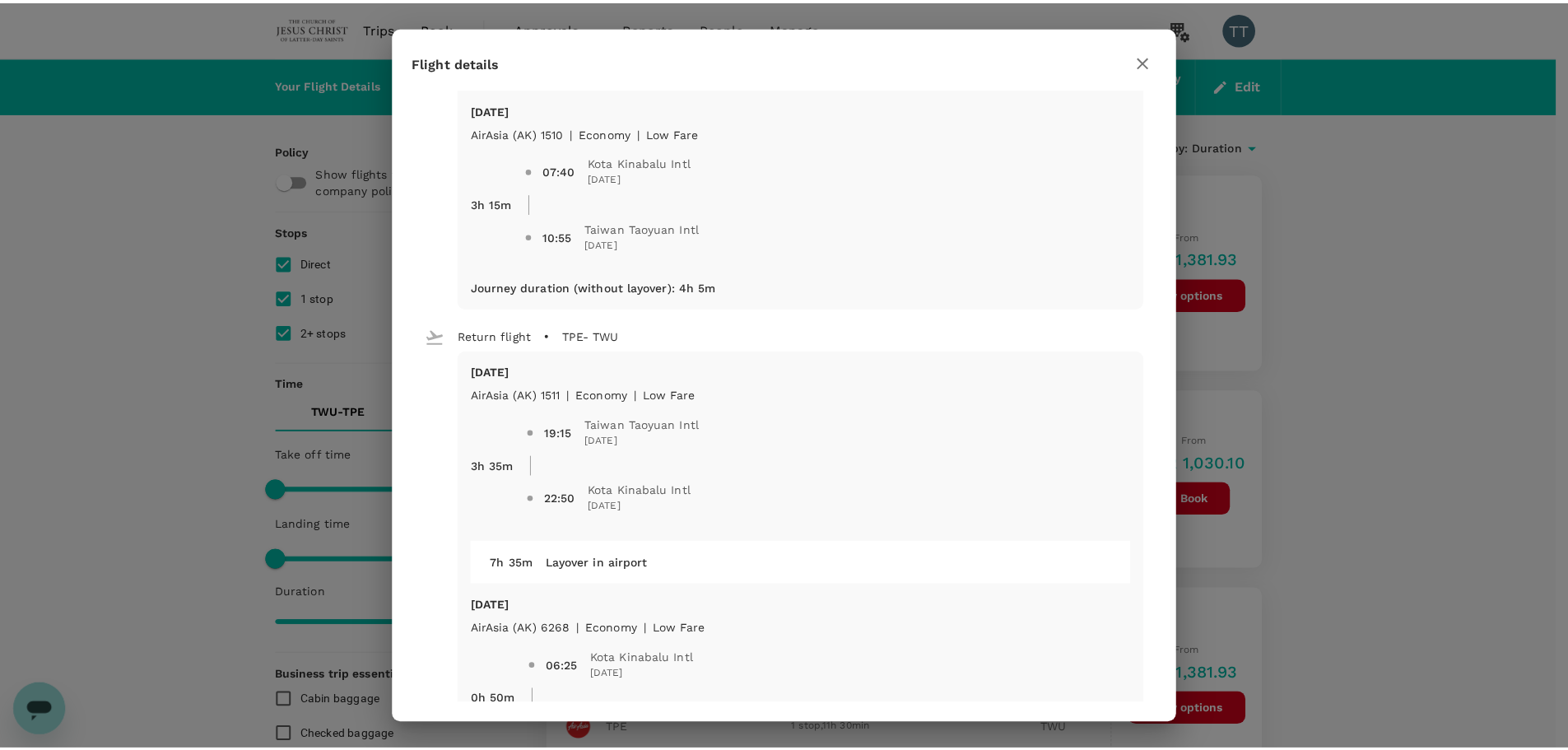
scroll to position [329, 0]
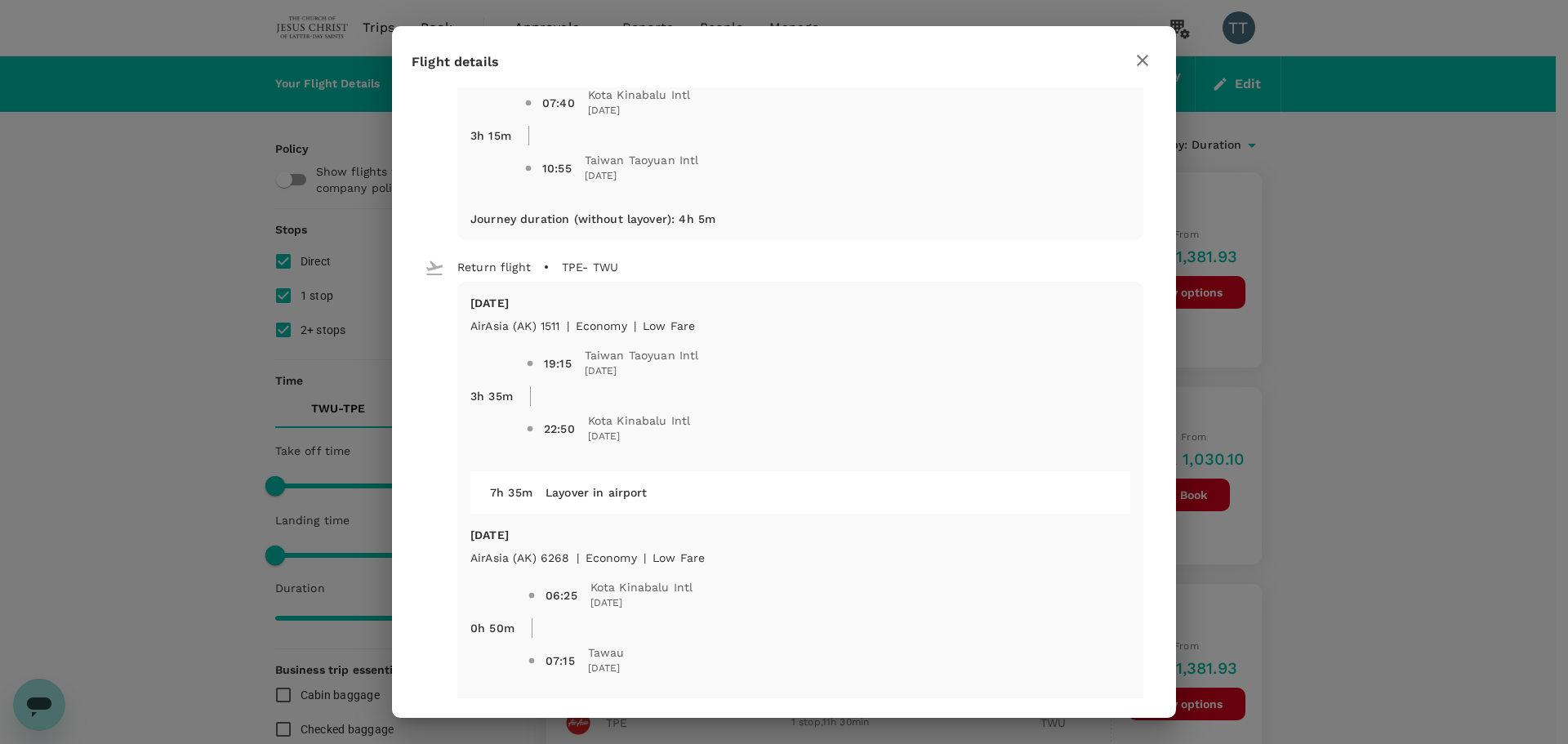
click at [1139, 60] on icon "button" at bounding box center [1142, 60] width 20 height 20
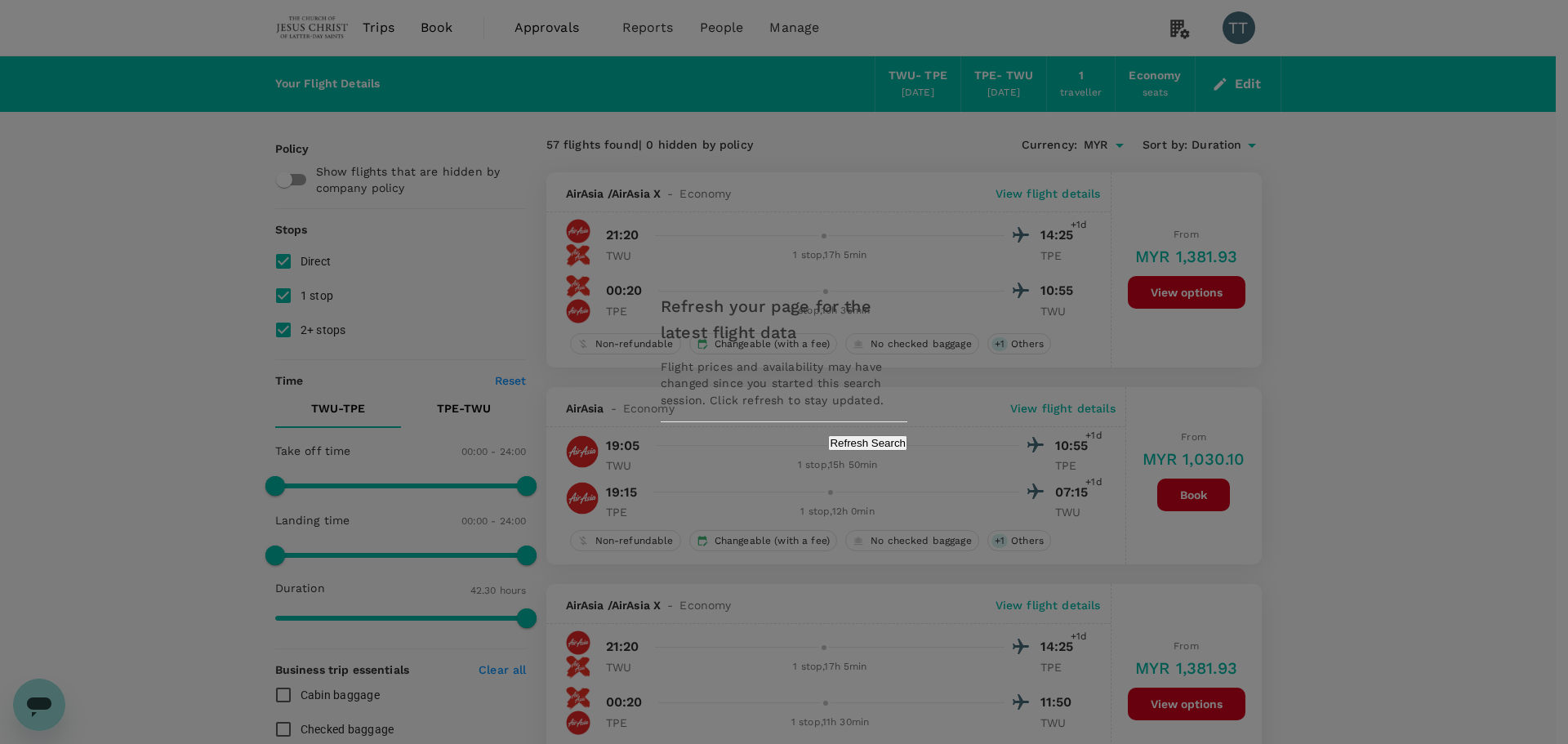
click at [828, 441] on button "Refresh Search" at bounding box center [867, 443] width 79 height 16
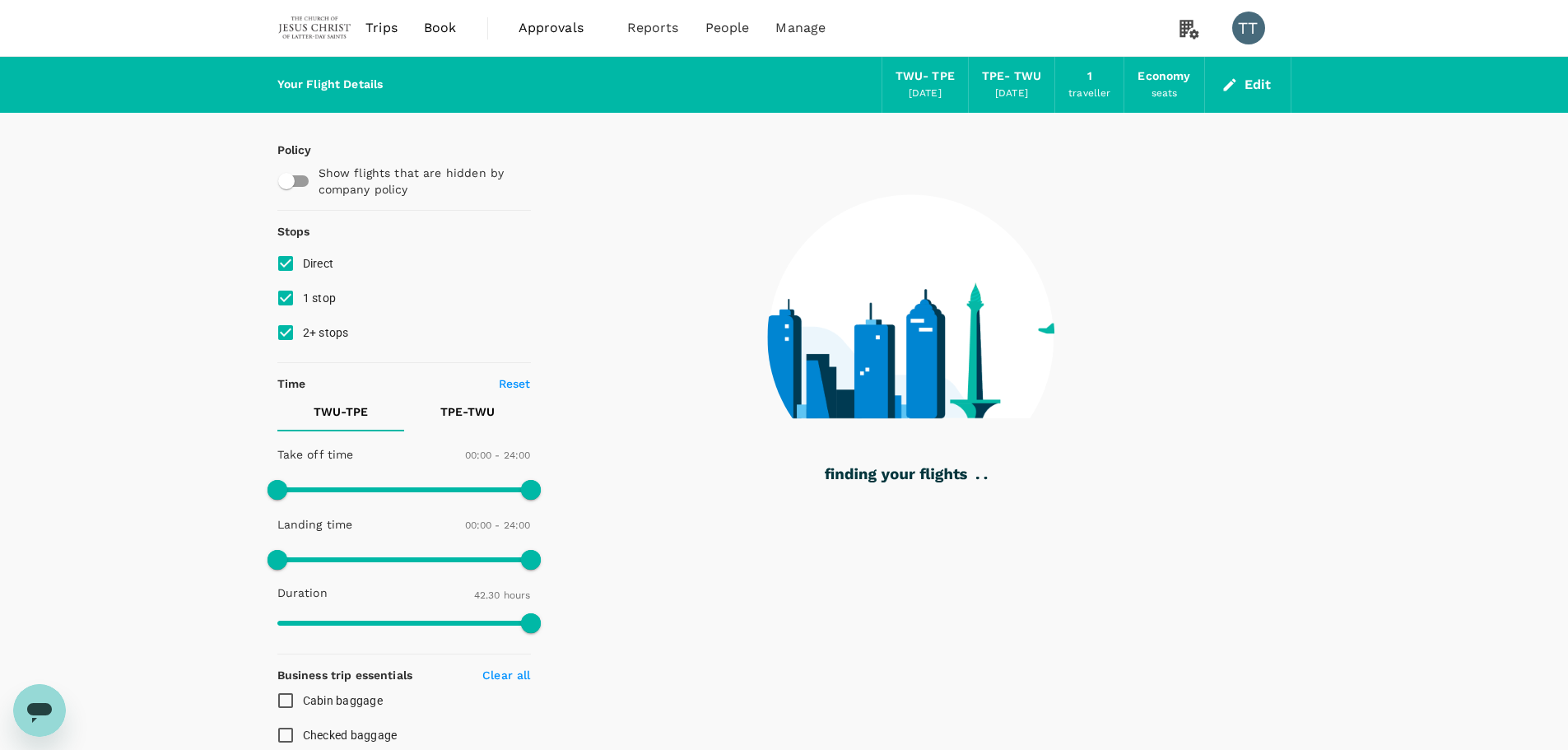
checkbox input "true"
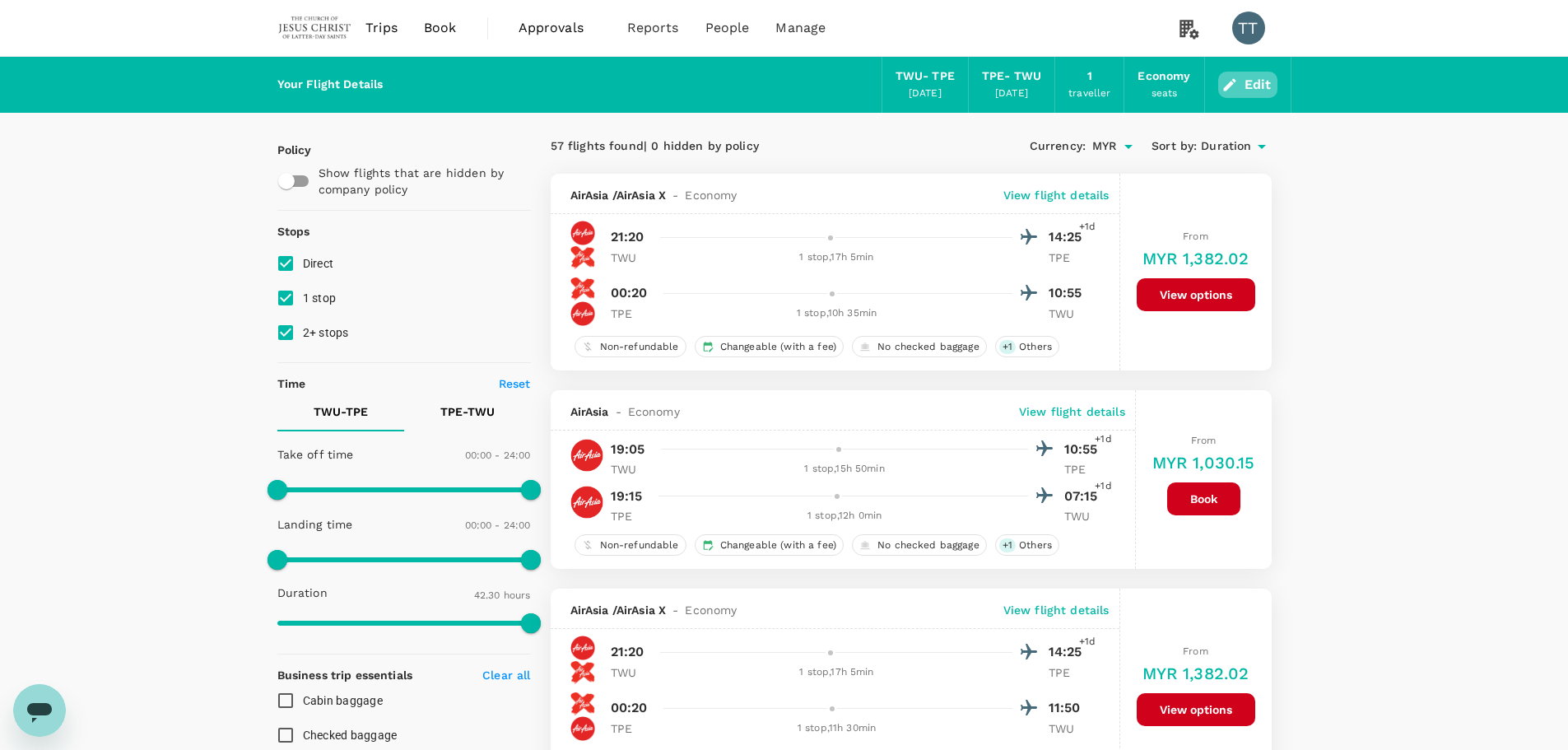
click at [1244, 87] on button "Edit" at bounding box center [1248, 84] width 59 height 26
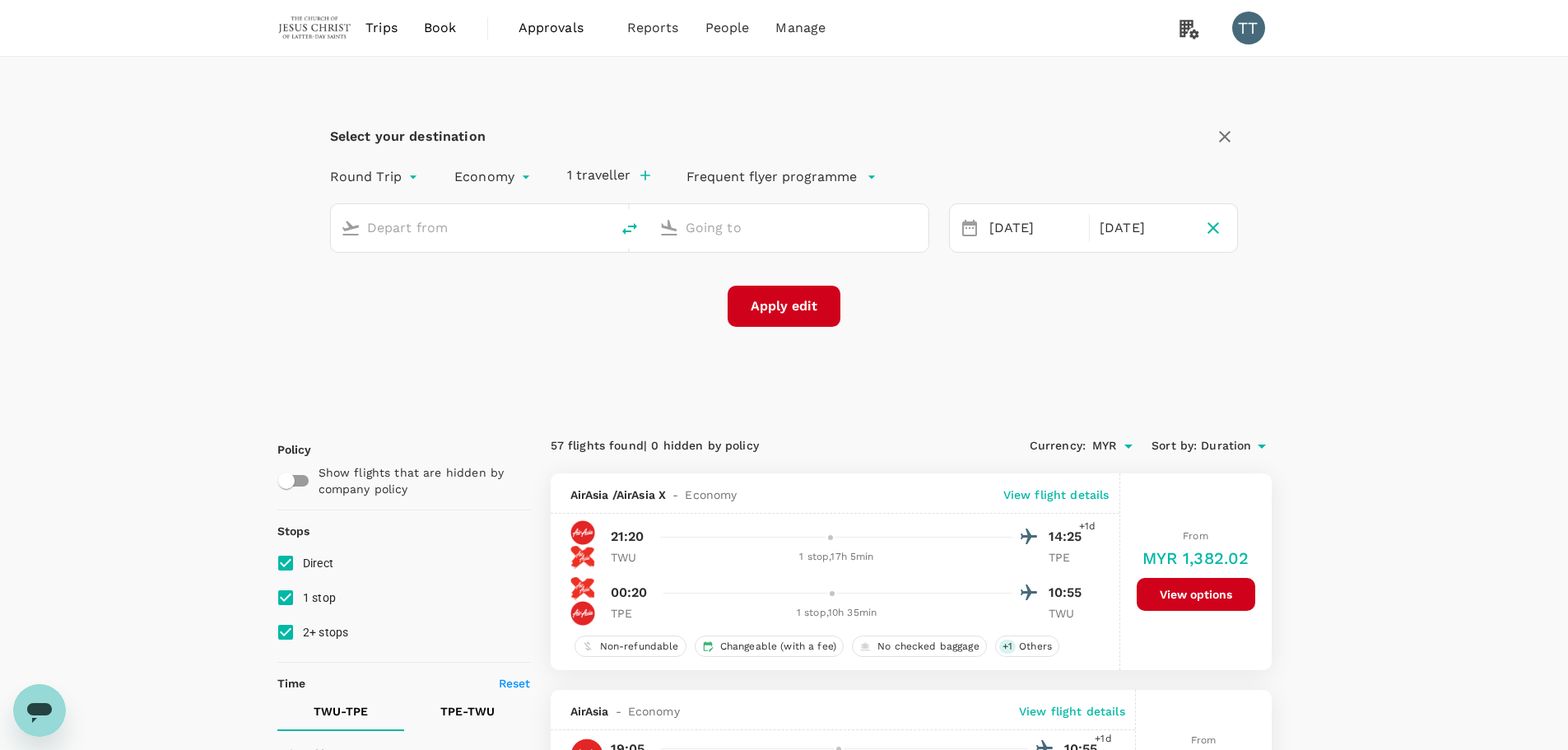
type input "Tawau (TWU)"
type input "Taiwan Taoyuan Intl (TPE)"
click at [1136, 224] on div "[DATE]" at bounding box center [1144, 228] width 103 height 32
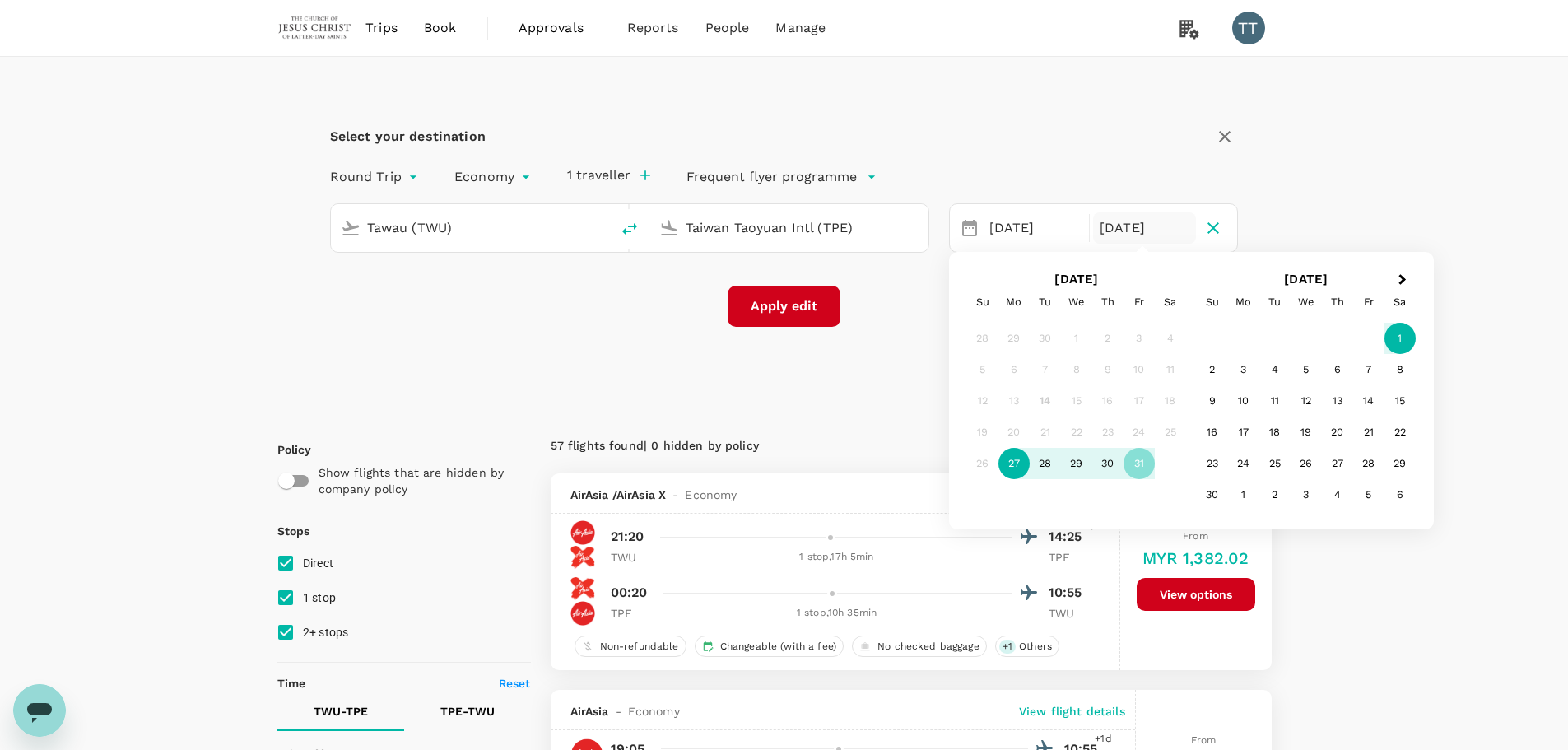
click at [1392, 336] on div "1" at bounding box center [1400, 339] width 31 height 31
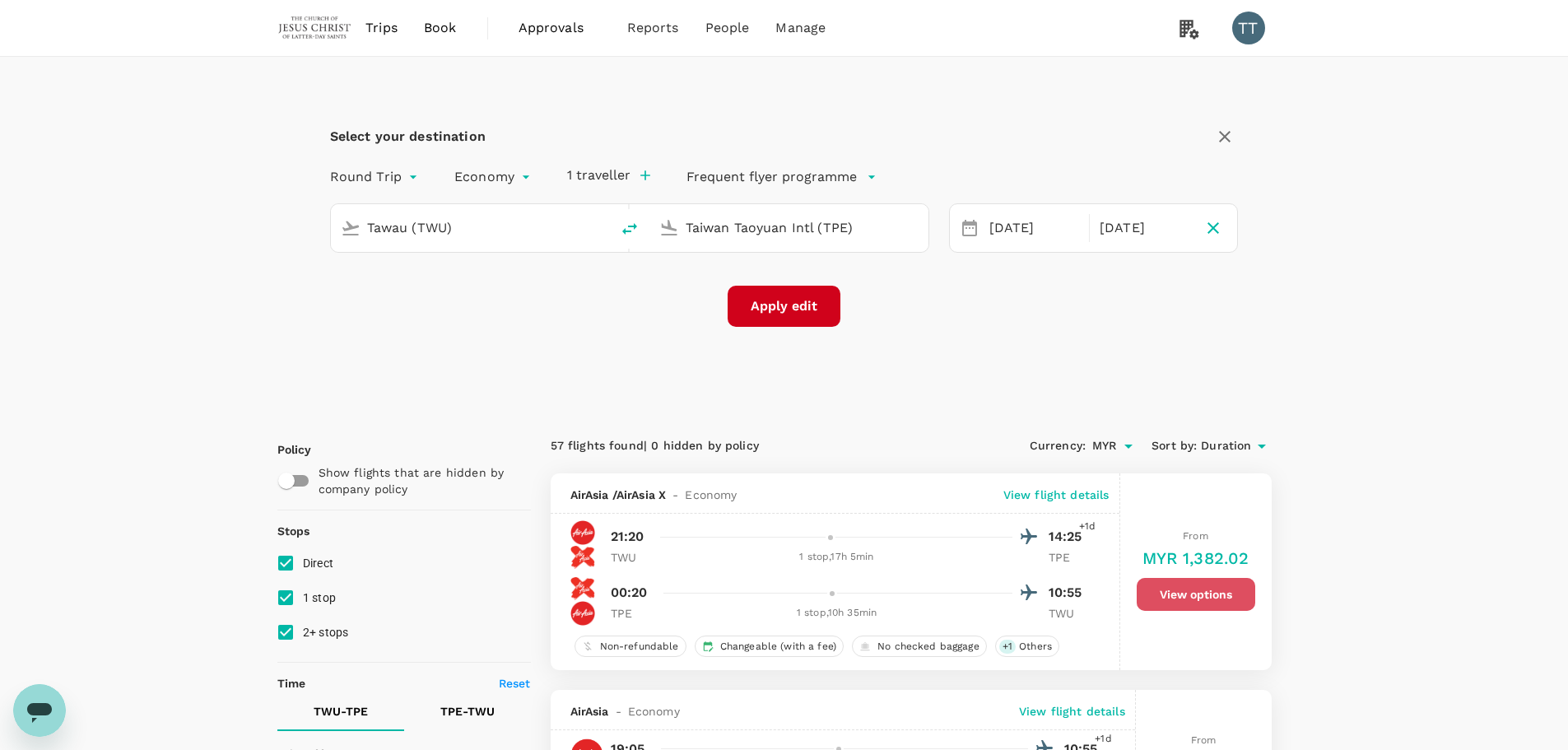
click at [1191, 605] on button "View options" at bounding box center [1195, 595] width 118 height 33
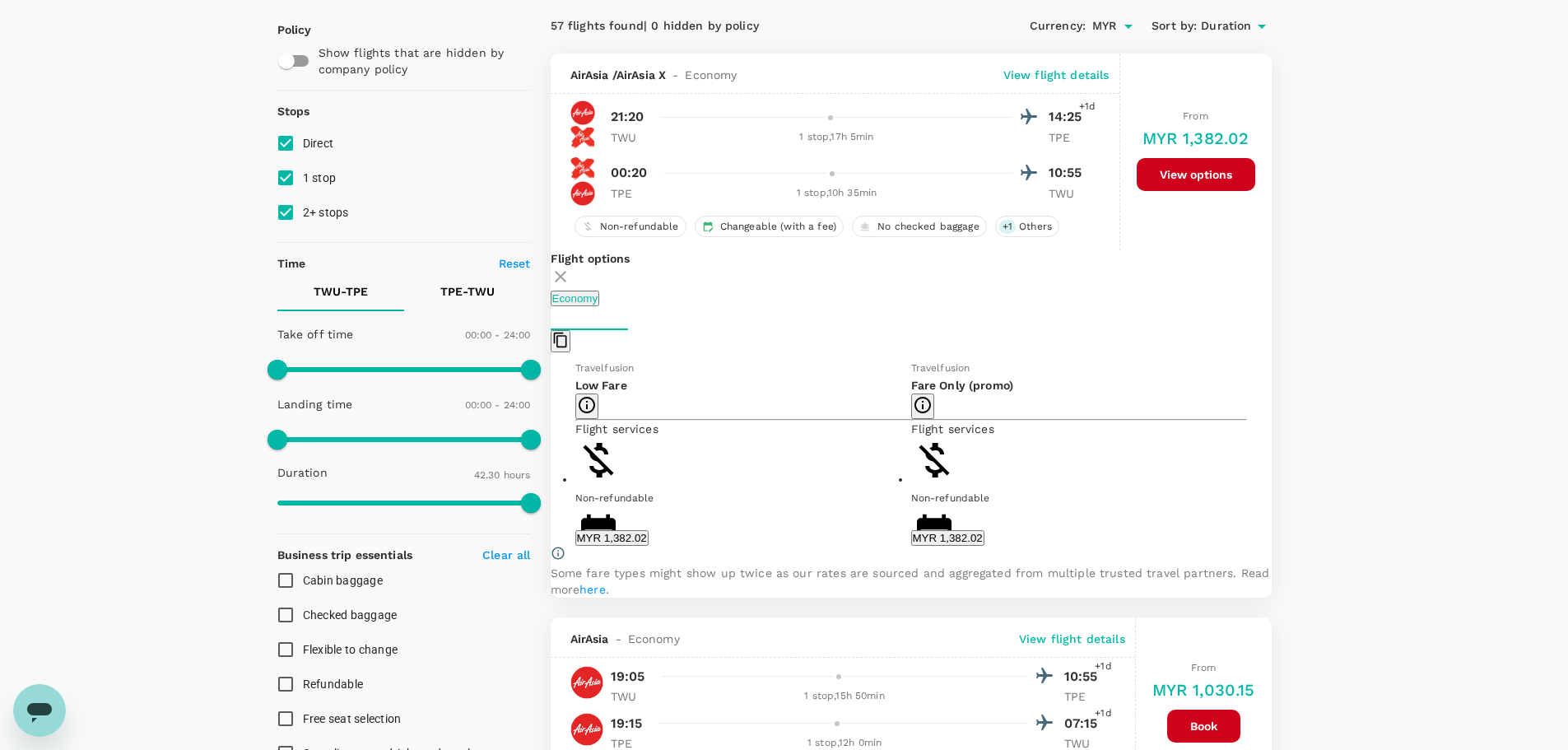
scroll to position [226, 0]
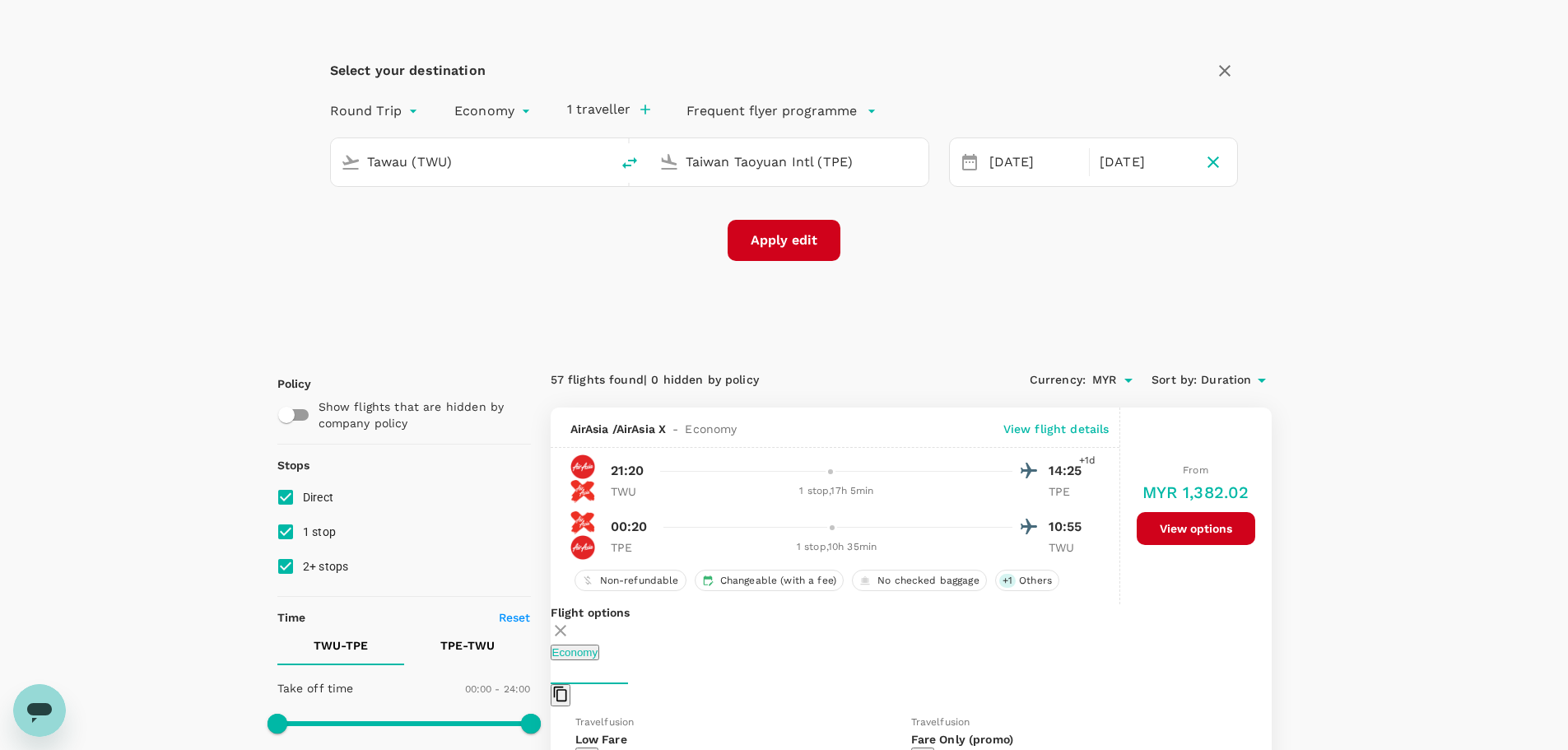
scroll to position [62, 0]
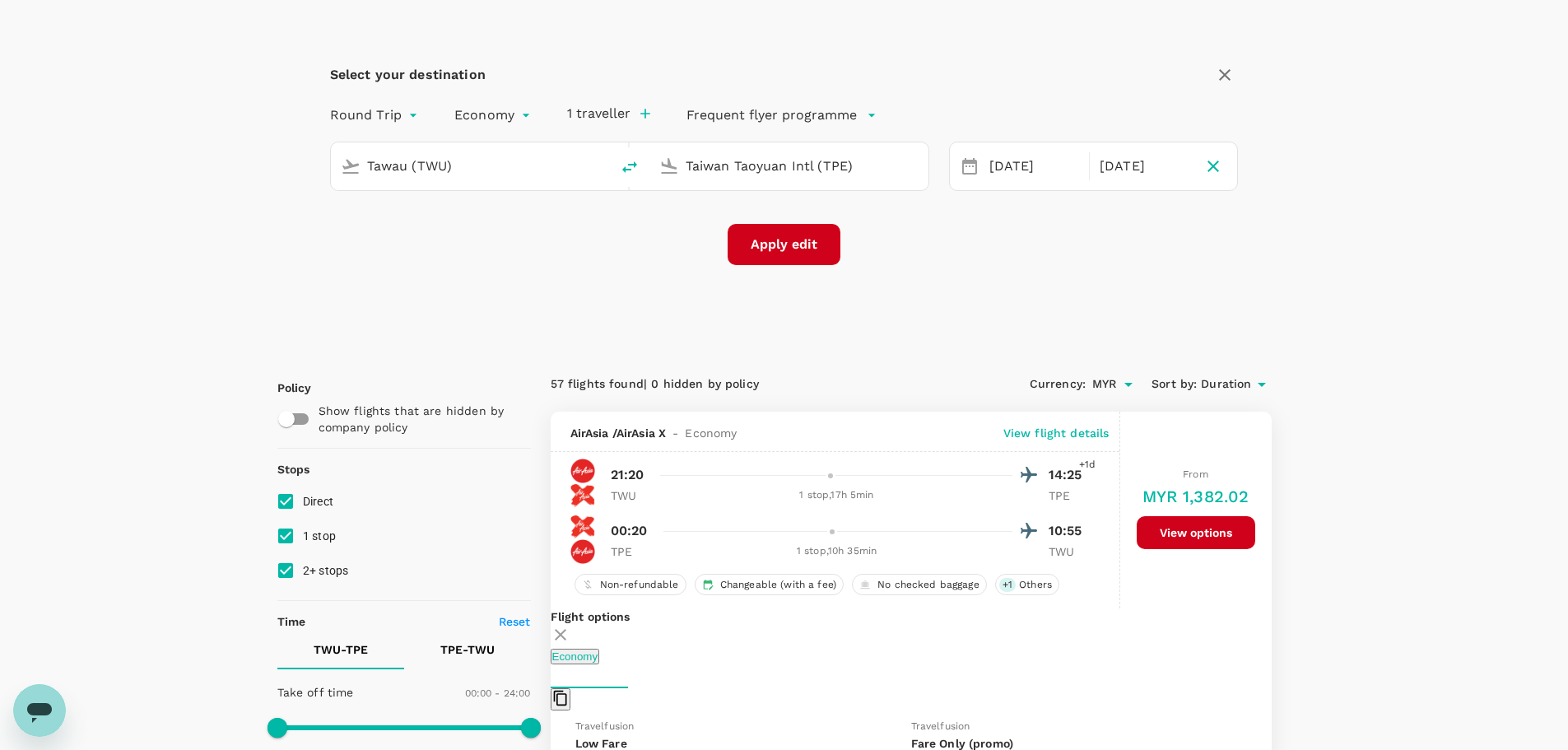
click at [828, 251] on button "Apply edit" at bounding box center [784, 244] width 112 height 41
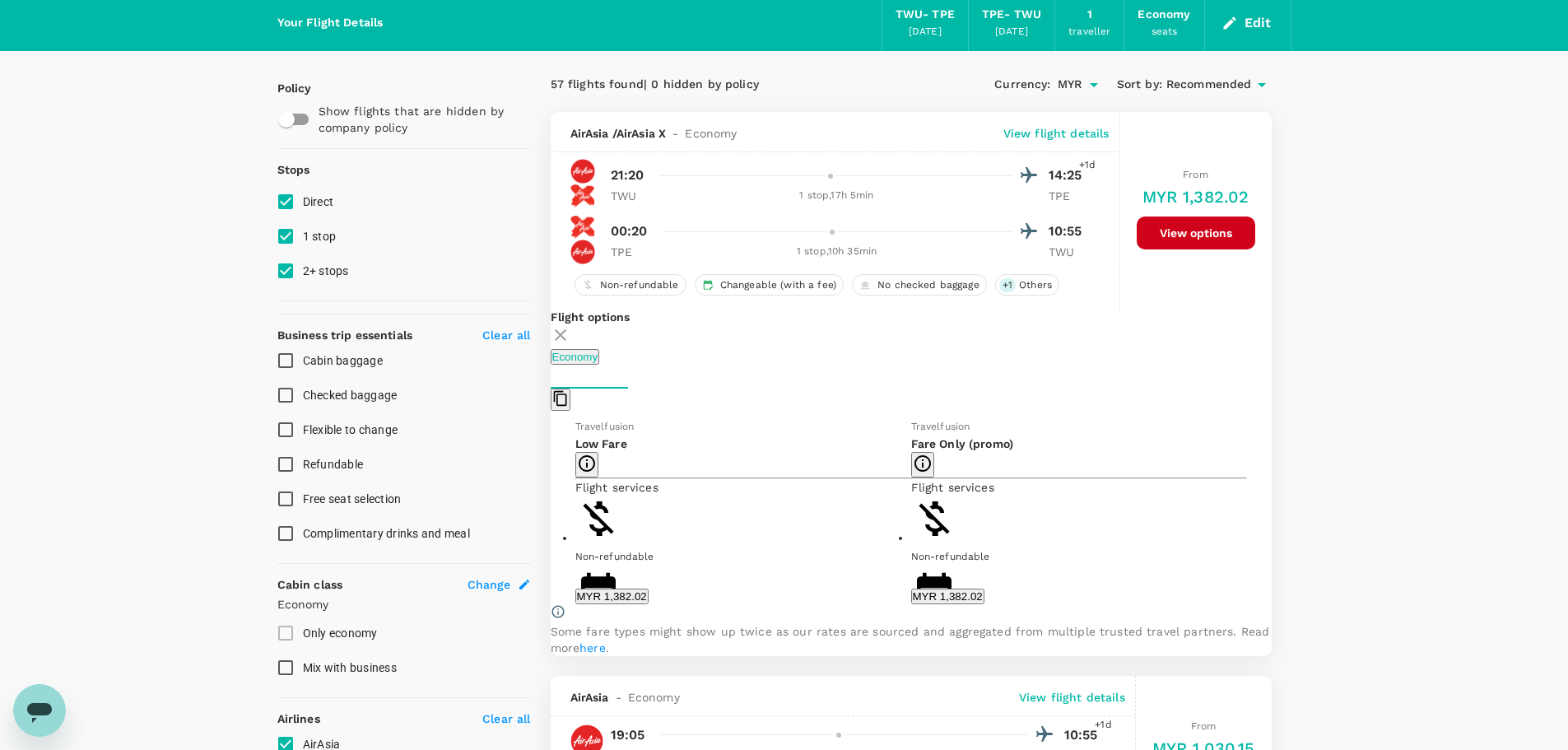
checkbox input "false"
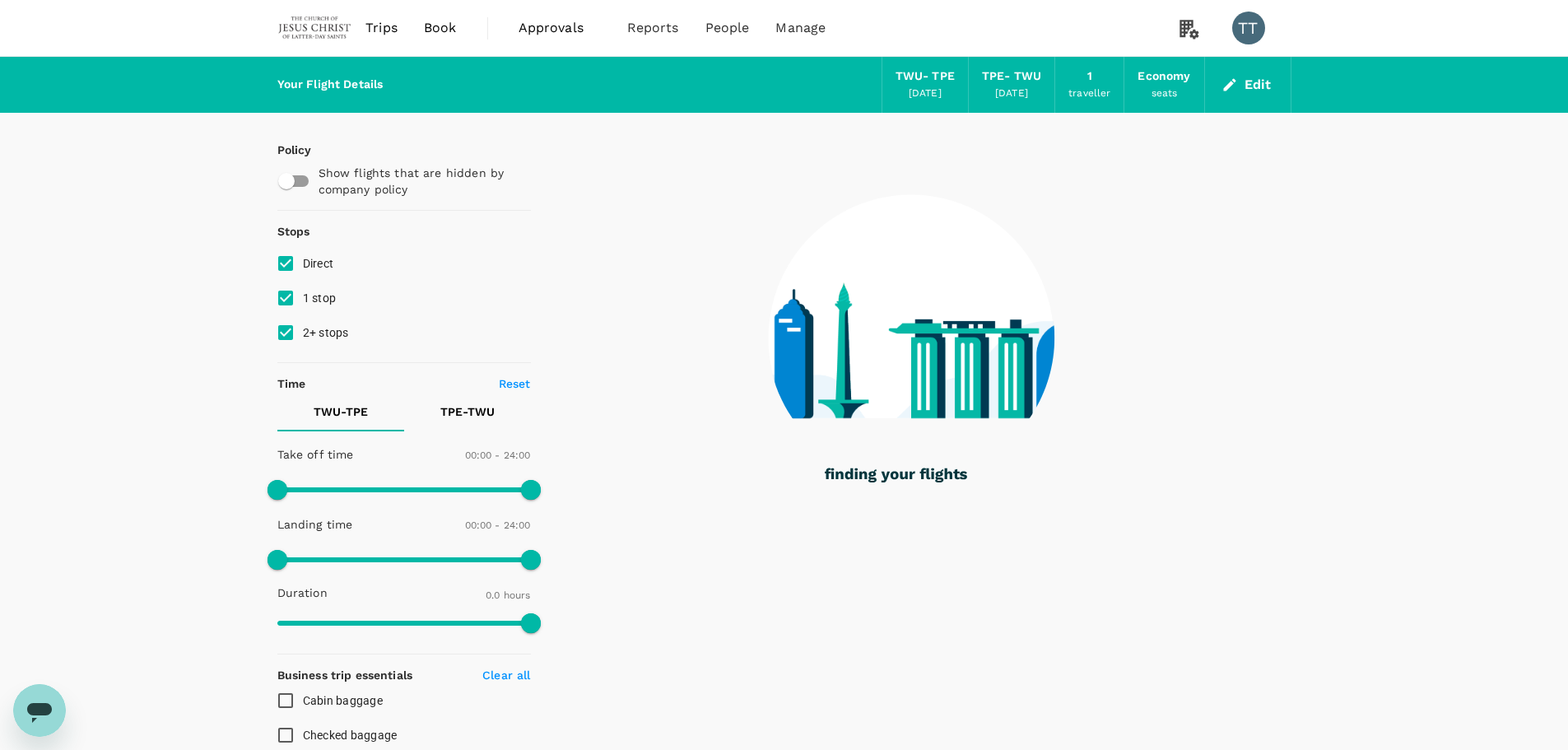
type input "1095"
checkbox input "true"
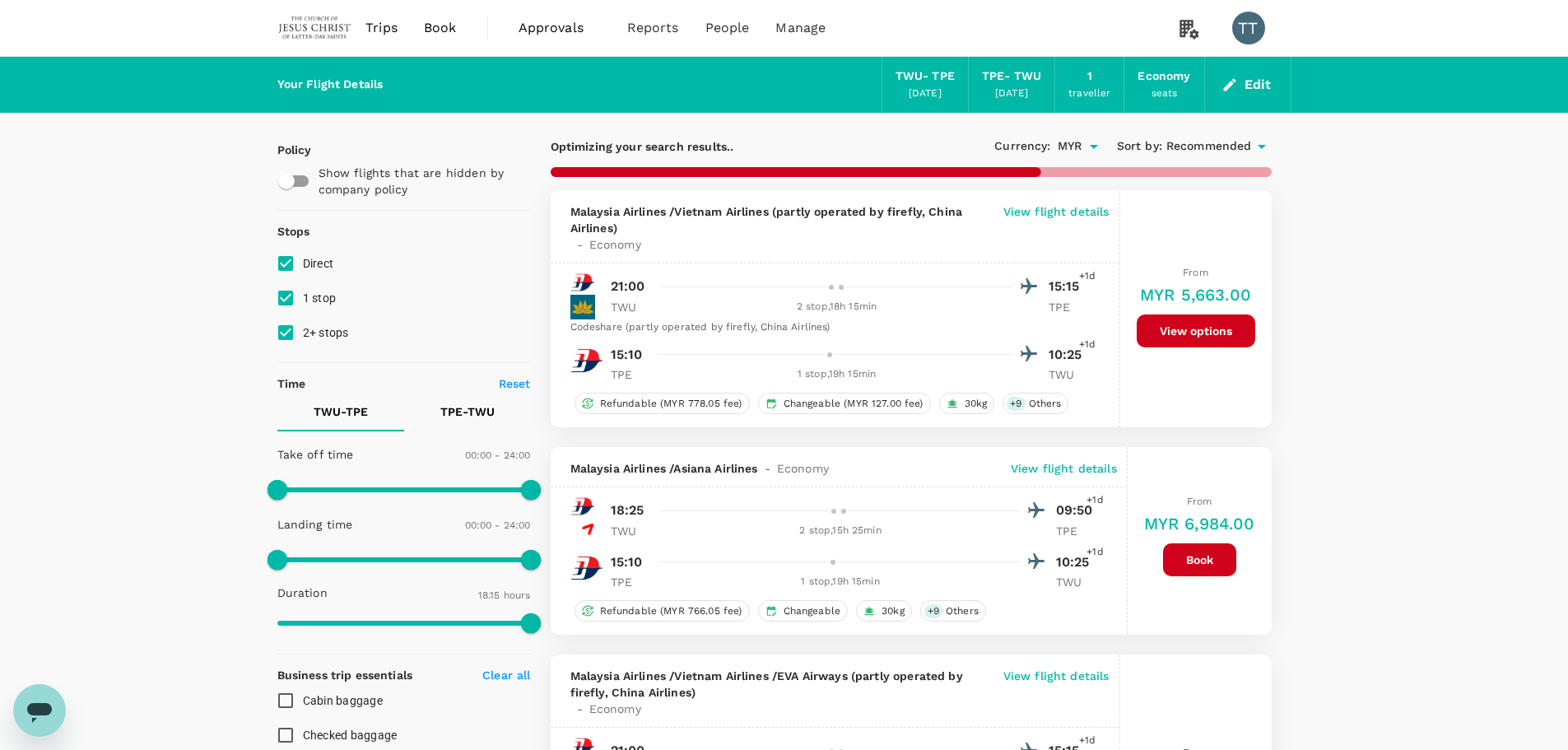
type input "2550"
checkbox input "true"
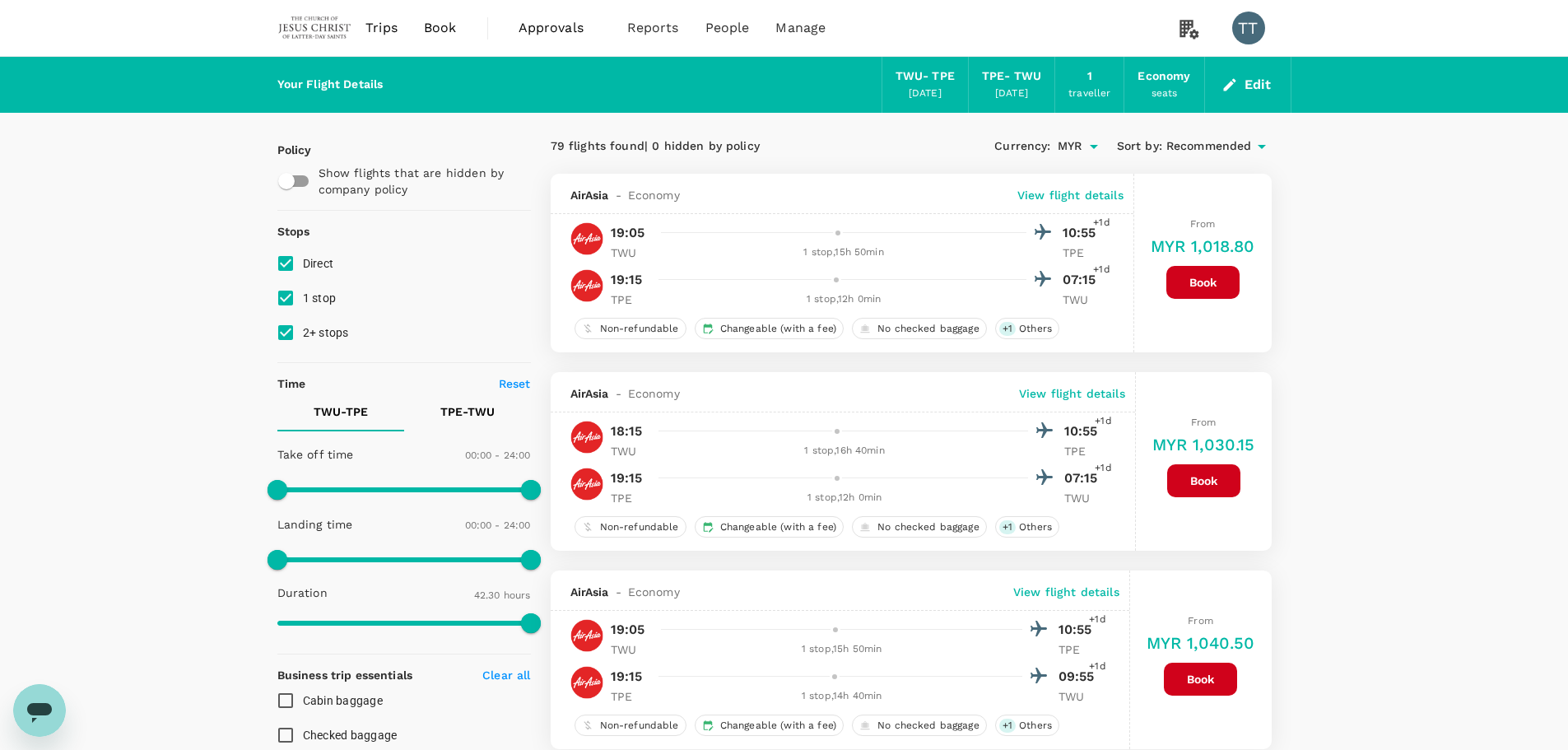
click at [473, 429] on button "TPE - TWU" at bounding box center [468, 411] width 127 height 39
type input "270"
drag, startPoint x: 522, startPoint y: 489, endPoint x: 326, endPoint y: 498, distance: 196.2
click at [326, 498] on span at bounding box center [324, 490] width 20 height 20
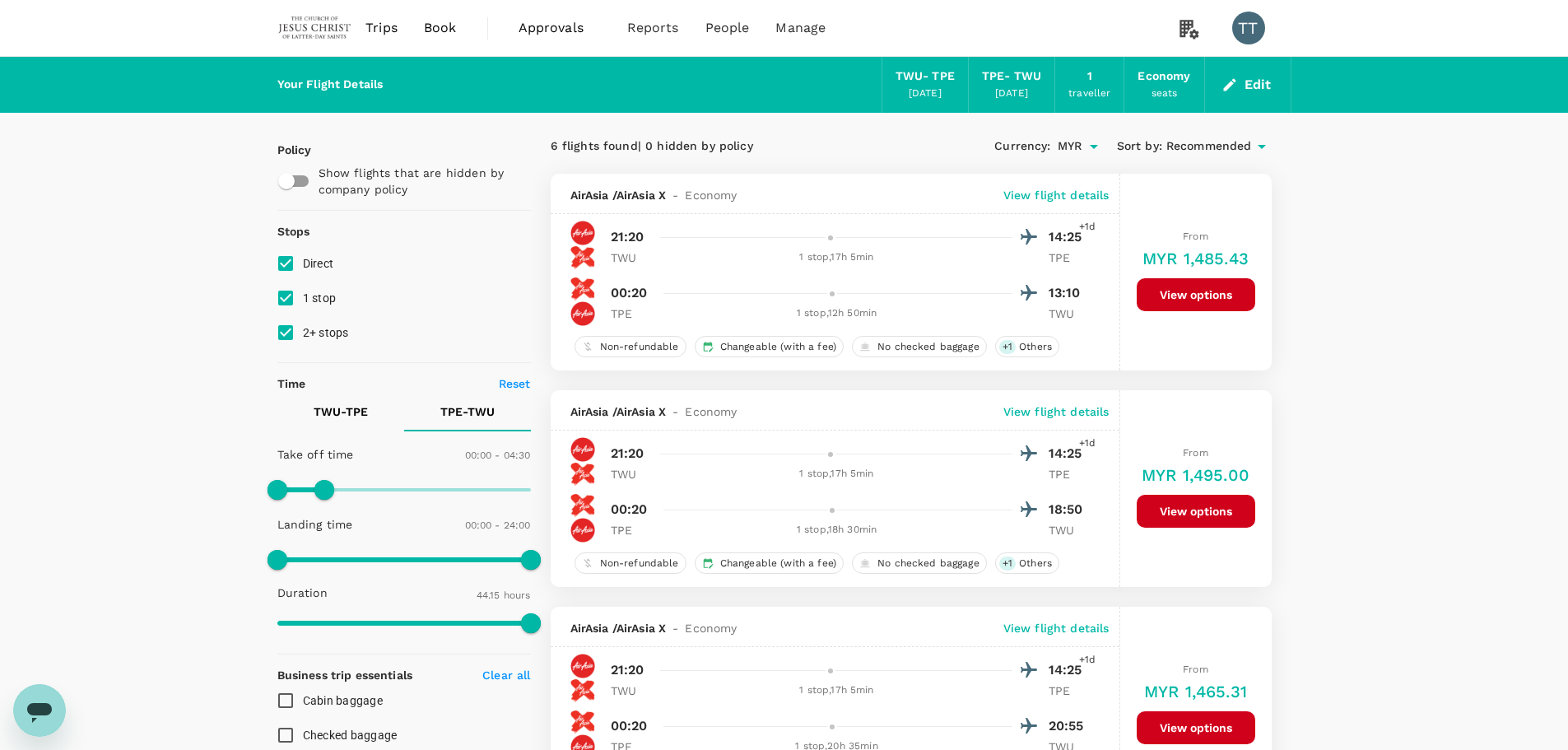
click at [1212, 146] on span "Recommended" at bounding box center [1208, 146] width 85 height 18
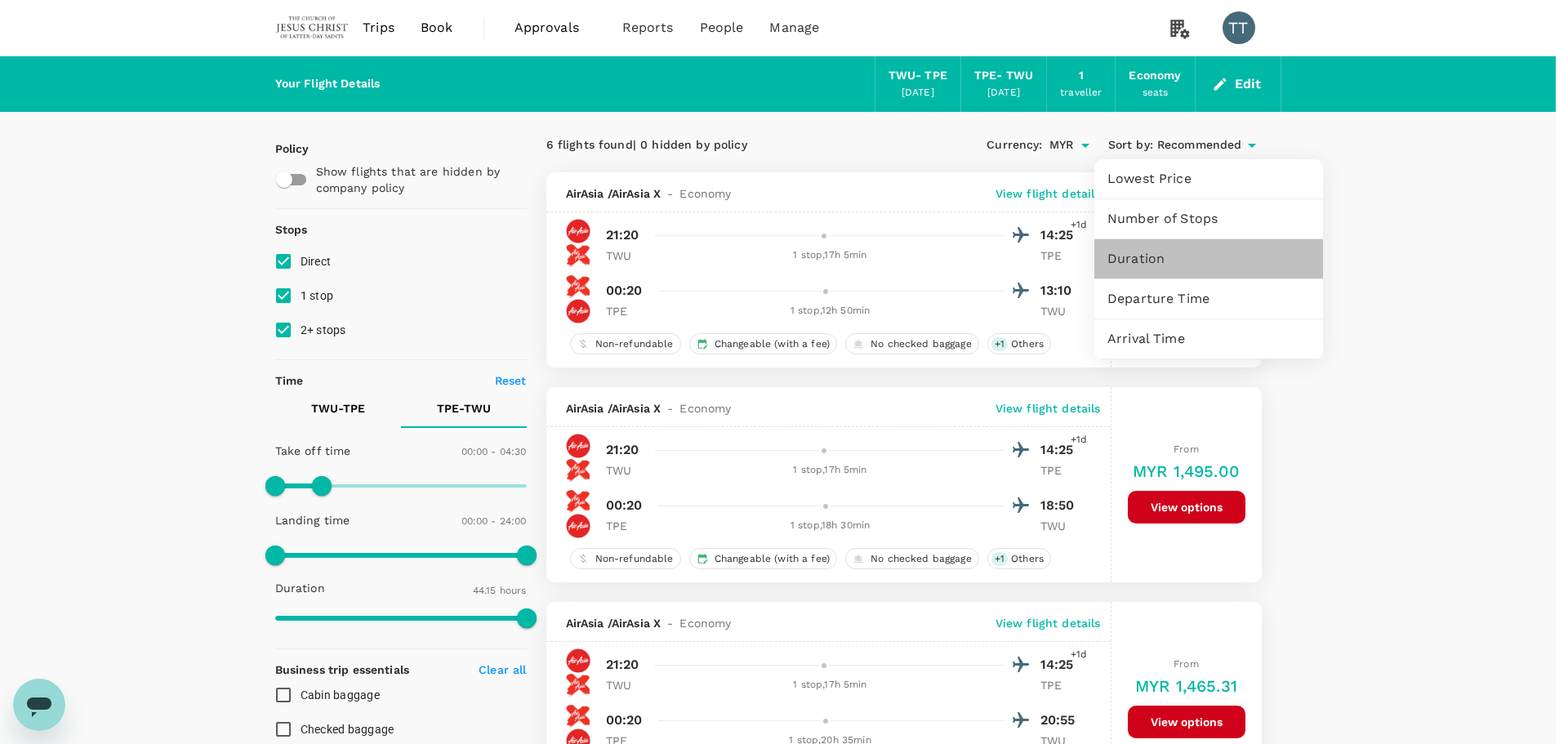
click at [1138, 257] on span "Duration" at bounding box center [1209, 258] width 202 height 20
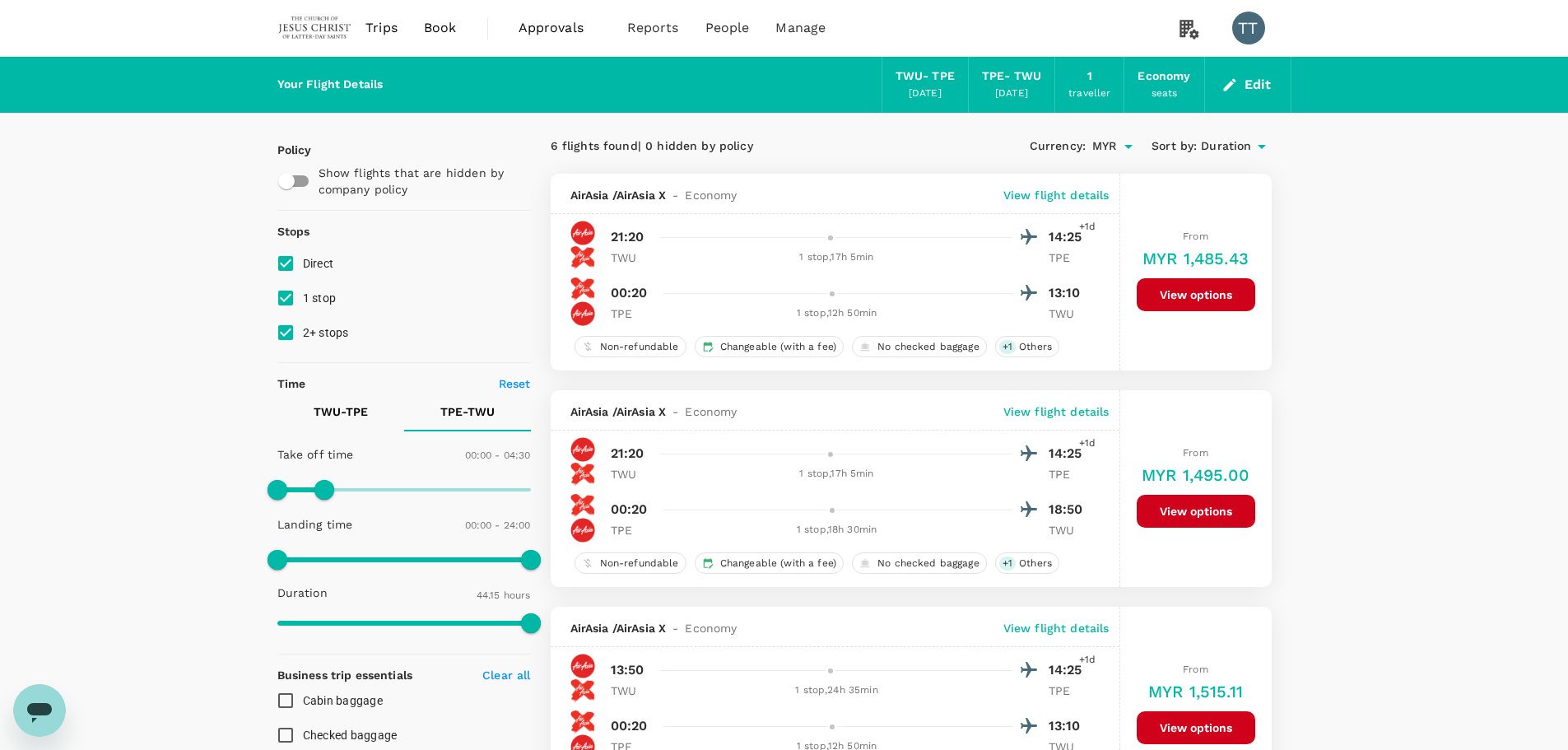
click at [1085, 197] on p "View flight details" at bounding box center [1056, 195] width 106 height 17
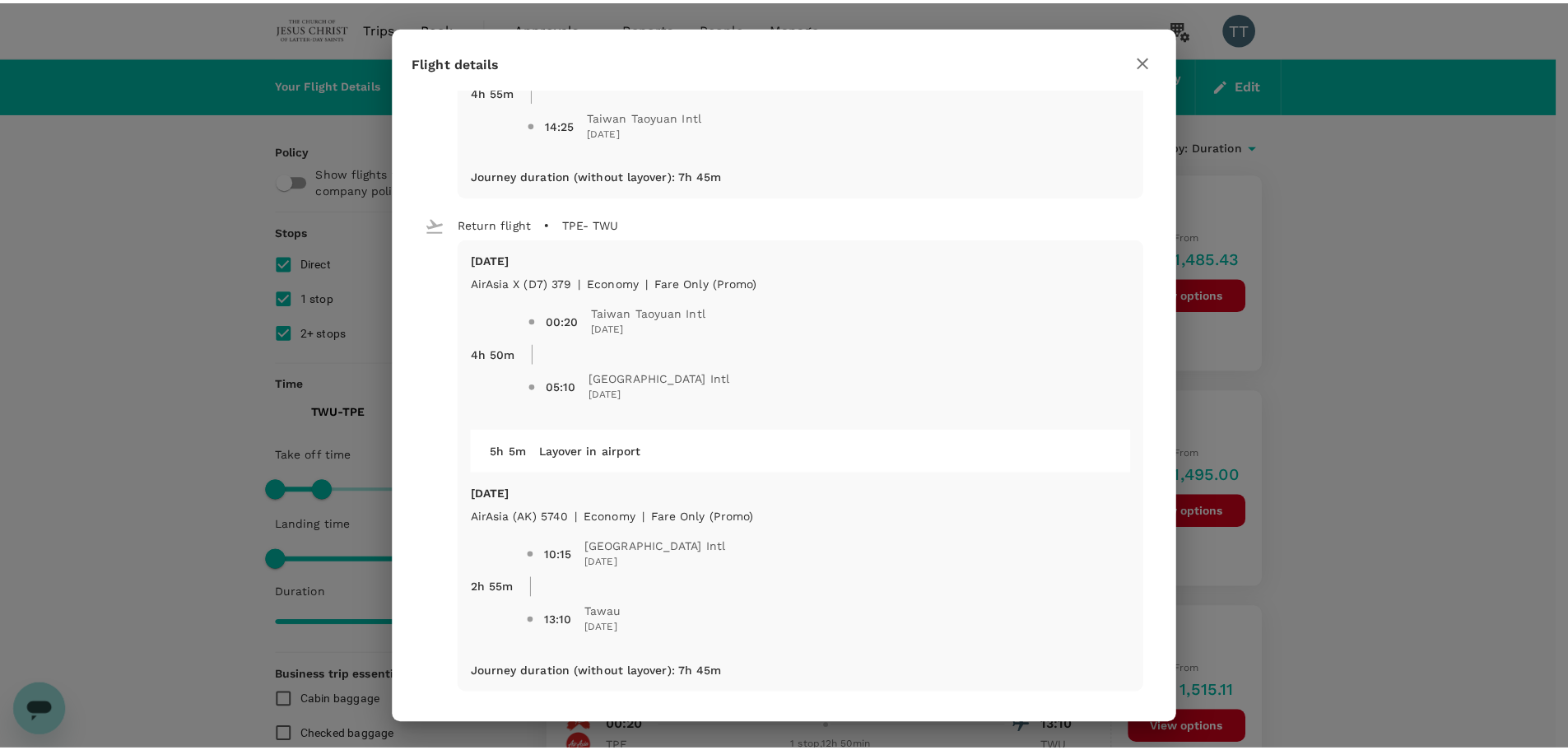
scroll to position [377, 0]
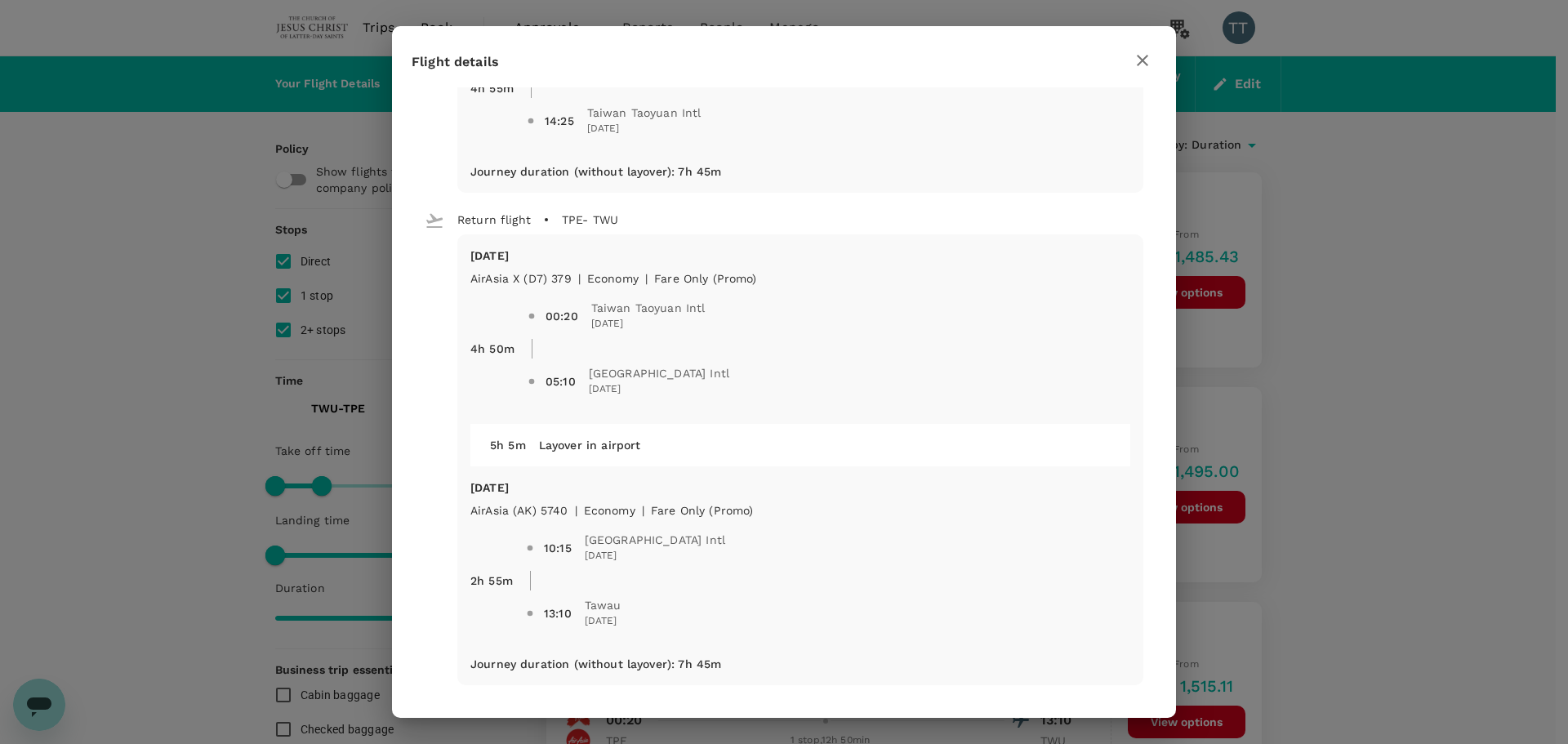
click at [1146, 60] on icon "button" at bounding box center [1142, 60] width 20 height 20
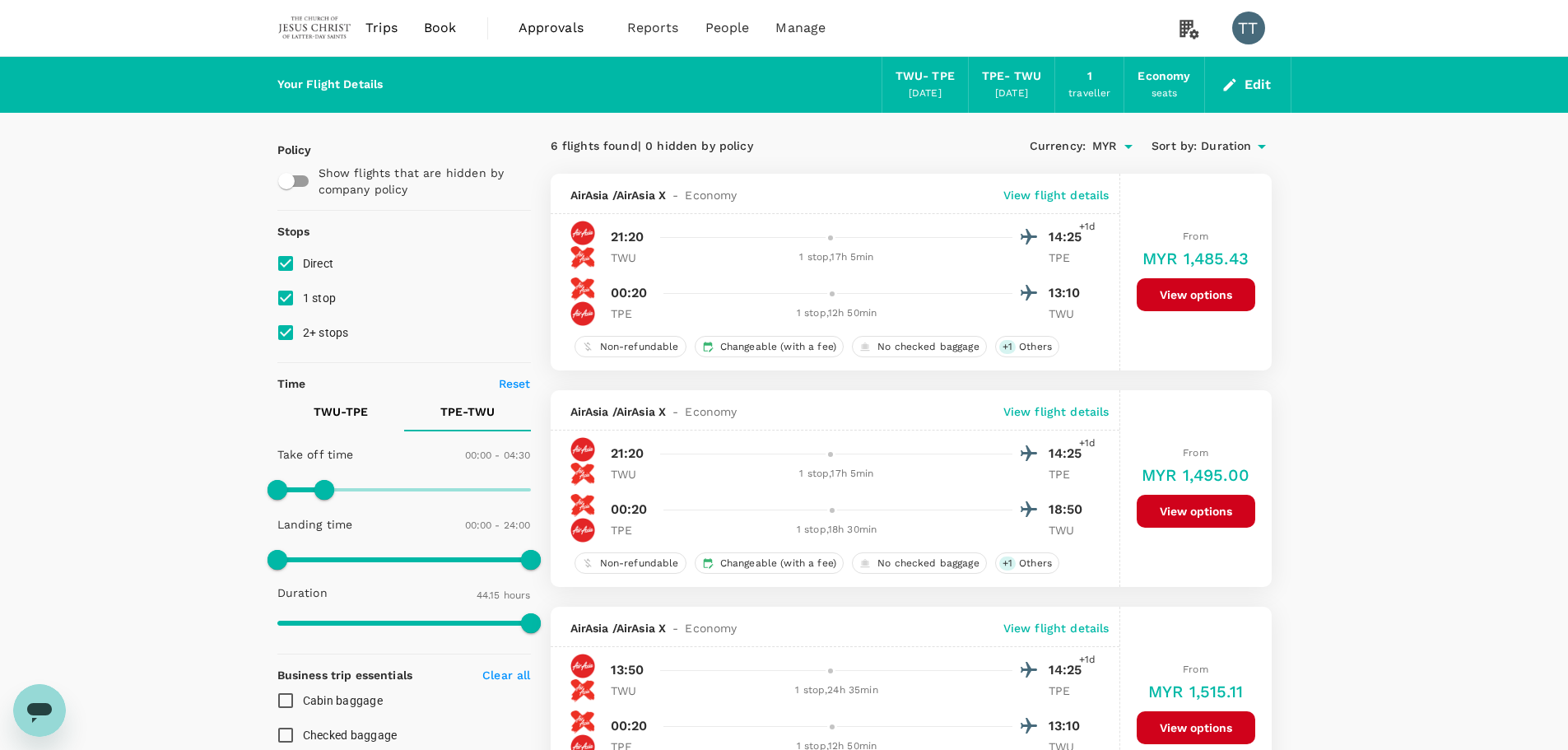
click at [1032, 199] on p "View flight details" at bounding box center [1056, 195] width 106 height 17
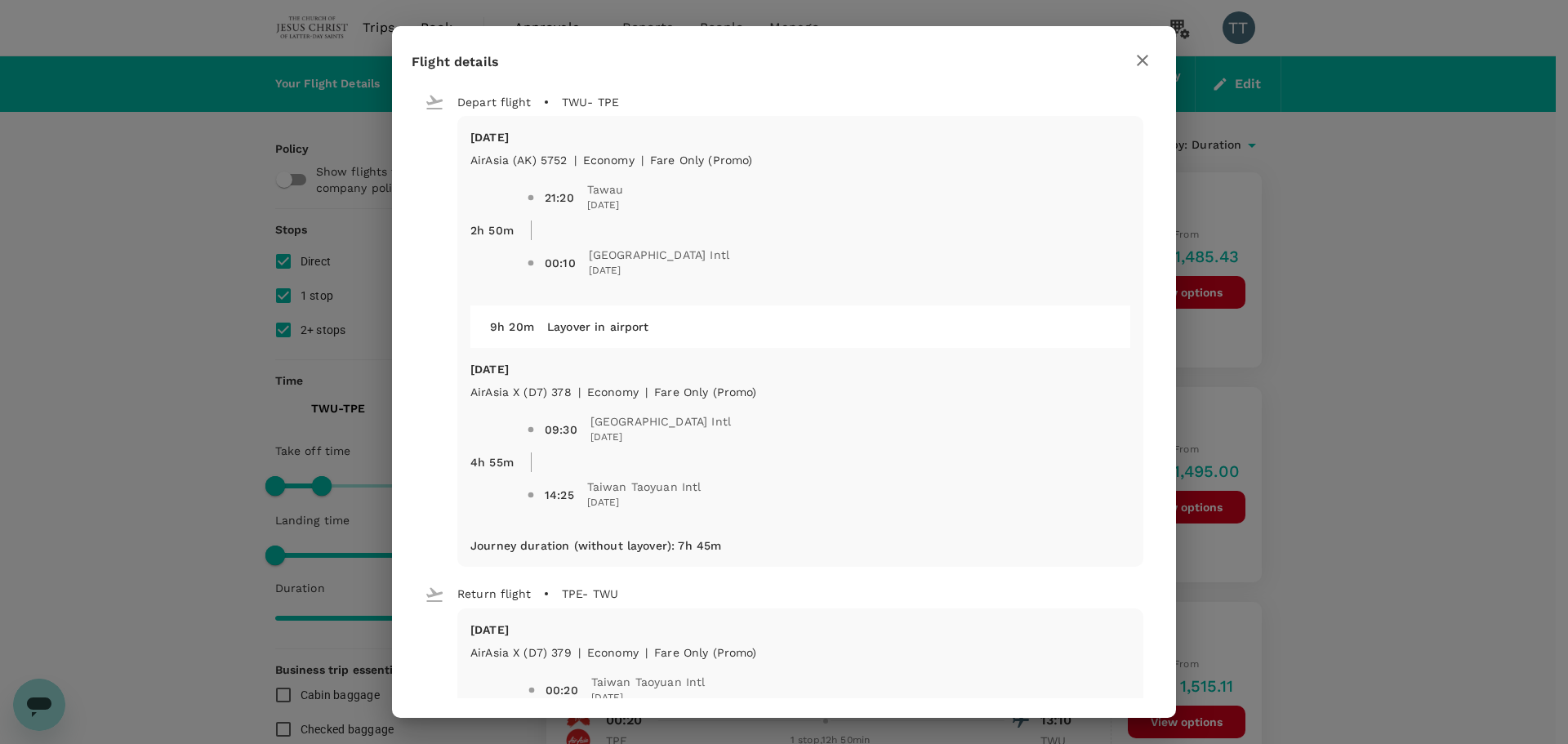
click at [1151, 55] on icon "button" at bounding box center [1142, 60] width 20 height 20
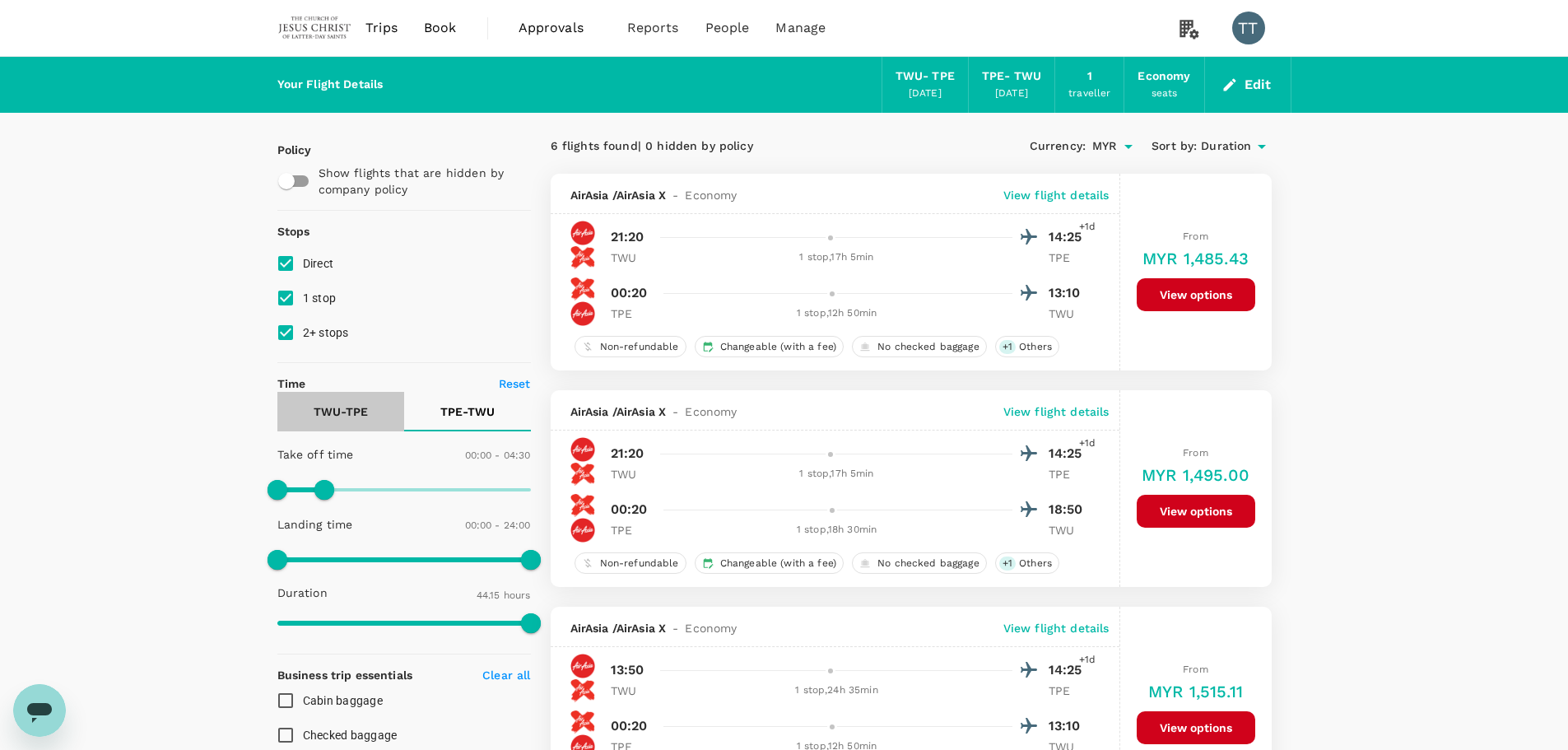
click at [339, 422] on button "TWU - TPE" at bounding box center [341, 411] width 127 height 39
type input "1230"
drag, startPoint x: 528, startPoint y: 487, endPoint x: 494, endPoint y: 492, distance: 34.4
click at [494, 492] on span at bounding box center [494, 490] width 20 height 20
drag, startPoint x: 286, startPoint y: 486, endPoint x: 359, endPoint y: 491, distance: 73.2
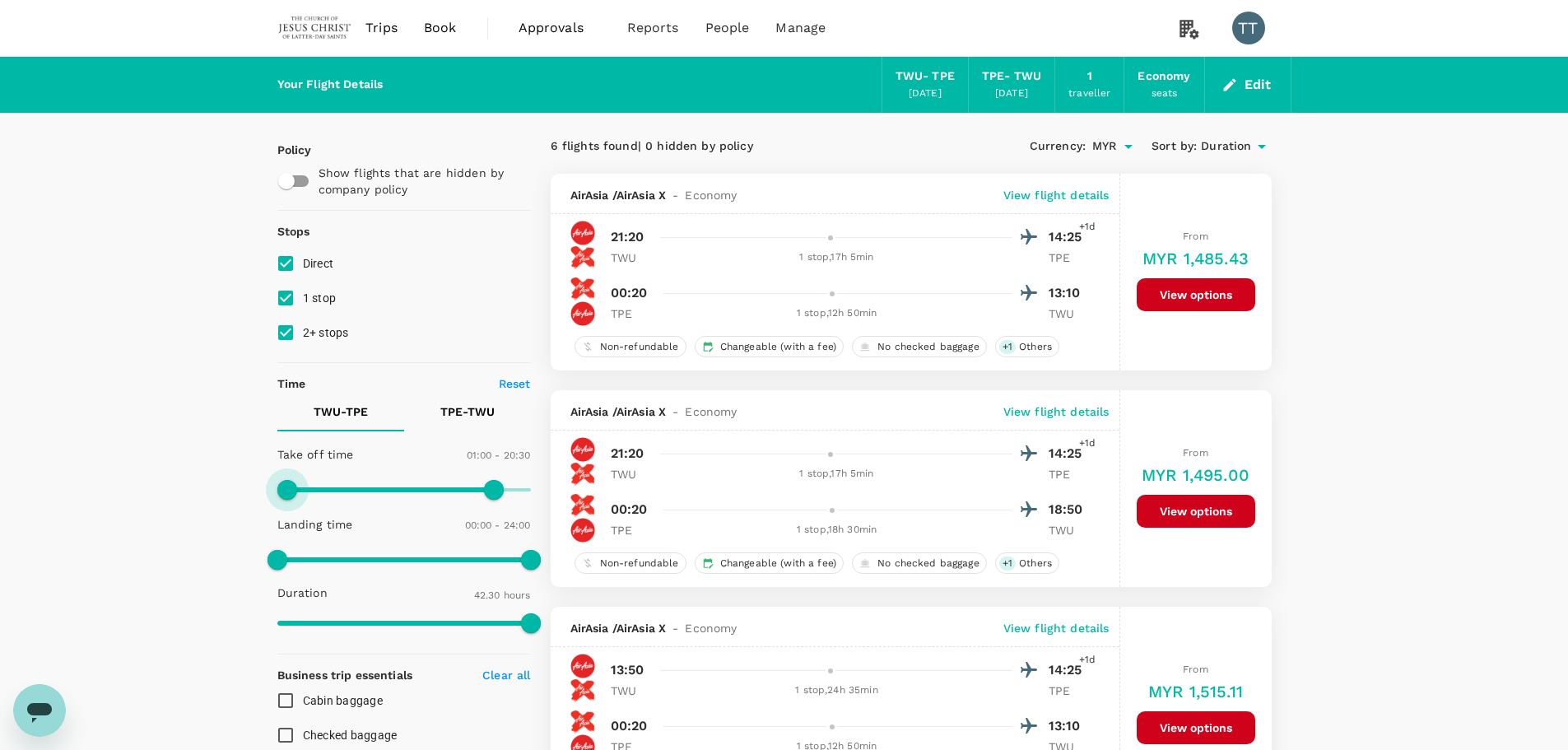
click at [297, 491] on span at bounding box center [287, 490] width 20 height 20
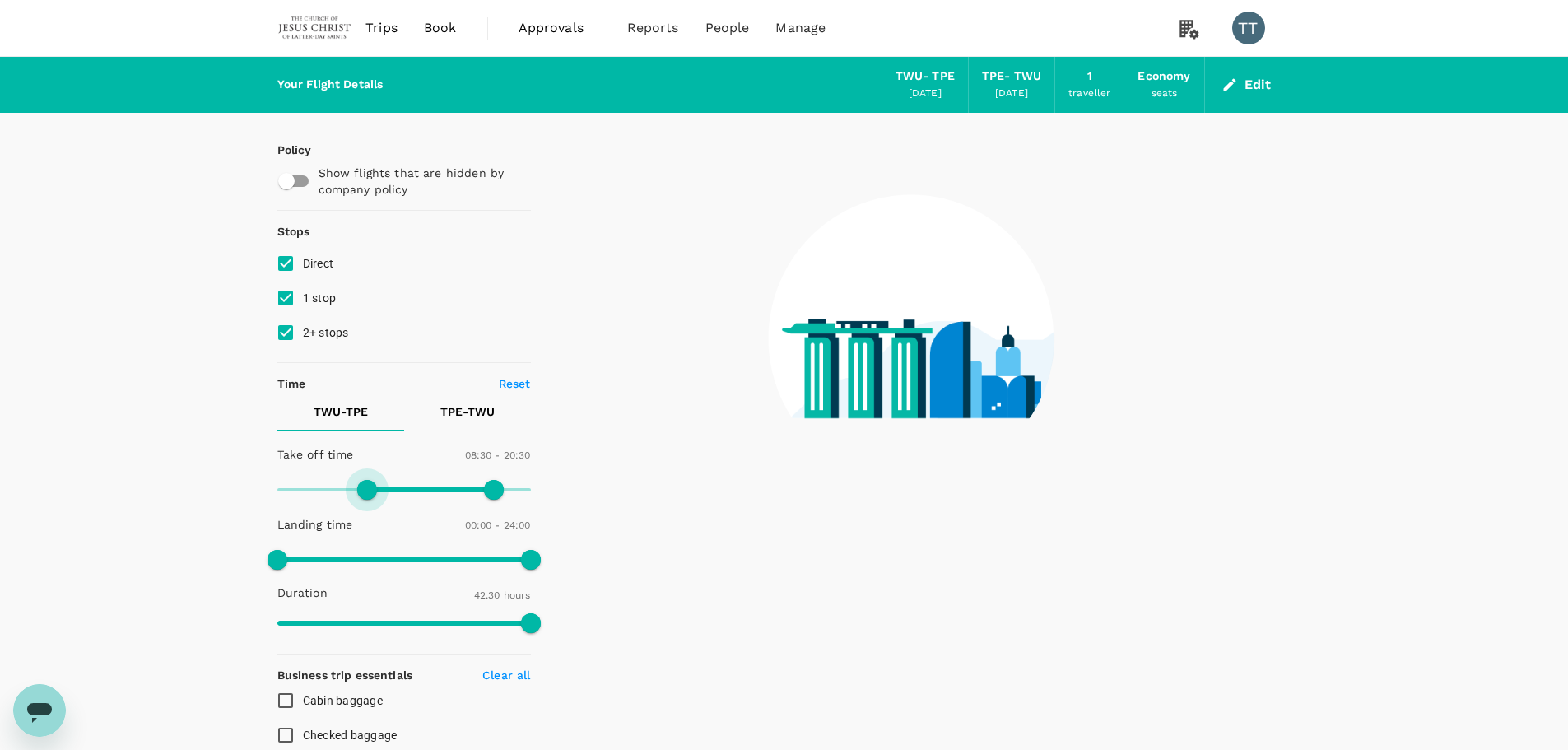
drag, startPoint x: 359, startPoint y: 491, endPoint x: 384, endPoint y: 492, distance: 25.0
click at [373, 492] on span at bounding box center [367, 490] width 20 height 20
drag, startPoint x: 384, startPoint y: 492, endPoint x: 394, endPoint y: 492, distance: 10.0
click at [394, 492] on span at bounding box center [393, 490] width 20 height 20
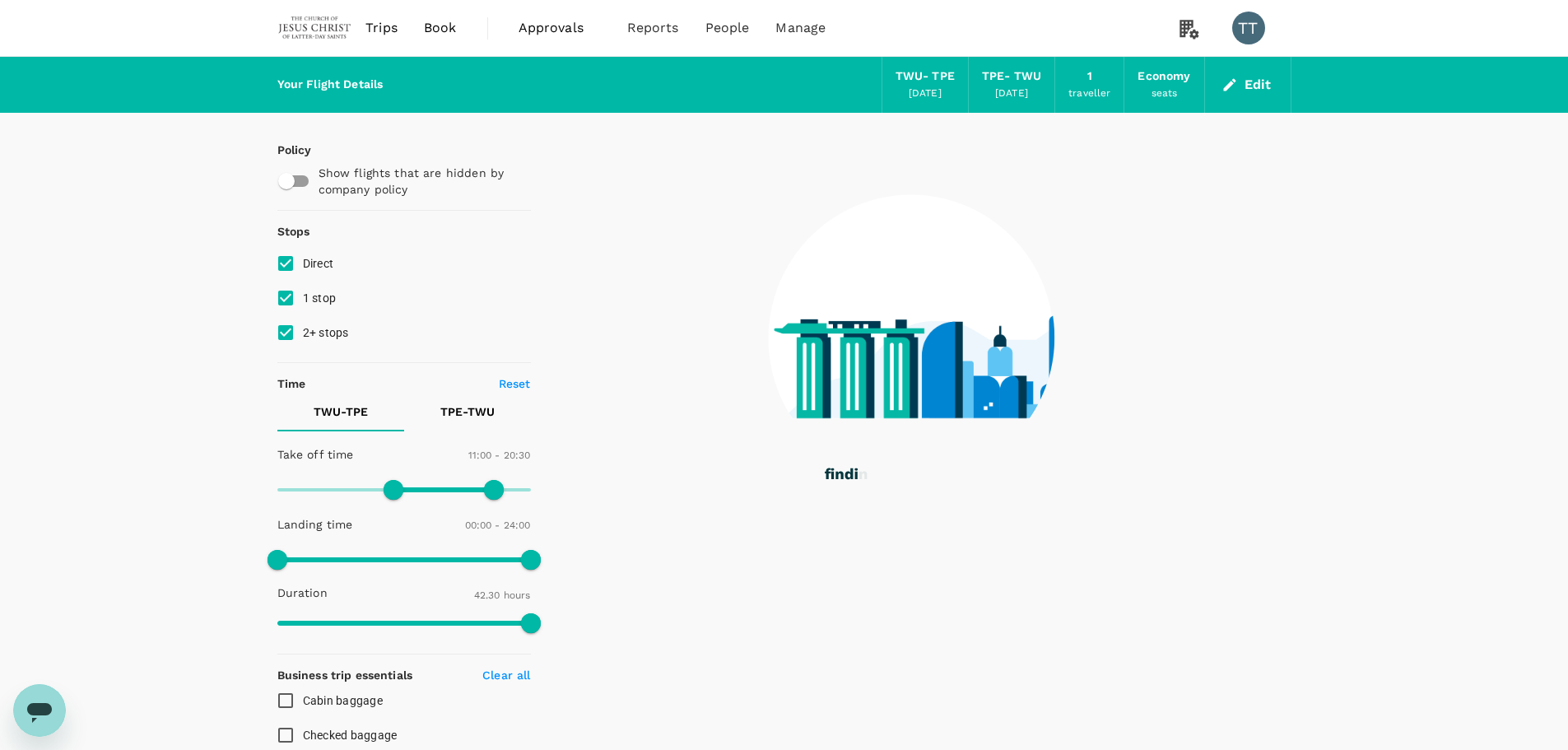
click at [403, 491] on span at bounding box center [393, 490] width 20 height 20
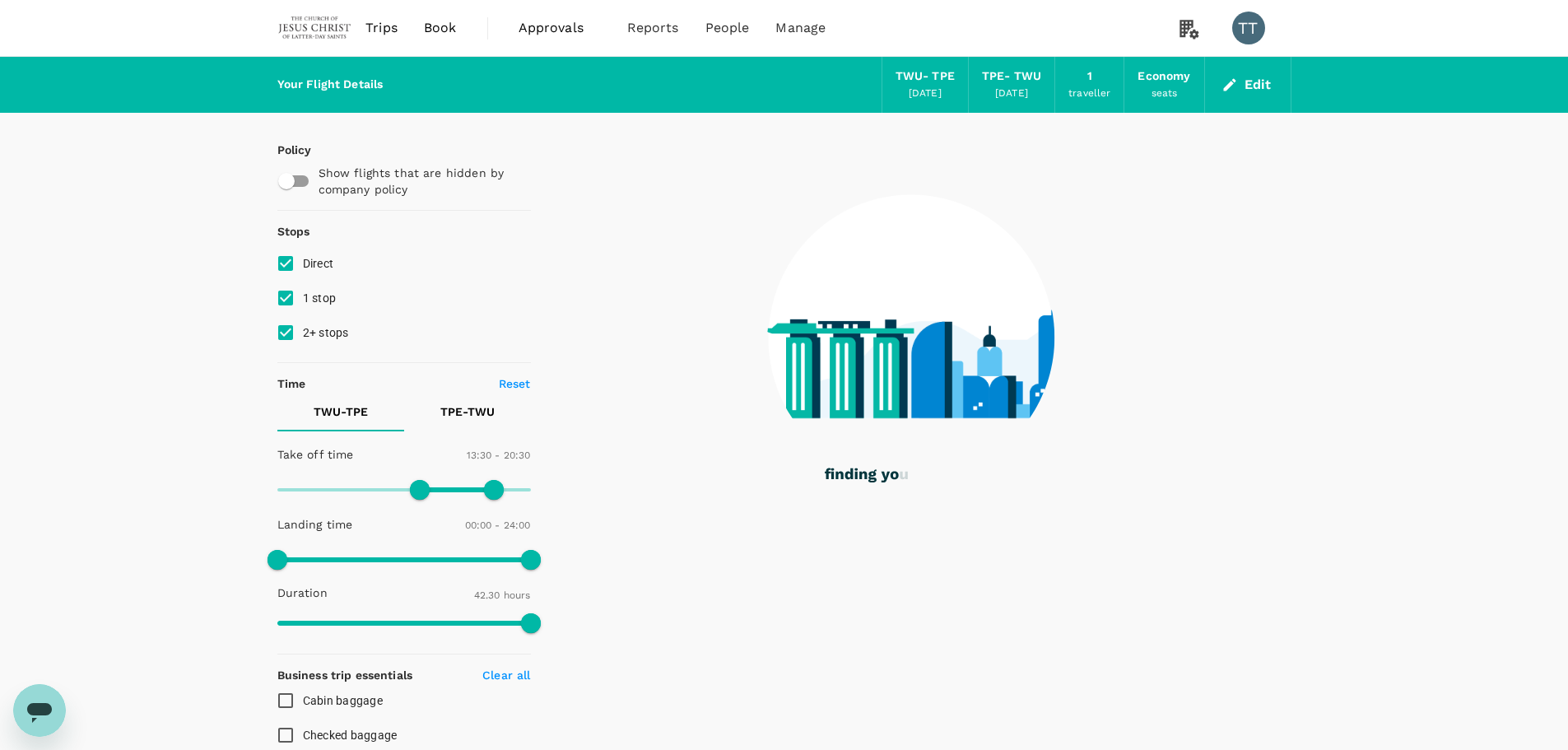
click at [417, 491] on span at bounding box center [420, 490] width 20 height 20
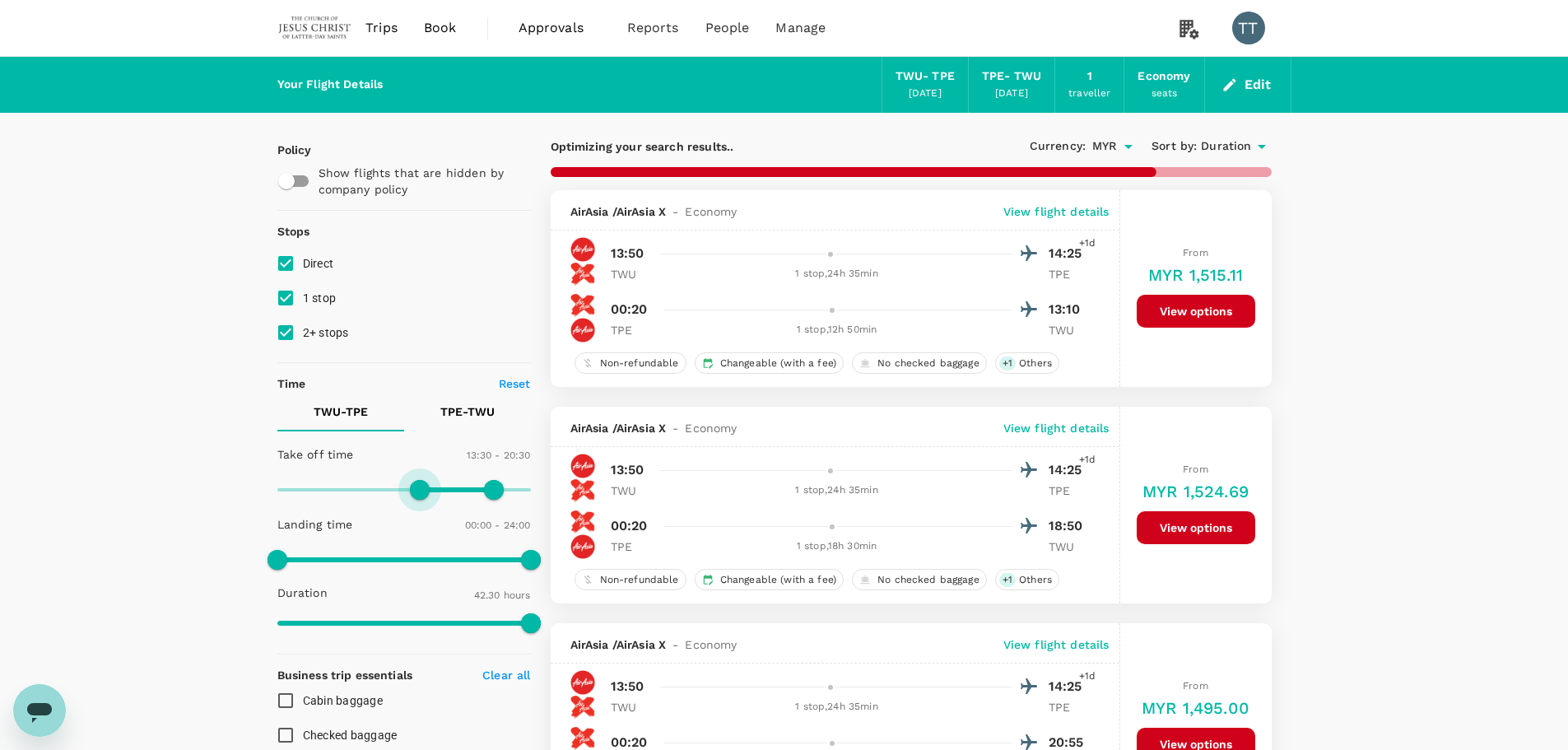
type input "900"
drag, startPoint x: 417, startPoint y: 491, endPoint x: 434, endPoint y: 490, distance: 17.0
click at [429, 490] on span at bounding box center [420, 490] width 20 height 20
click at [434, 490] on span at bounding box center [435, 490] width 20 height 20
